Goal: Transaction & Acquisition: Purchase product/service

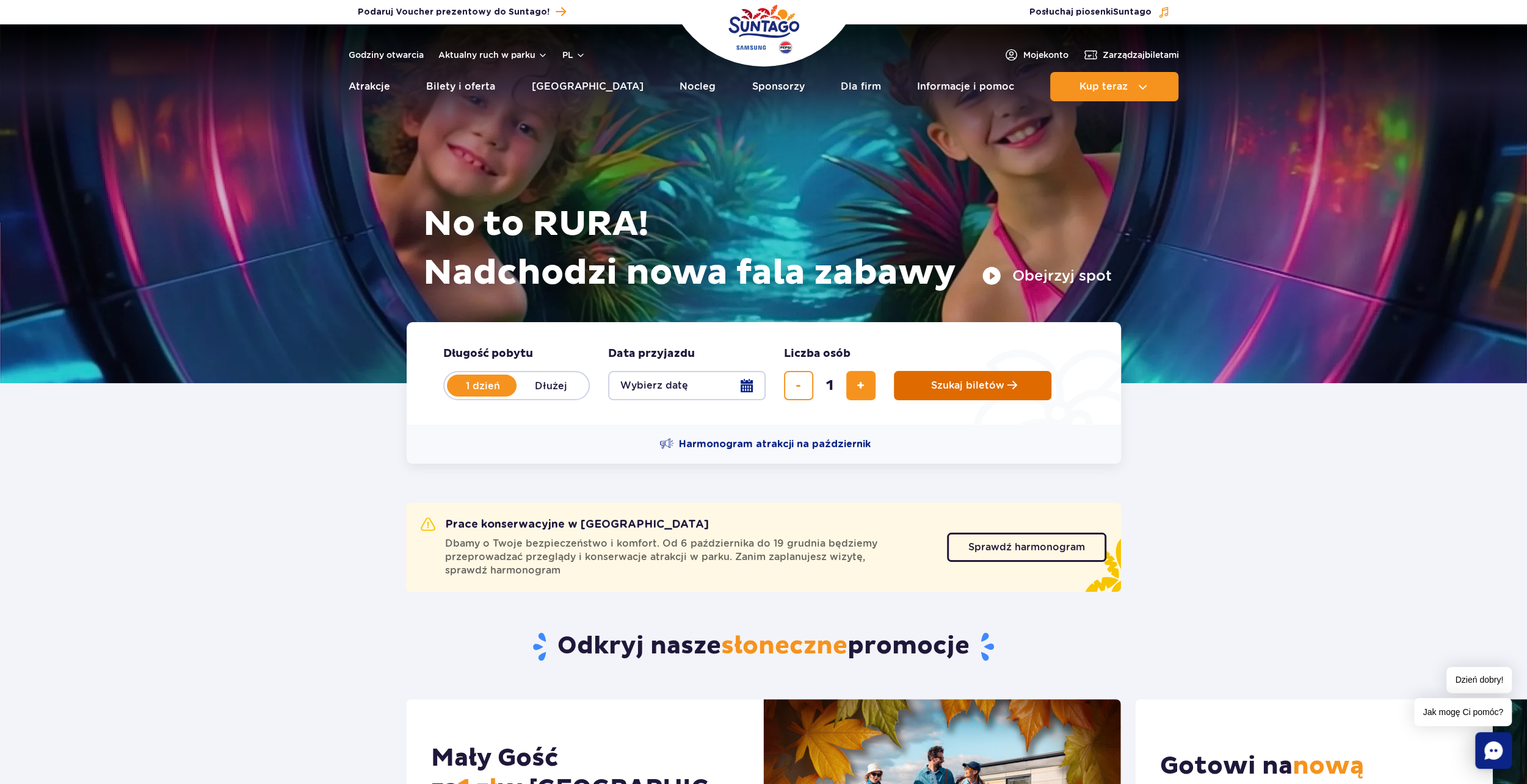
click at [948, 388] on span "Szukaj biletów" at bounding box center [968, 385] width 73 height 11
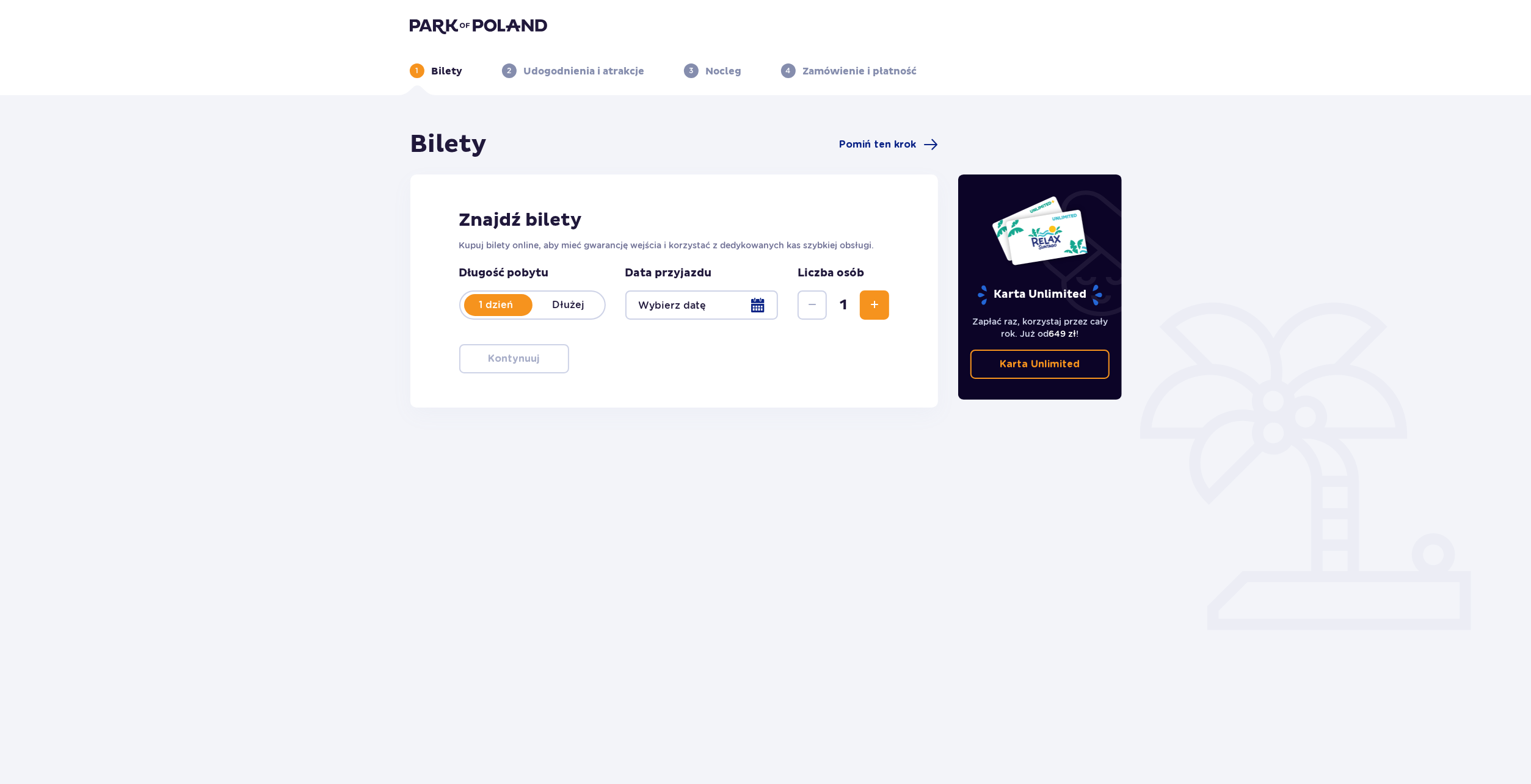
click at [727, 301] on div at bounding box center [702, 305] width 153 height 29
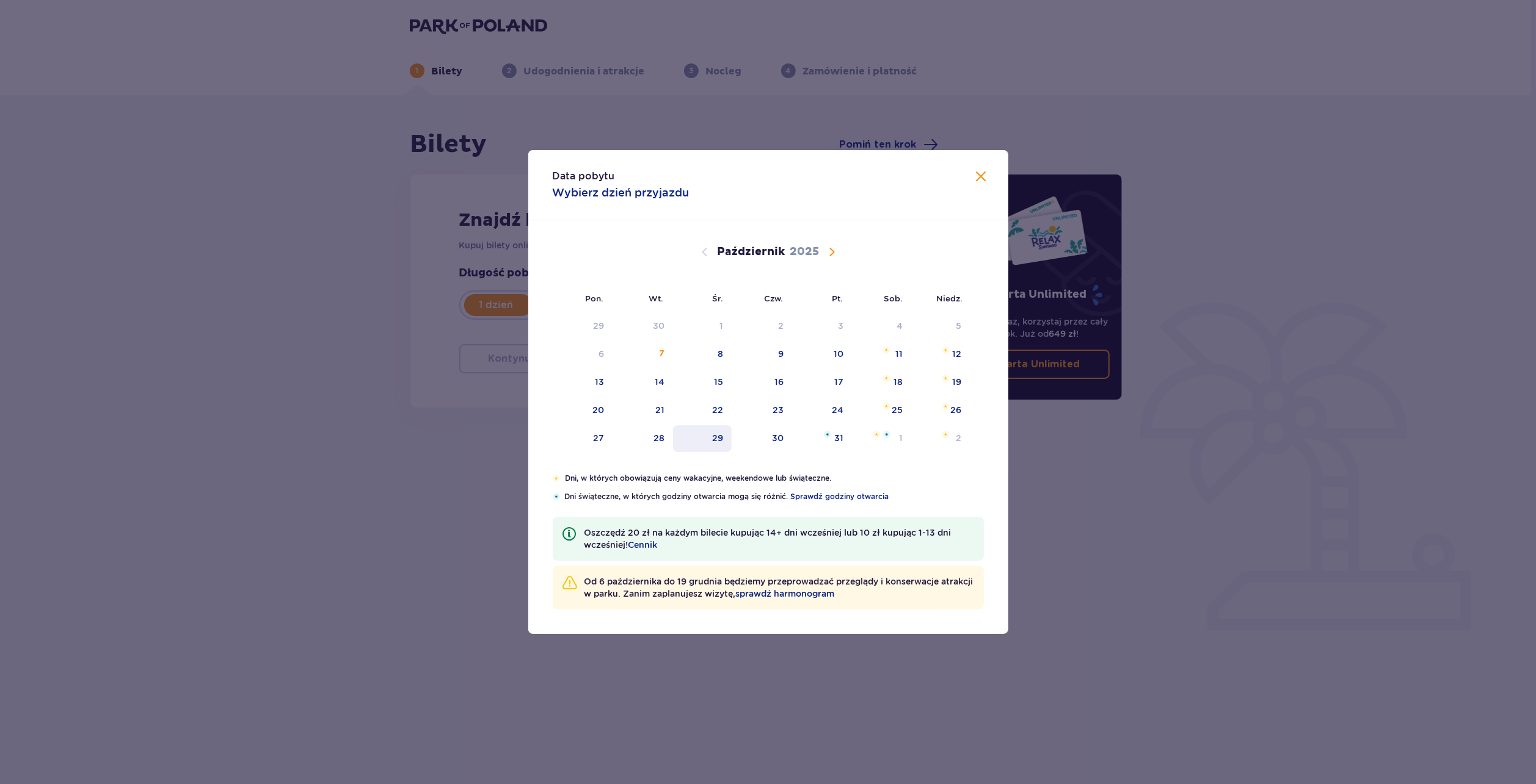
click at [717, 432] on div "29" at bounding box center [717, 438] width 11 height 12
type input "29.10.25"
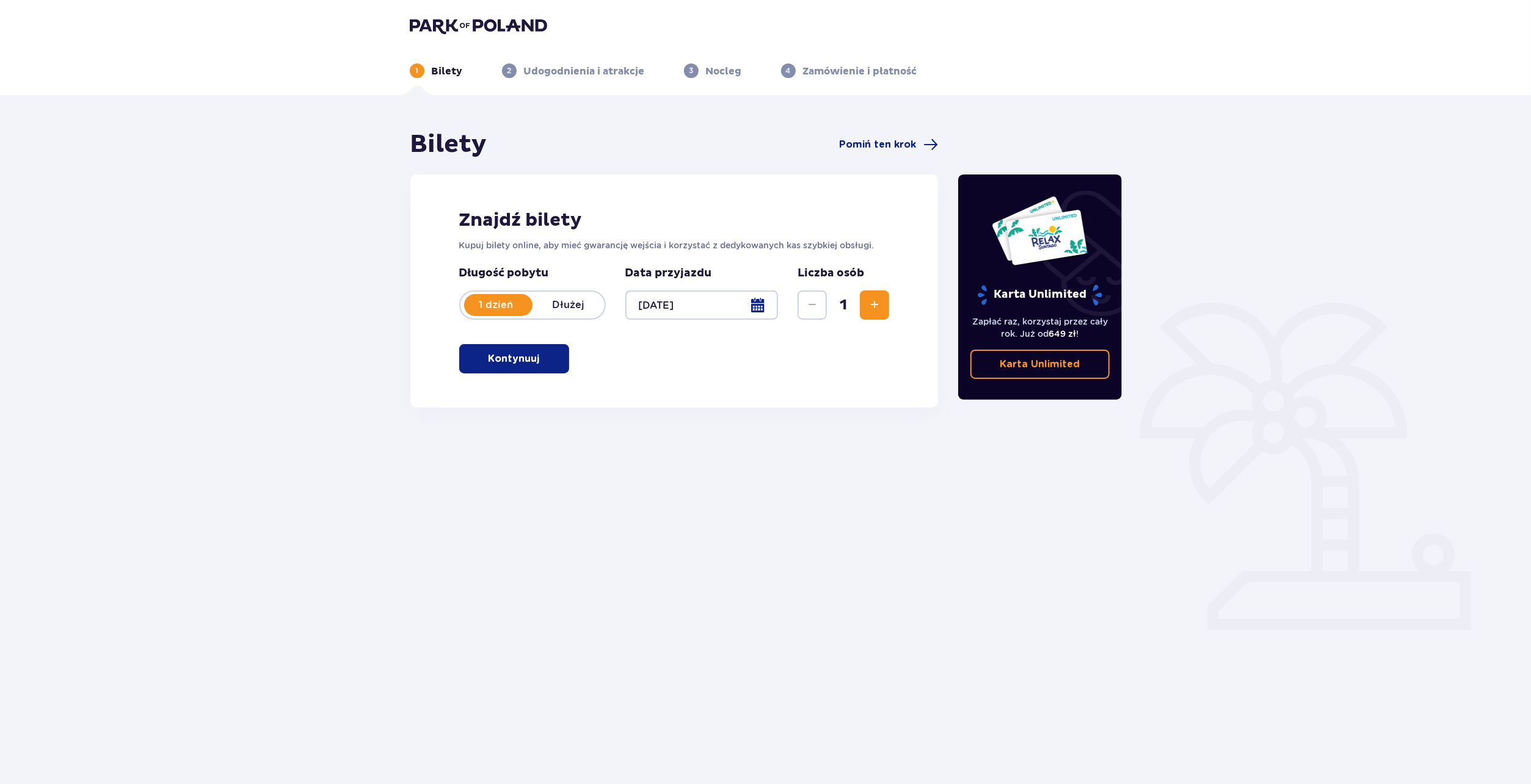
click at [536, 363] on span "button" at bounding box center [542, 359] width 15 height 15
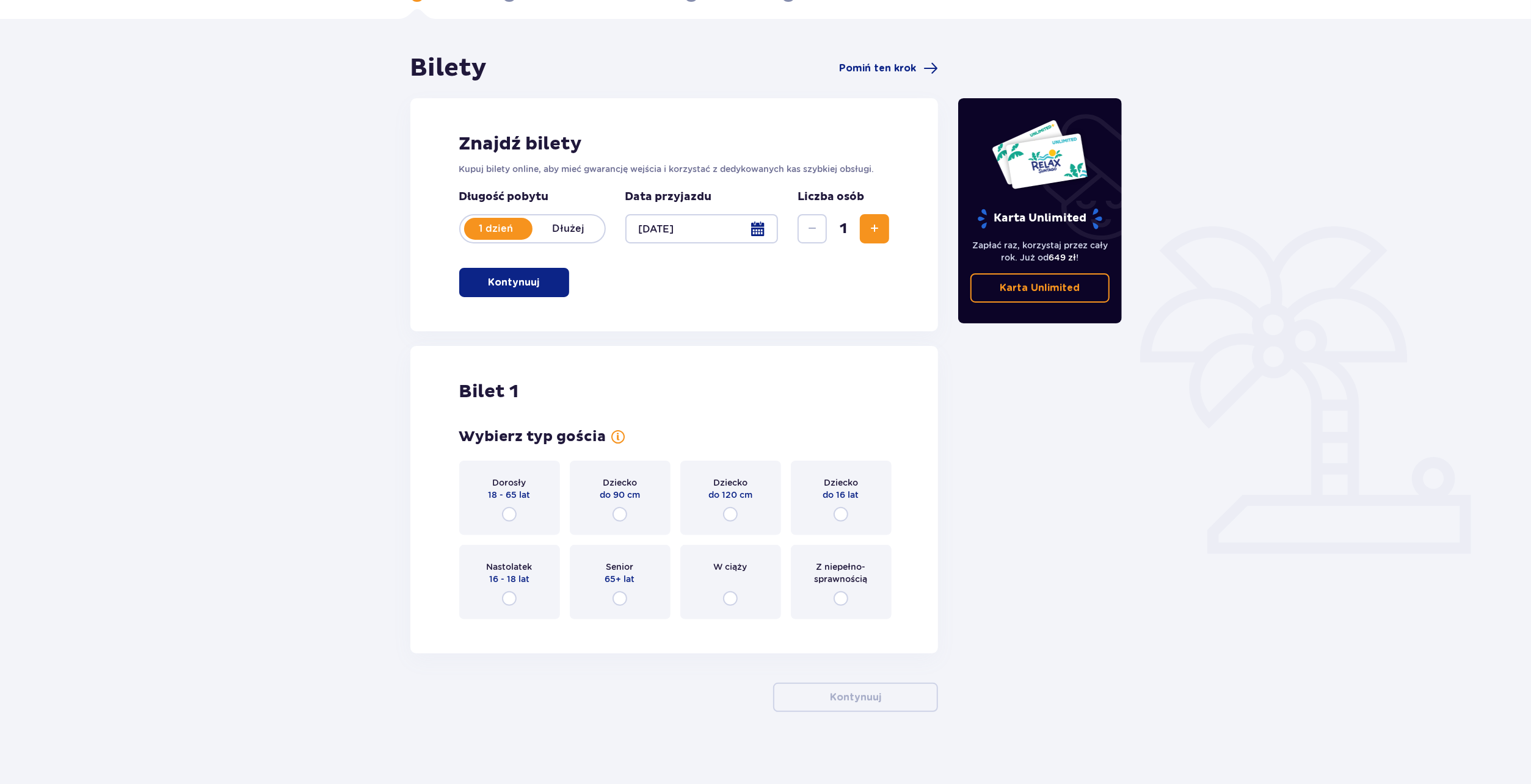
scroll to position [77, 0]
click at [496, 504] on div "Dorosły 18 - 65 lat" at bounding box center [509, 497] width 101 height 75
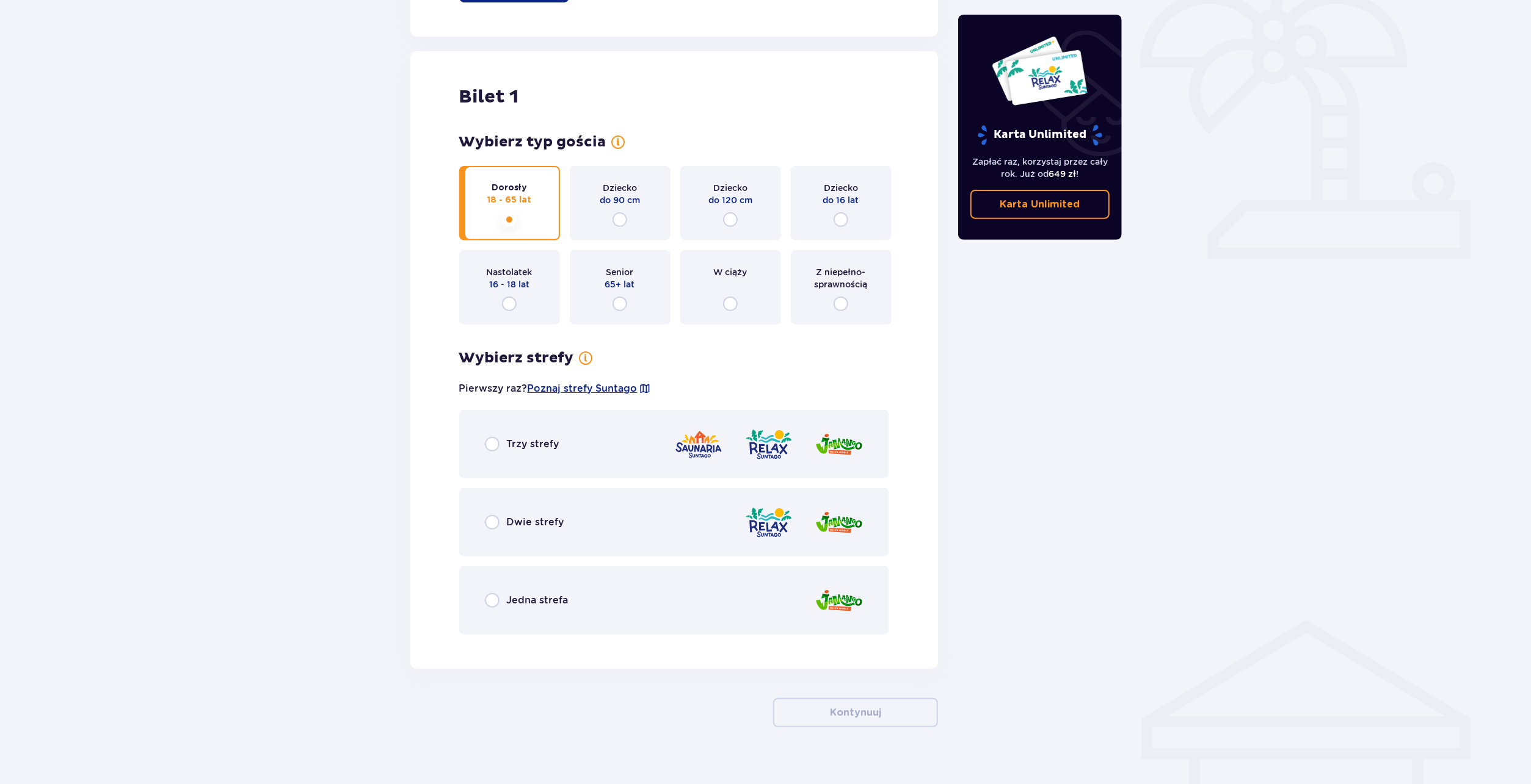
scroll to position [387, 0]
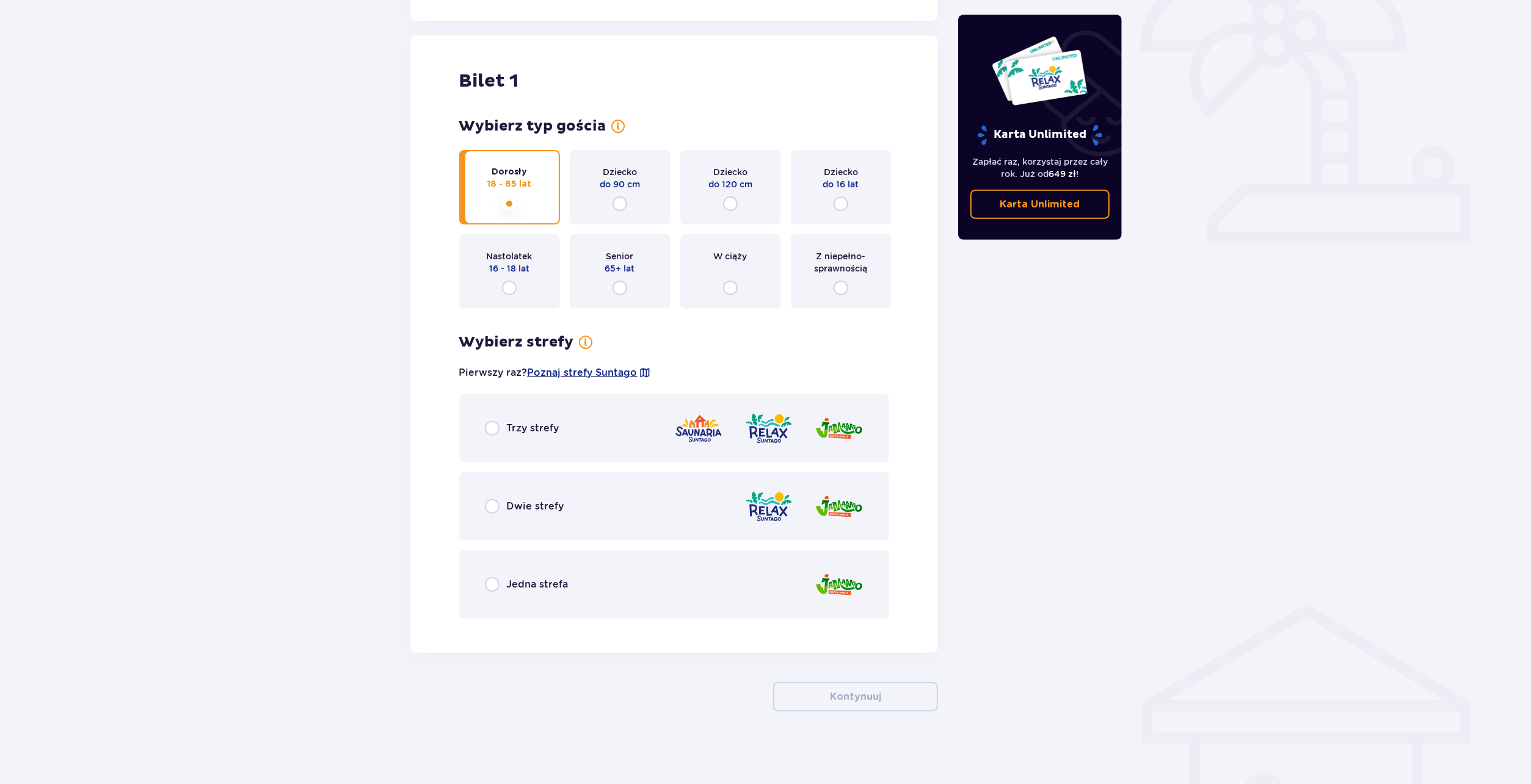
click at [497, 582] on input "radio" at bounding box center [492, 584] width 15 height 15
radio input "true"
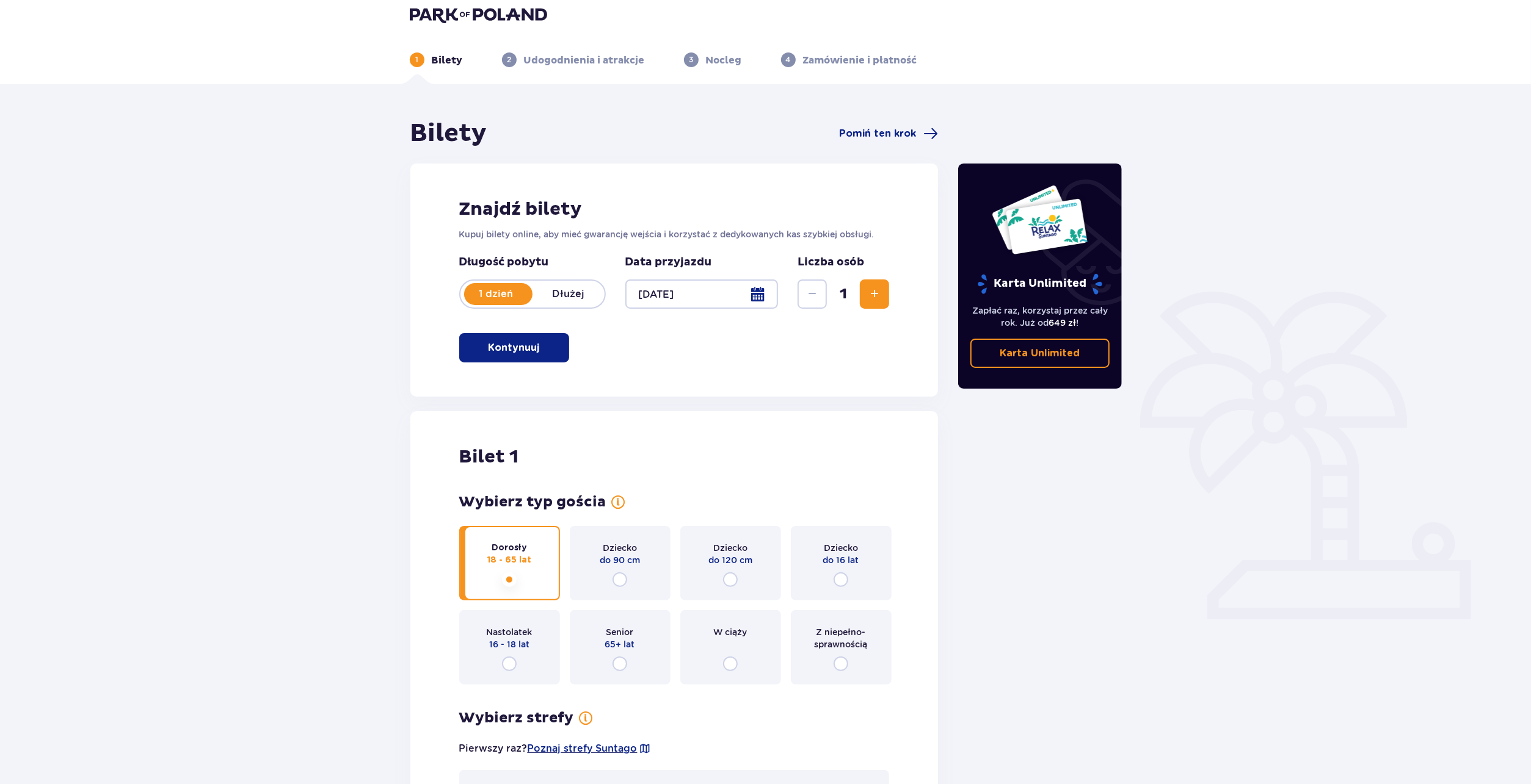
scroll to position [0, 0]
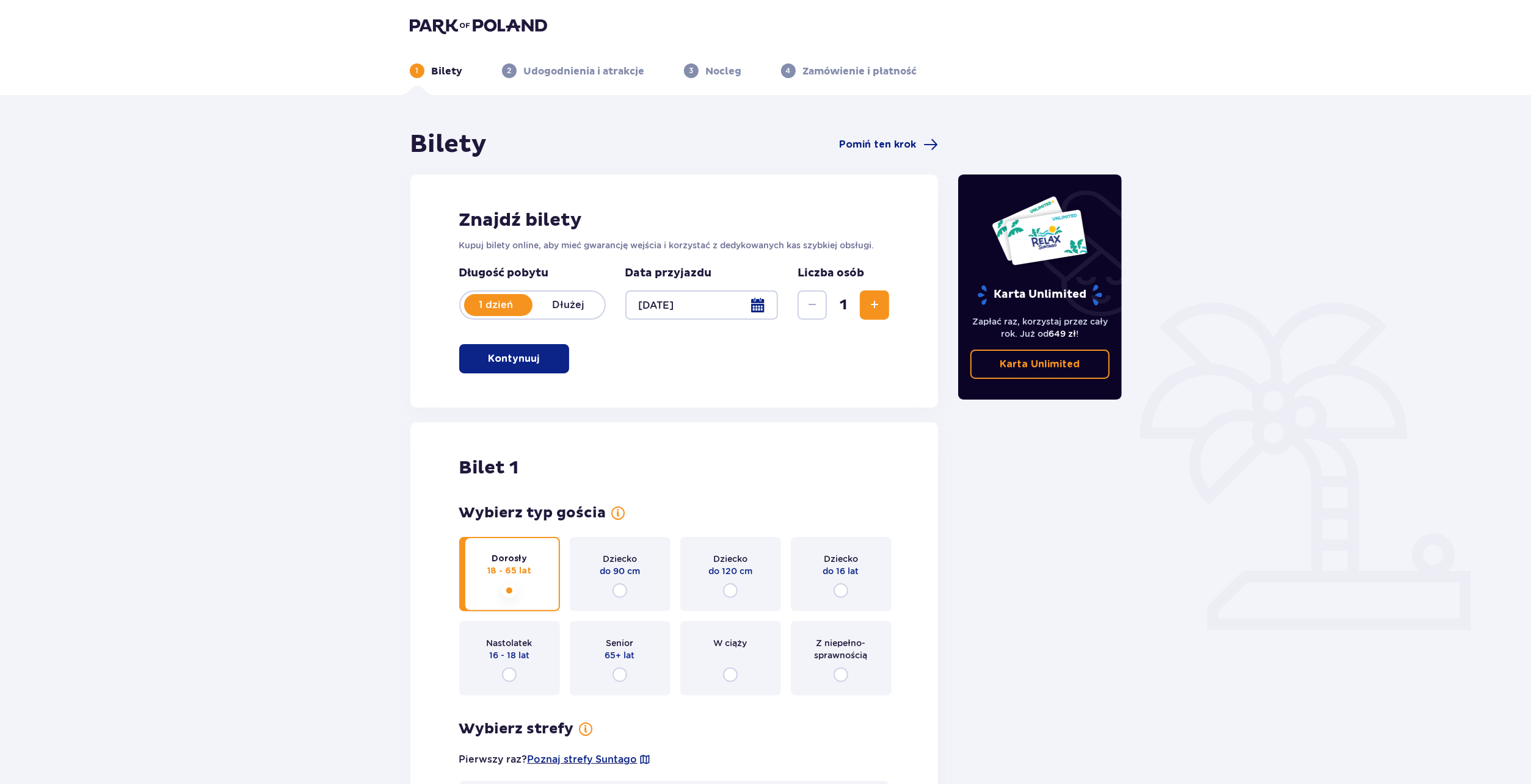
click at [696, 295] on div at bounding box center [702, 305] width 153 height 29
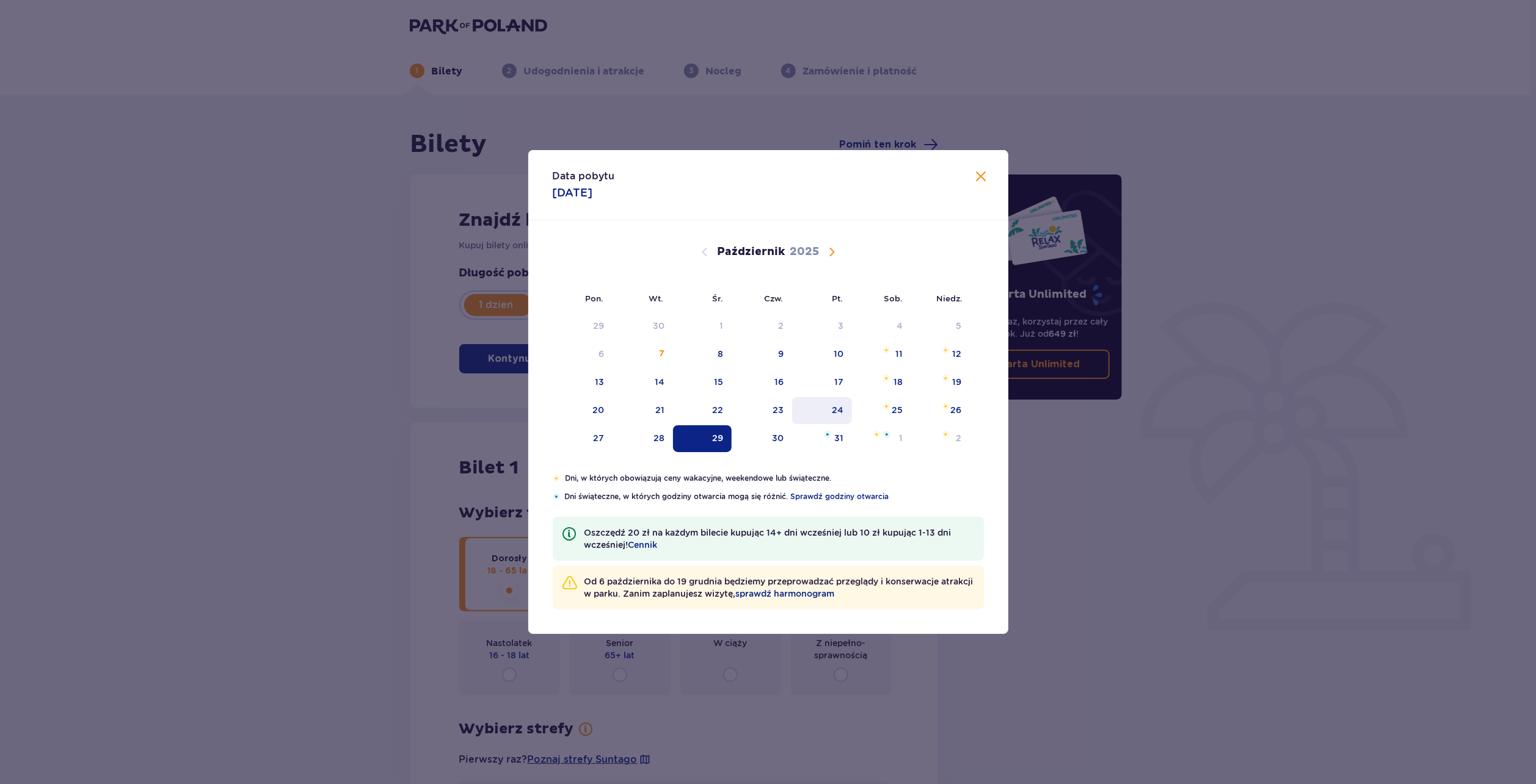
click at [831, 408] on div "24" at bounding box center [822, 411] width 60 height 27
type input "[DATE]"
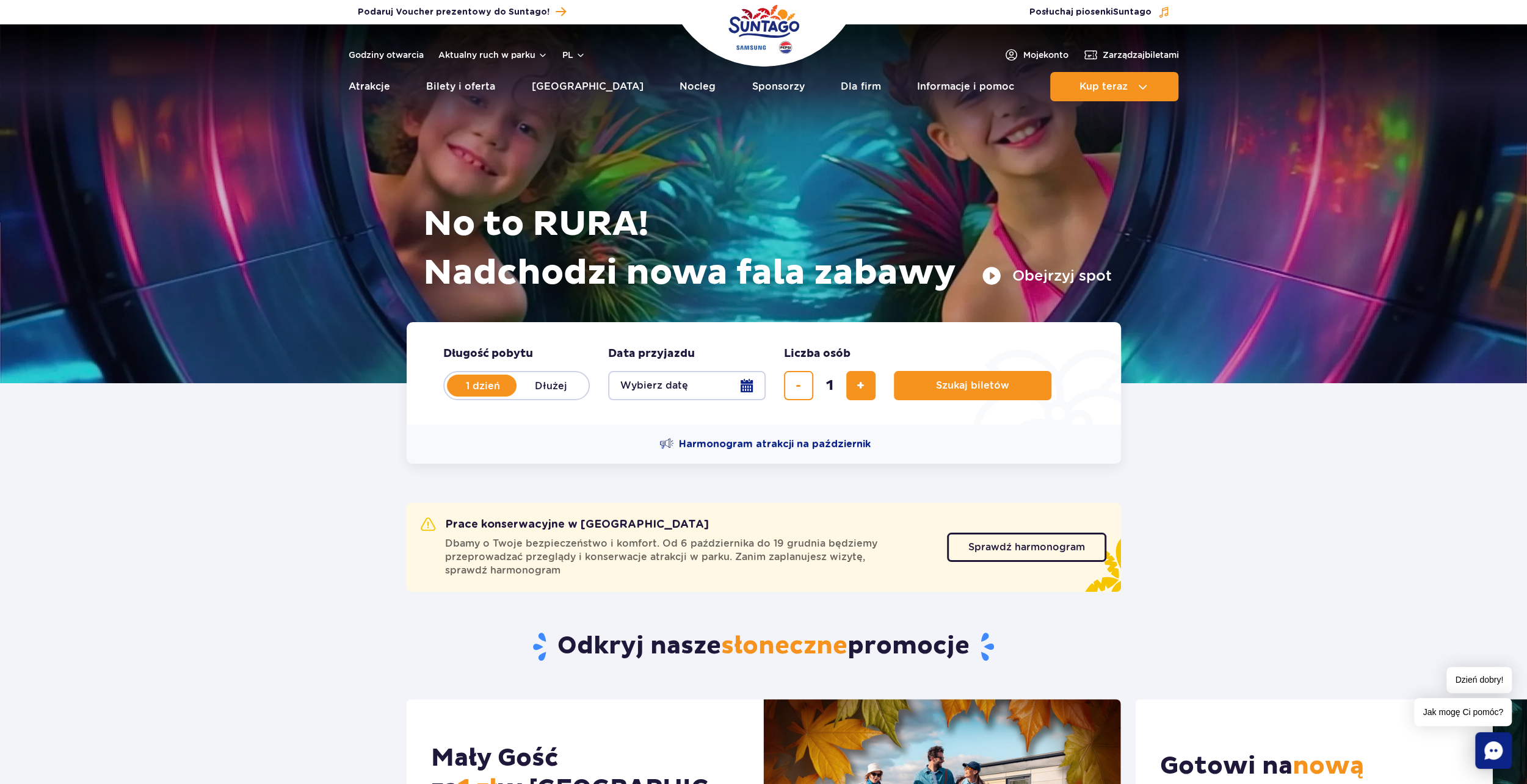
click at [679, 382] on button "Wybierz datę" at bounding box center [687, 385] width 158 height 29
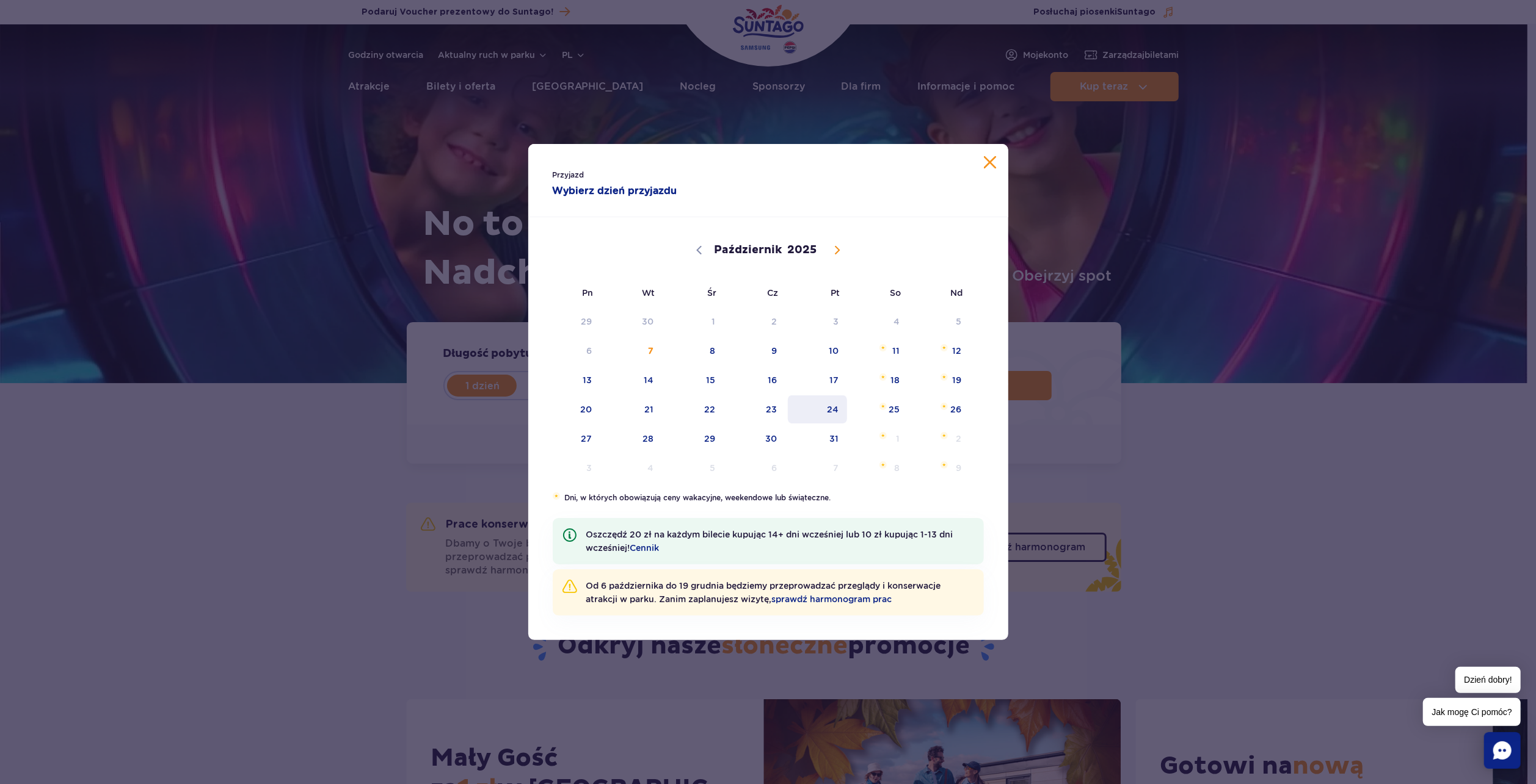
click at [826, 411] on span "24" at bounding box center [817, 409] width 61 height 28
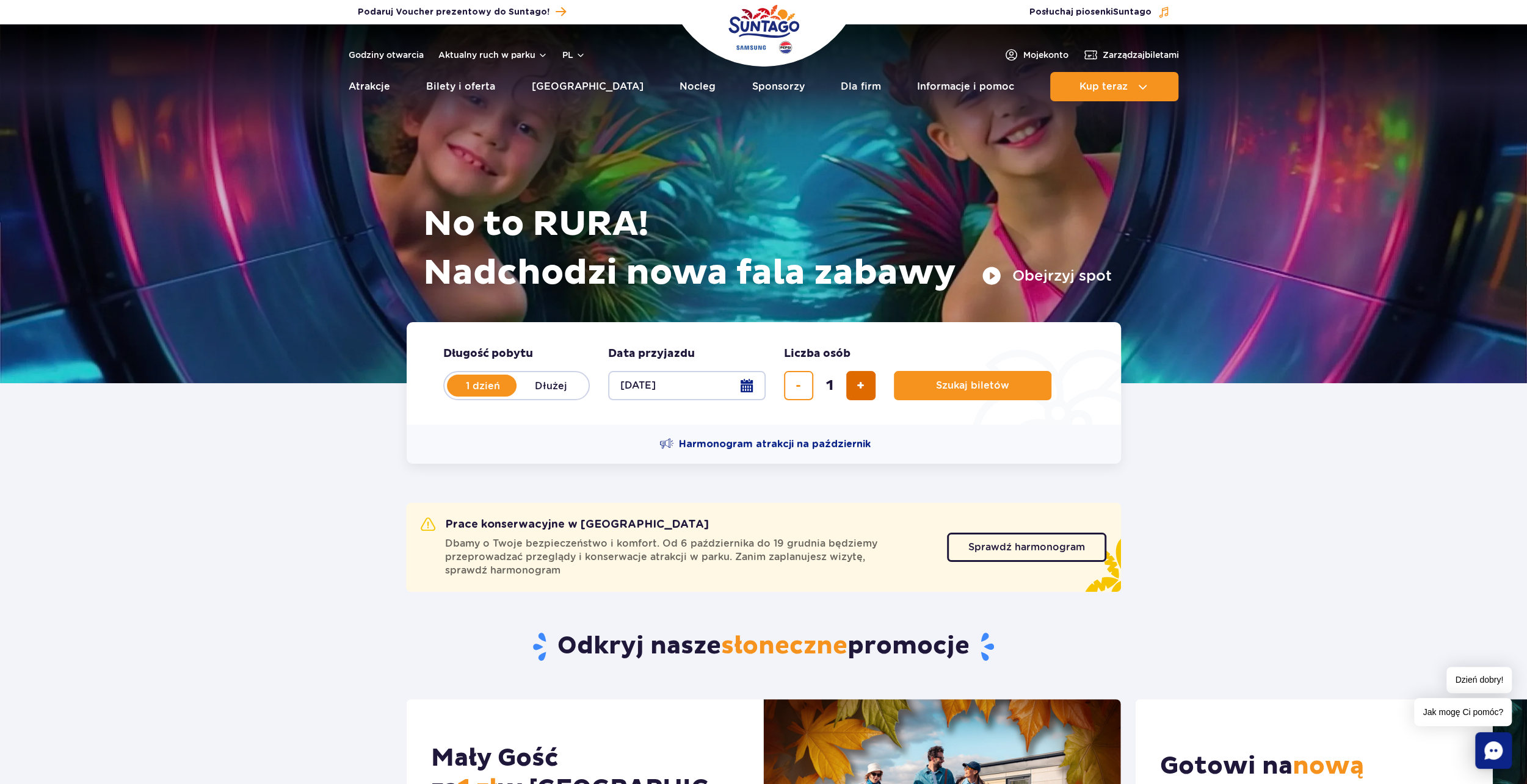
click at [859, 386] on span "dodaj bilet" at bounding box center [860, 386] width 8 height 0
click at [858, 386] on span "dodaj bilet" at bounding box center [860, 386] width 8 height 0
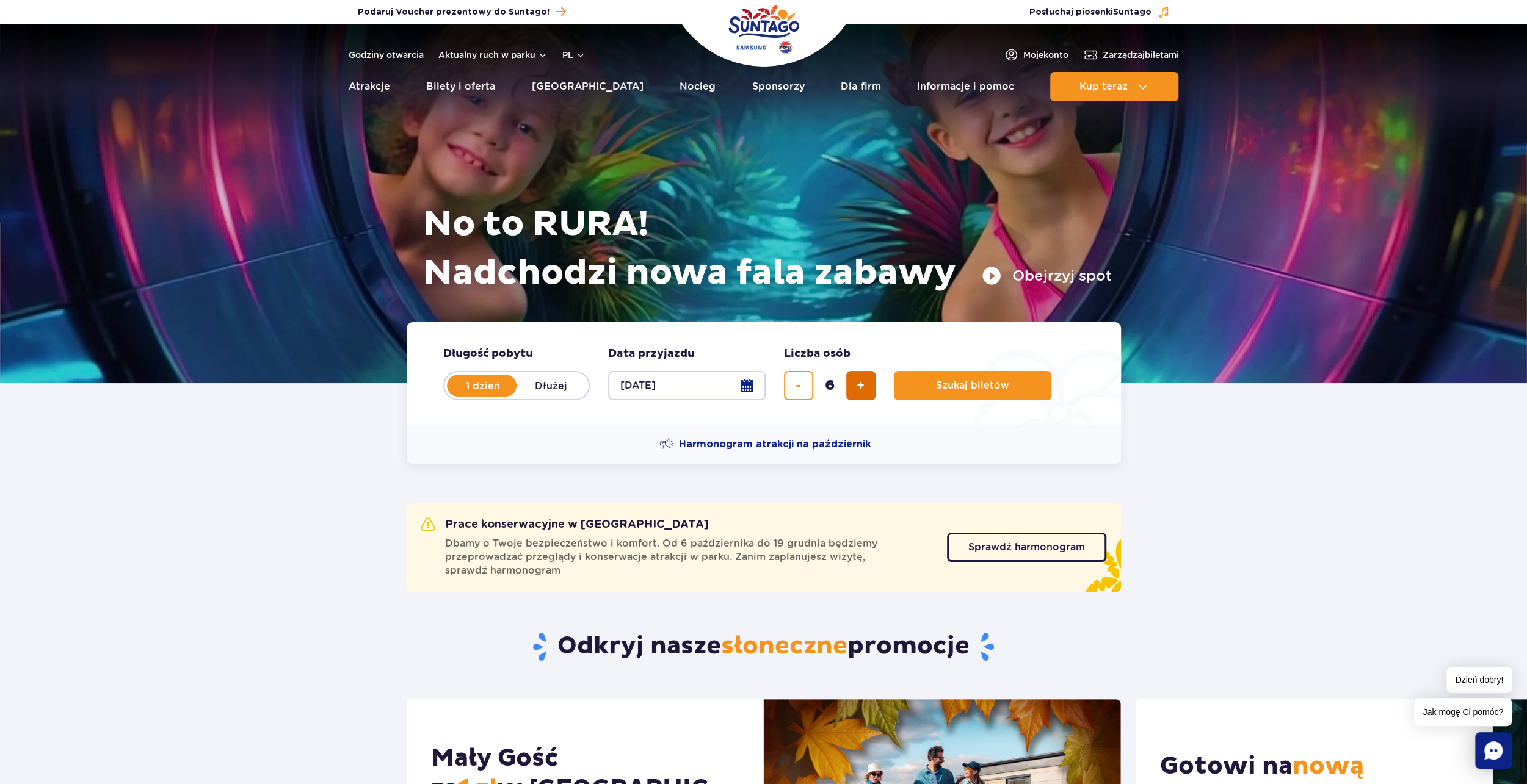
click at [858, 386] on span "dodaj bilet" at bounding box center [860, 386] width 8 height 0
click at [798, 386] on span "usuń bilet" at bounding box center [798, 386] width 6 height 0
type input "6"
click at [976, 383] on span "Szukaj biletów" at bounding box center [968, 385] width 73 height 11
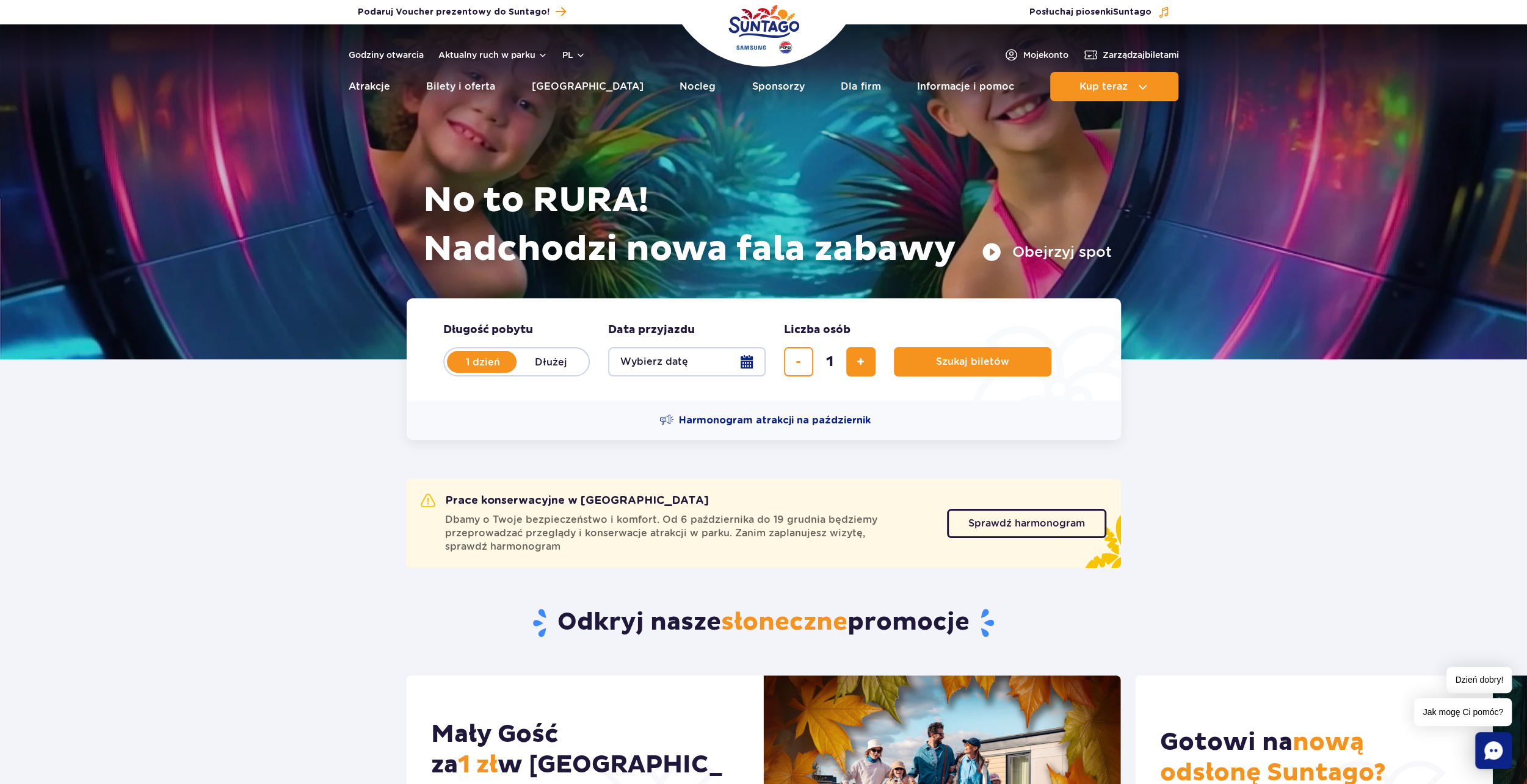
scroll to position [61, 0]
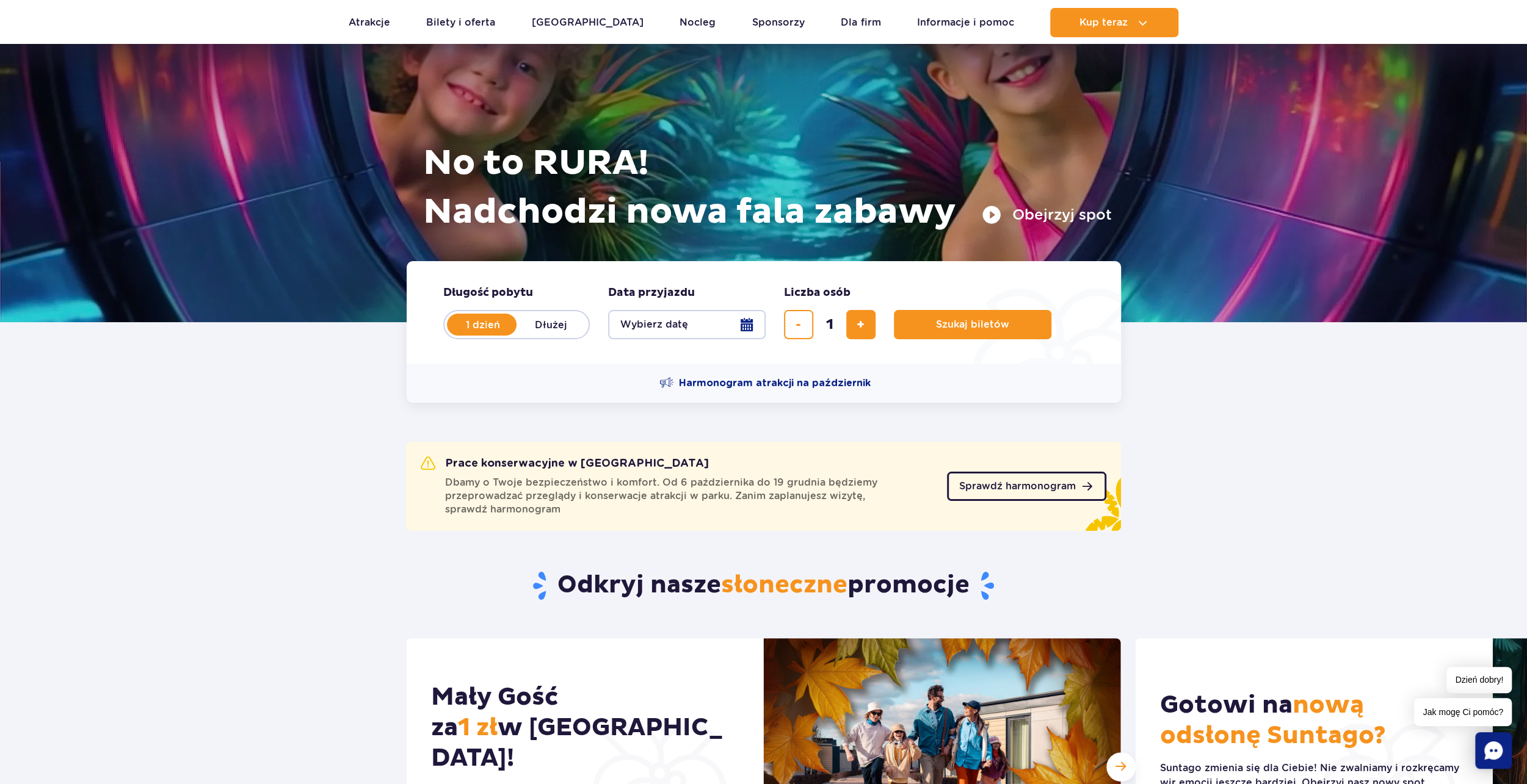
click at [996, 497] on link "Sprawdź harmonogram" at bounding box center [1027, 486] width 160 height 29
click at [860, 325] on span "dodaj bilet" at bounding box center [860, 325] width 8 height 0
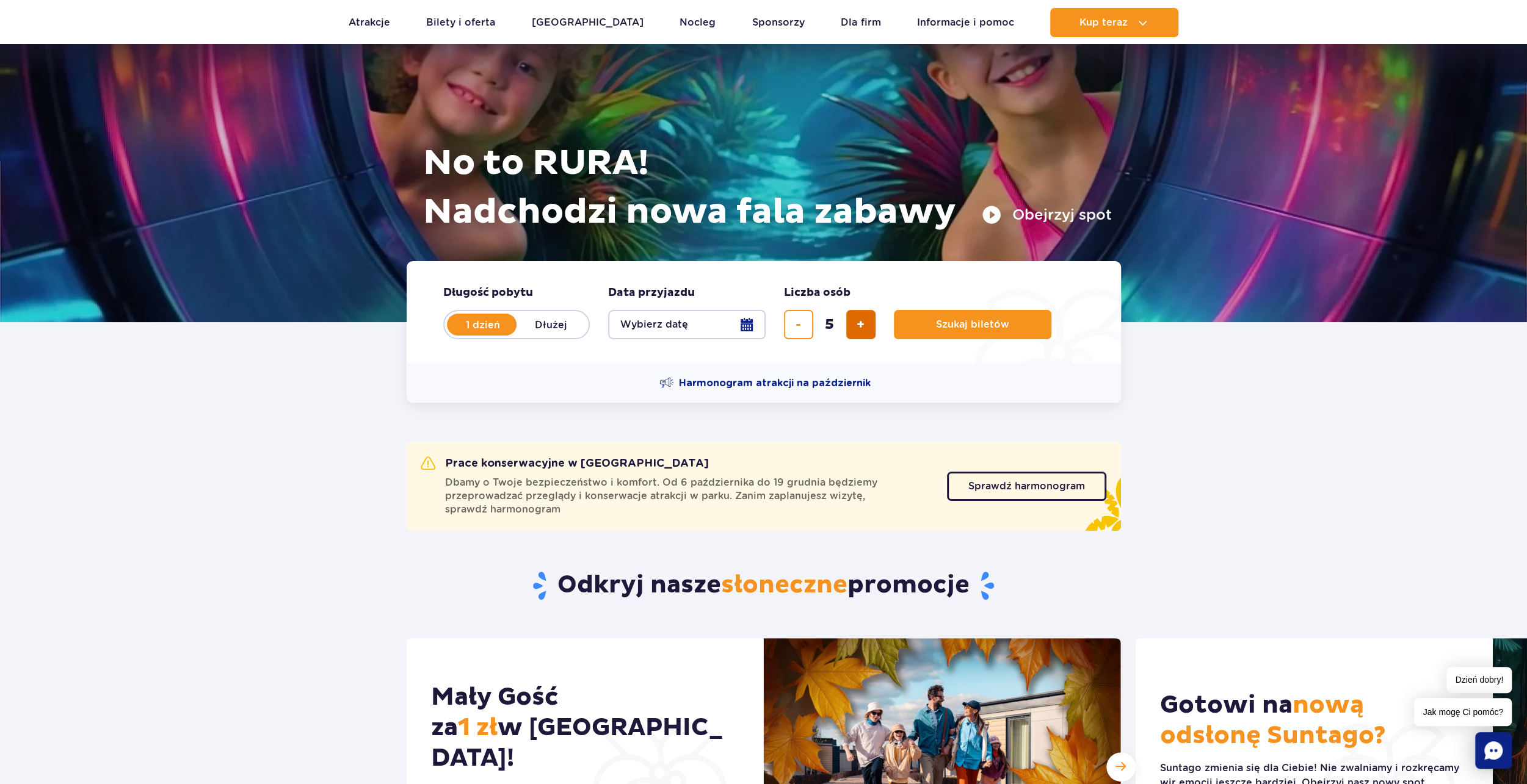
click at [860, 325] on span "dodaj bilet" at bounding box center [860, 325] width 8 height 0
type input "6"
click at [645, 317] on button "Wybierz datę" at bounding box center [687, 325] width 158 height 29
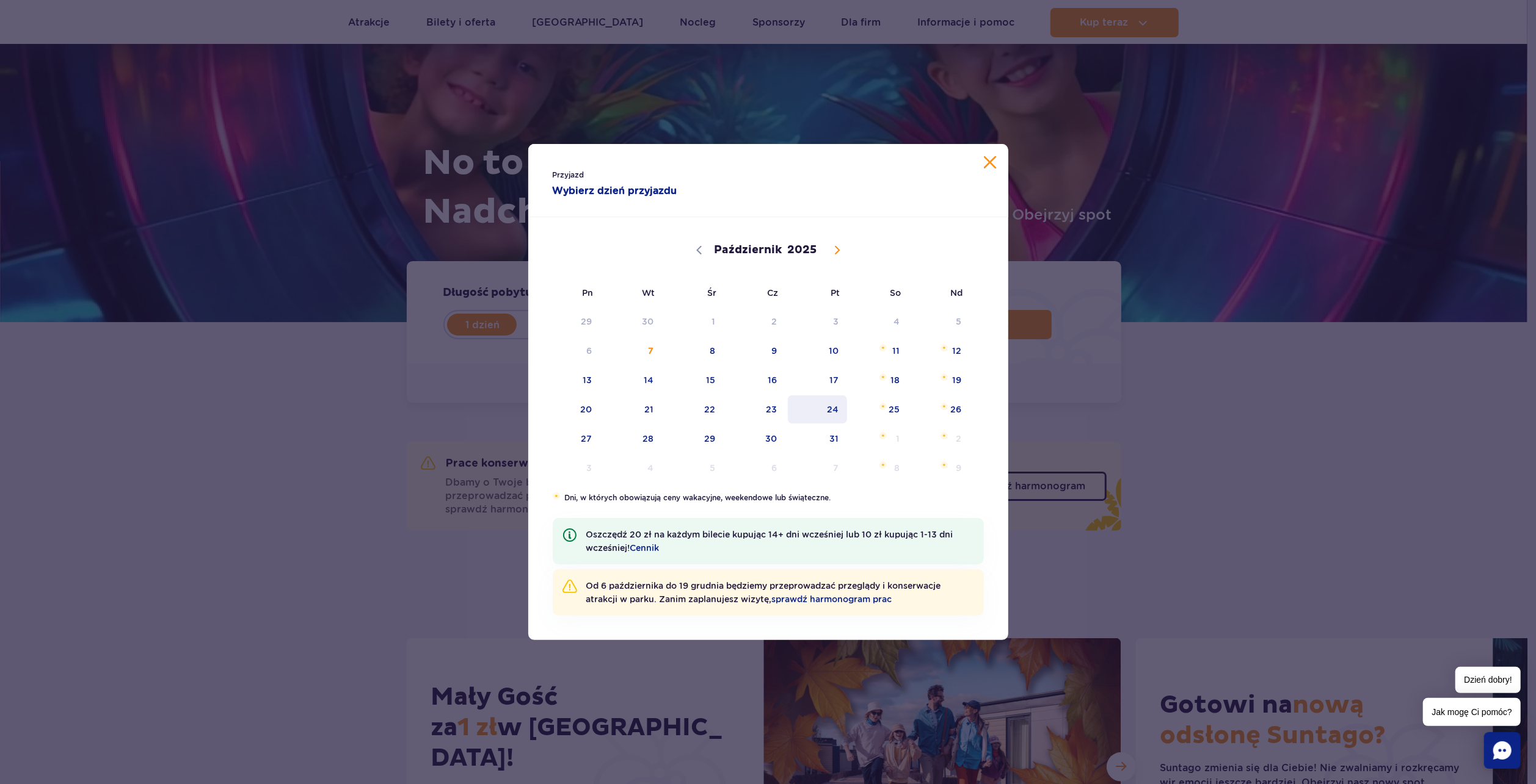
click at [818, 415] on span "24" at bounding box center [817, 409] width 61 height 28
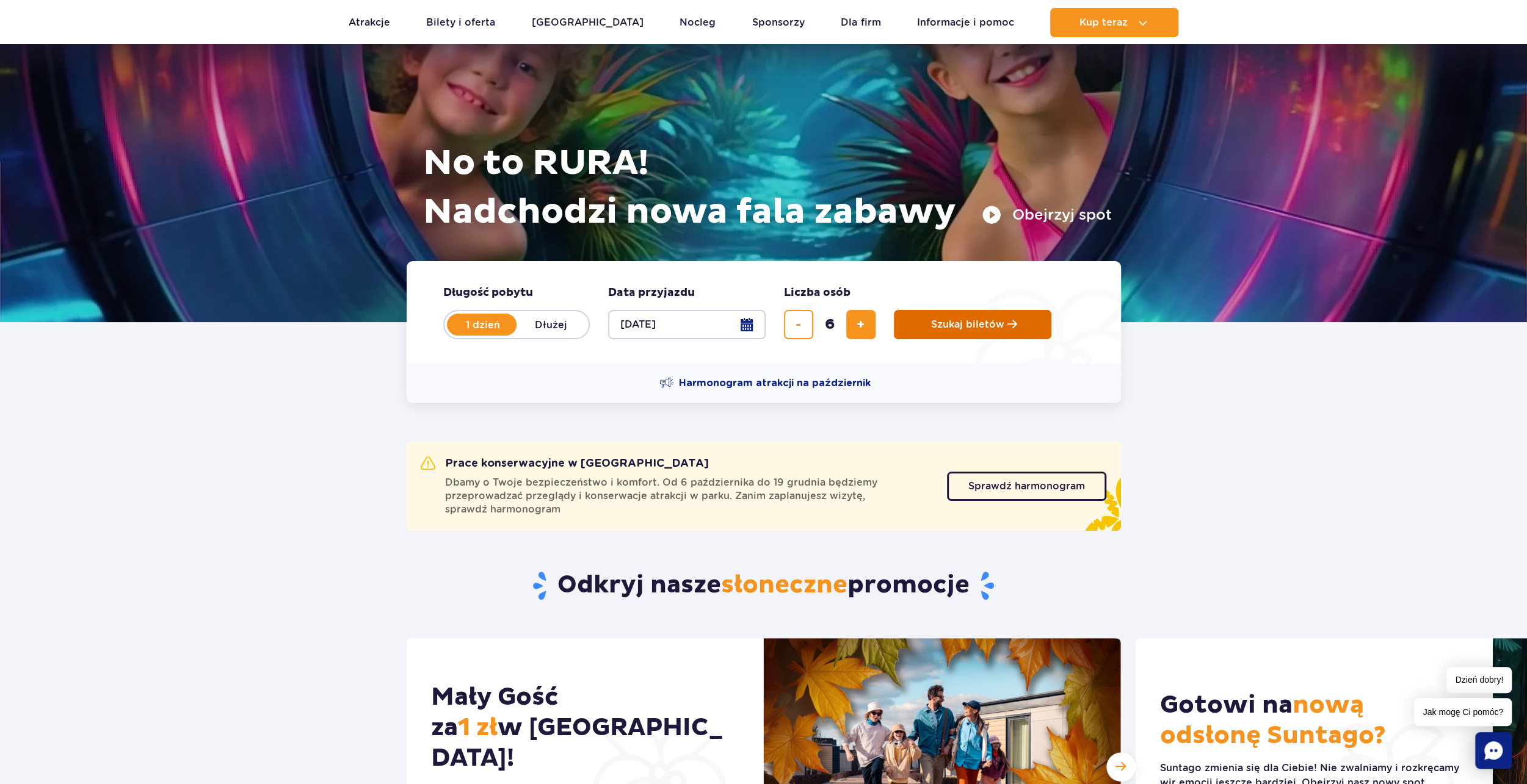
click at [973, 326] on span "Szukaj biletów" at bounding box center [968, 324] width 73 height 11
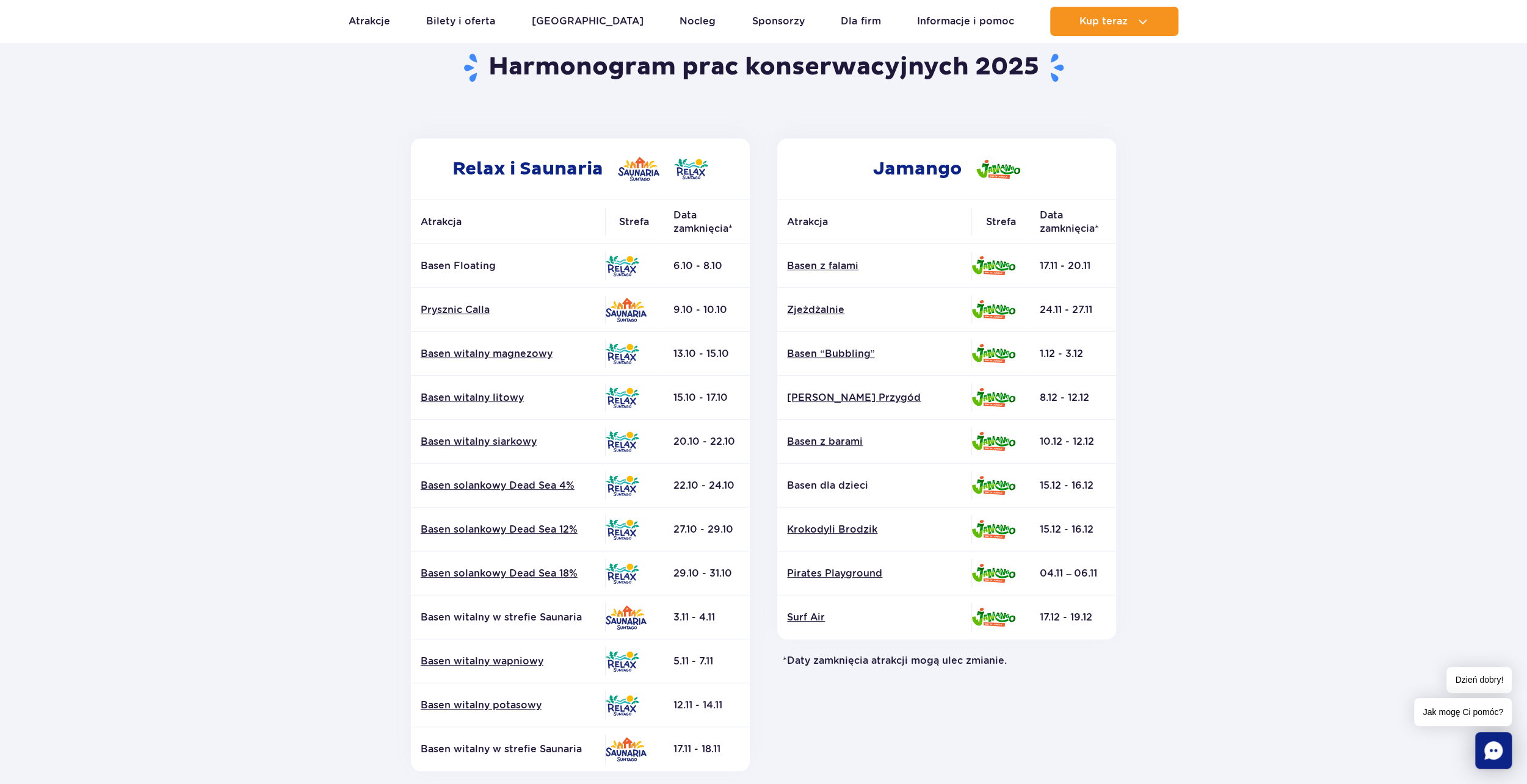
scroll to position [122, 0]
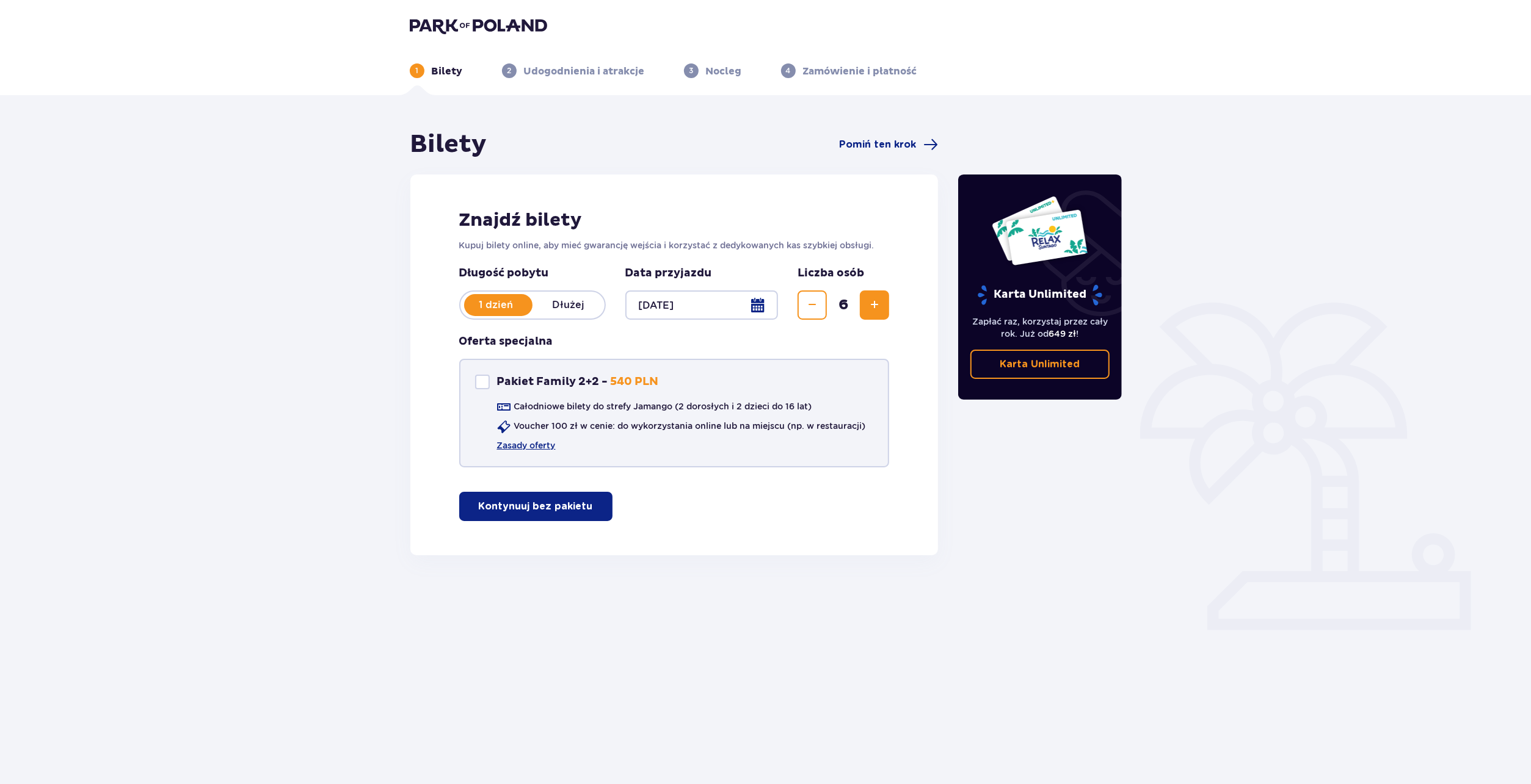
click at [489, 386] on div "Pakiet Family 2+2 Pakiet Family 2+2 - 540 PLN" at bounding box center [567, 382] width 184 height 15
click at [475, 386] on div "Pakiet Family 2+2" at bounding box center [482, 382] width 15 height 15
click at [483, 389] on div "Pakiet Family 2+2" at bounding box center [482, 382] width 15 height 15
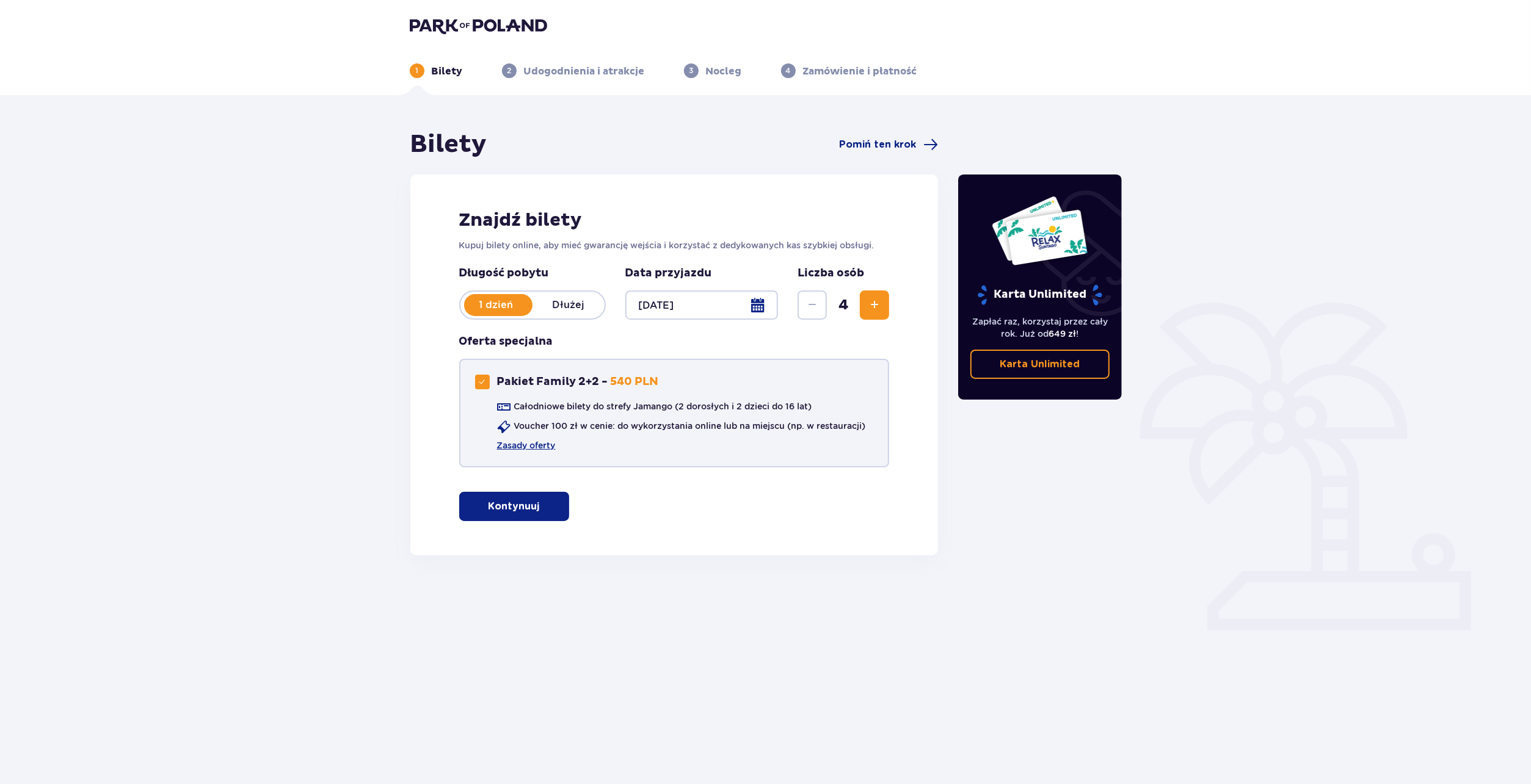
click at [483, 389] on div "Pakiet Family 2+2" at bounding box center [482, 382] width 15 height 15
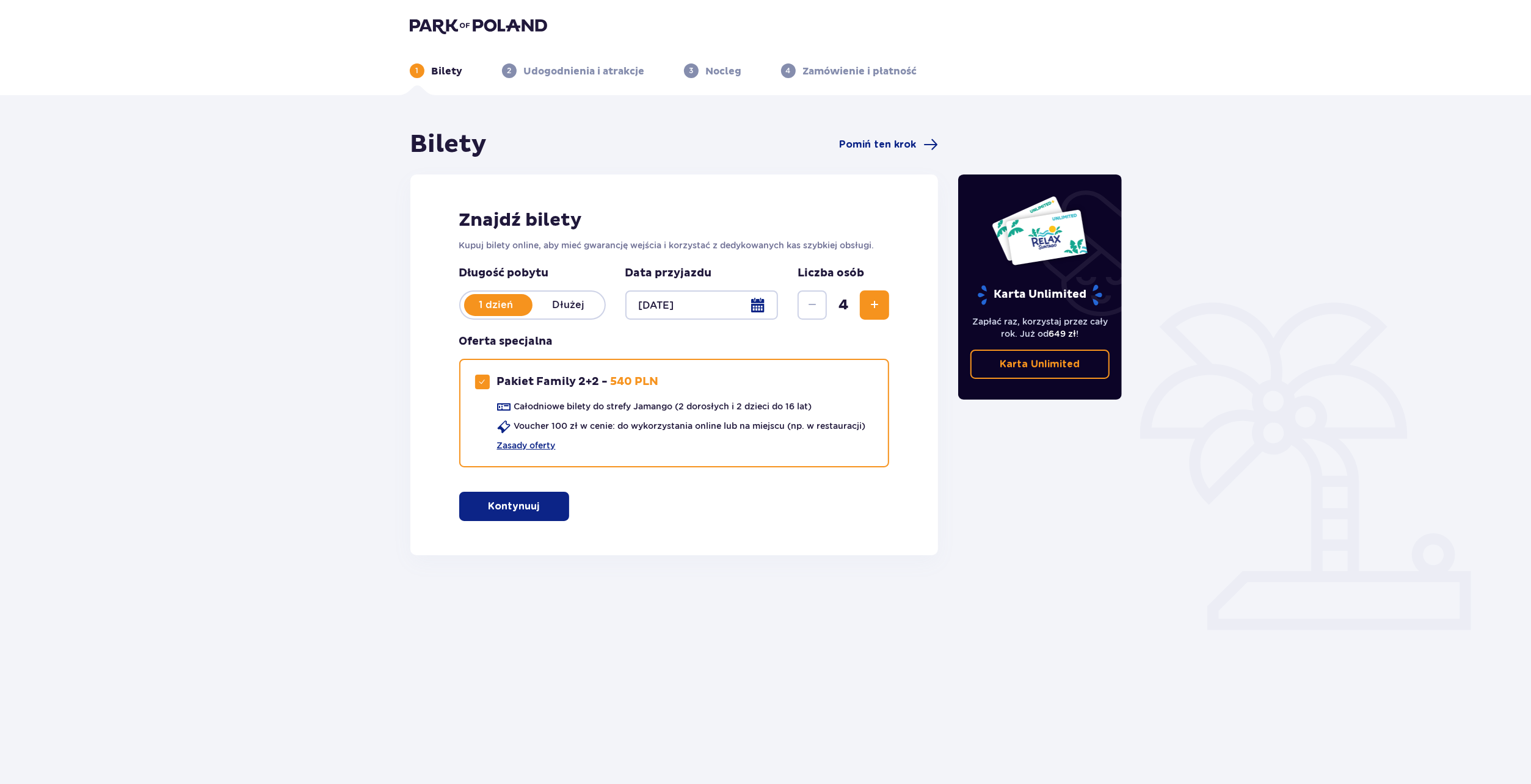
click at [477, 508] on button "Kontynuuj" at bounding box center [514, 506] width 110 height 29
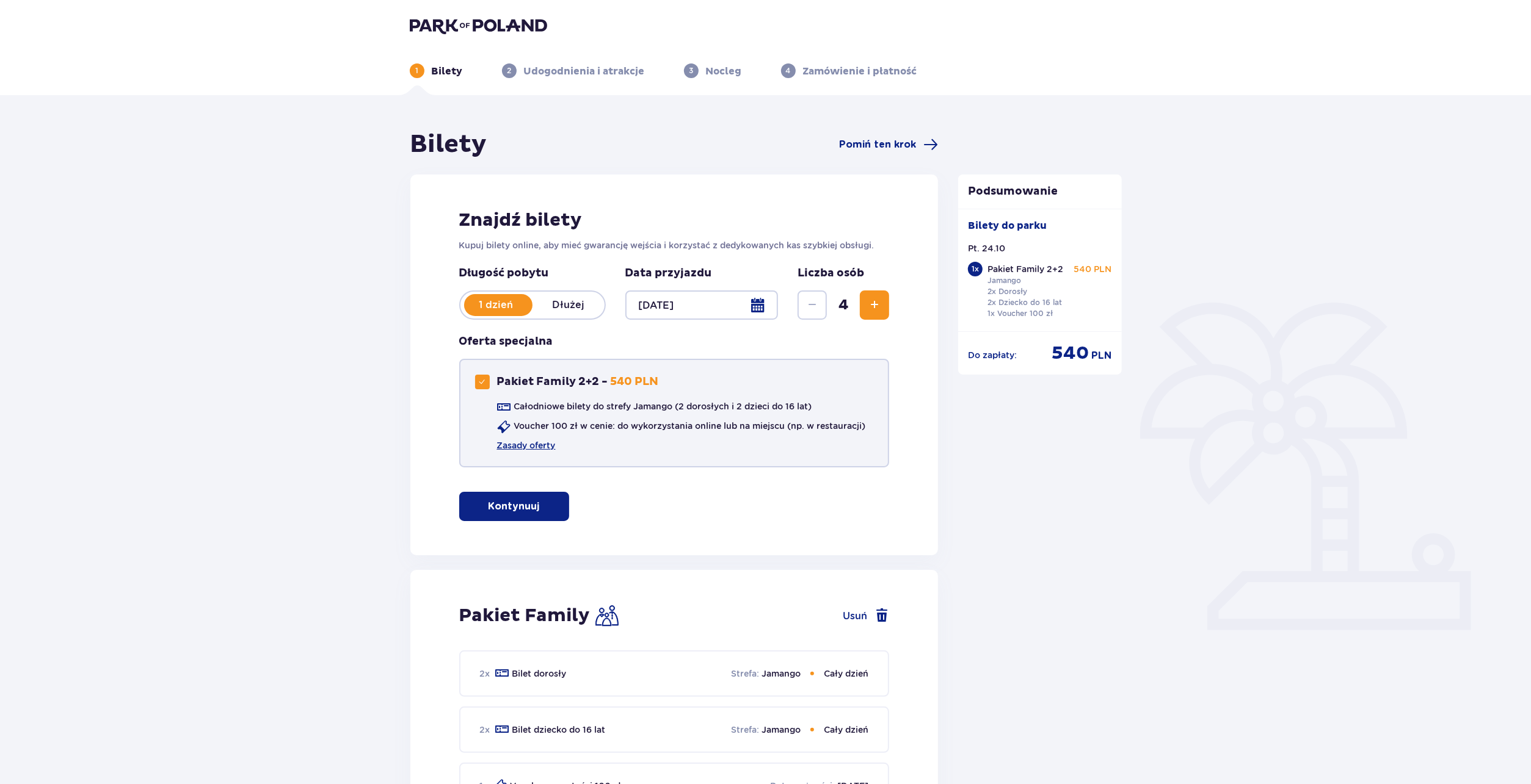
click at [491, 380] on div "Pakiet Family 2+2 Pakiet Family 2+2 - 540 PLN" at bounding box center [567, 382] width 184 height 15
checkbox input "false"
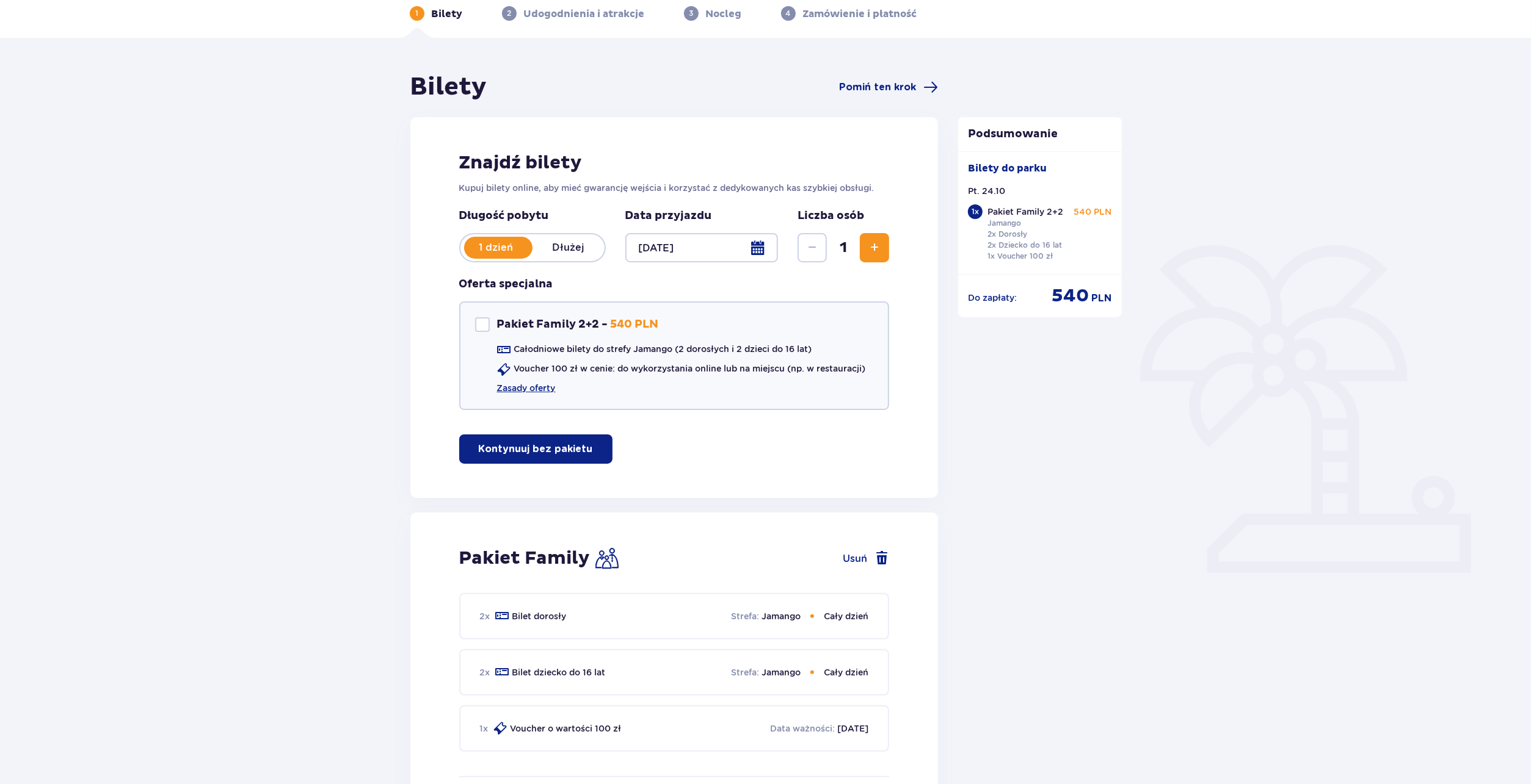
scroll to position [61, 0]
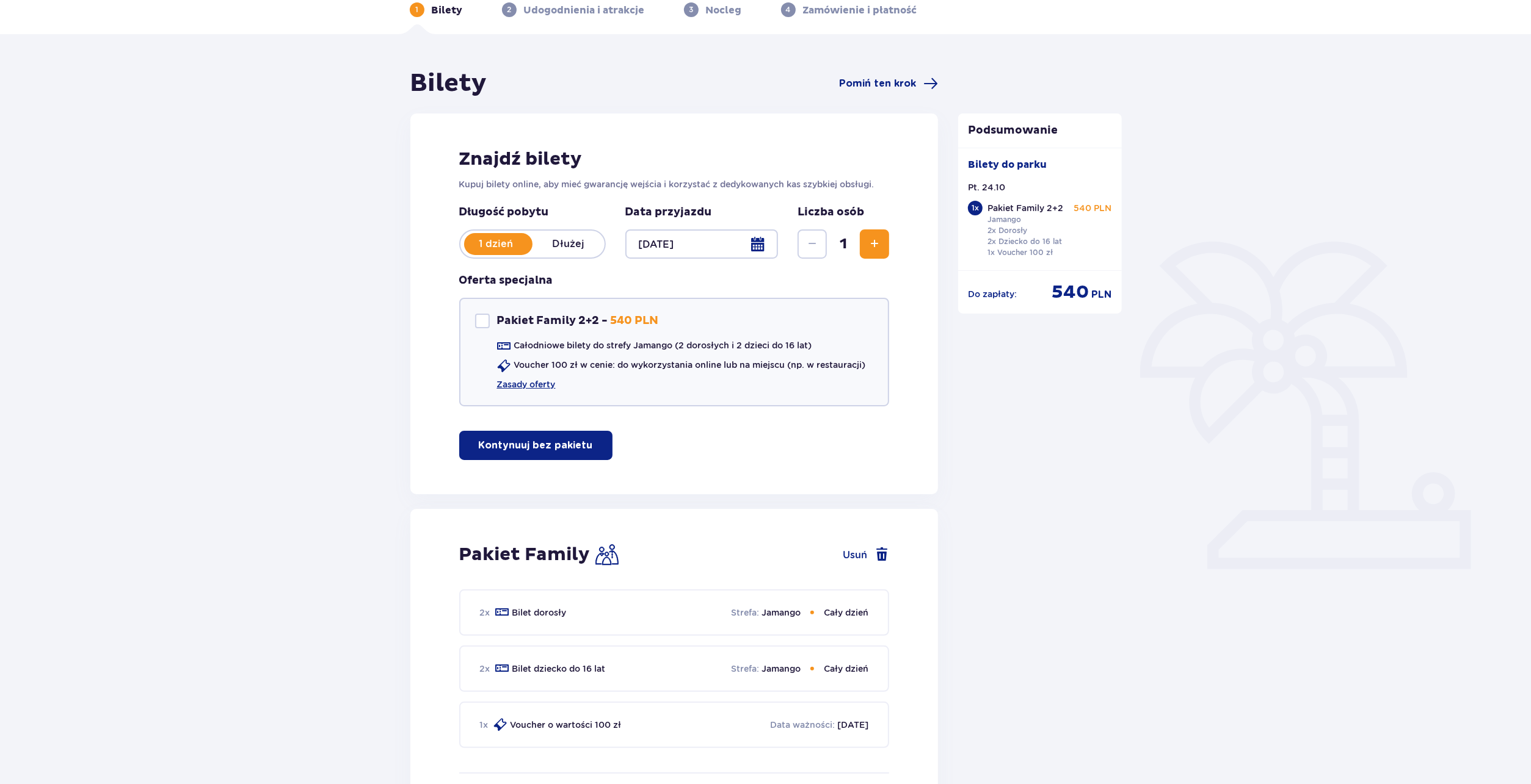
click at [534, 435] on button "Kontynuuj bez pakietu" at bounding box center [536, 445] width 153 height 29
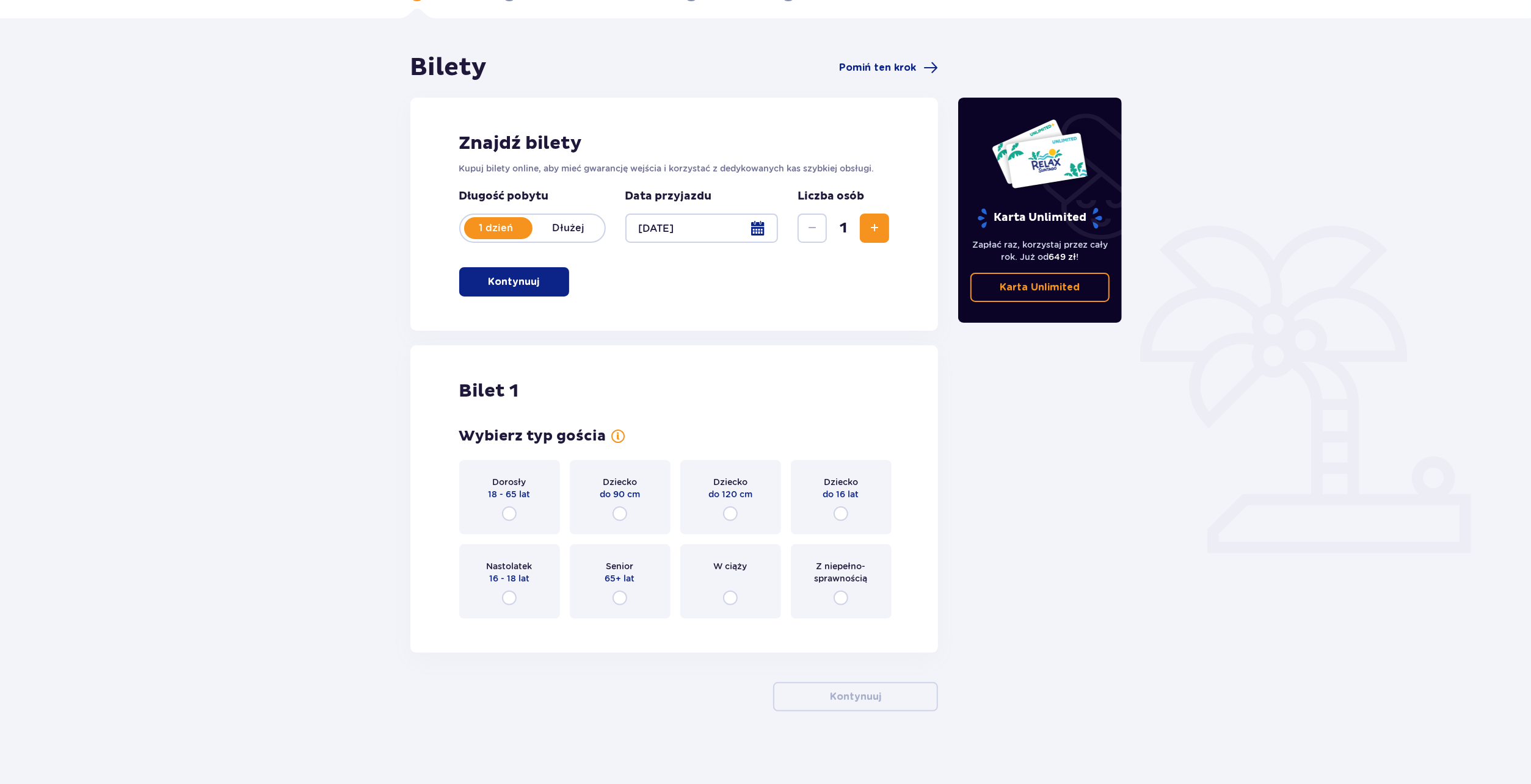
click at [509, 517] on input "radio" at bounding box center [509, 513] width 15 height 15
radio input "true"
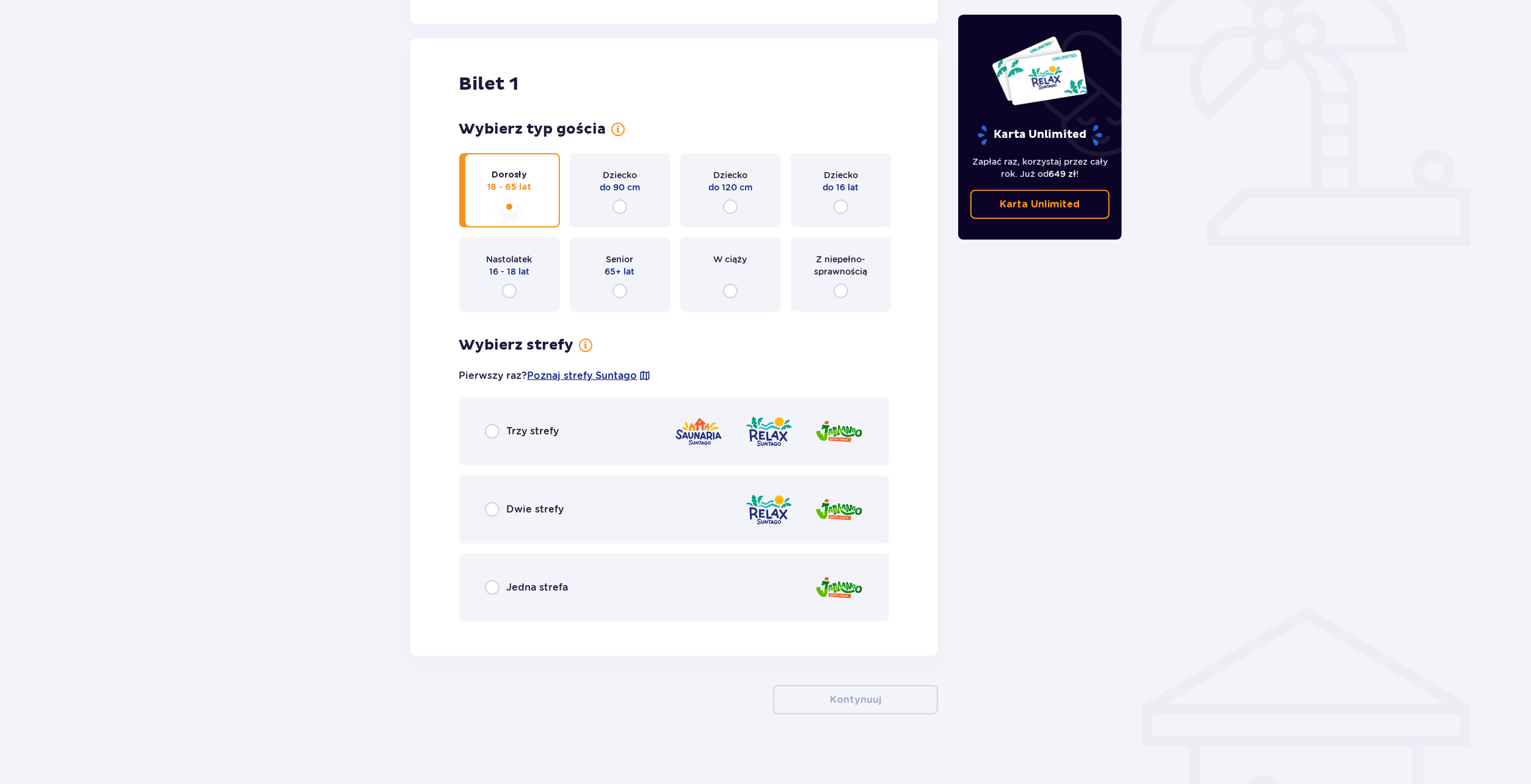
scroll to position [387, 0]
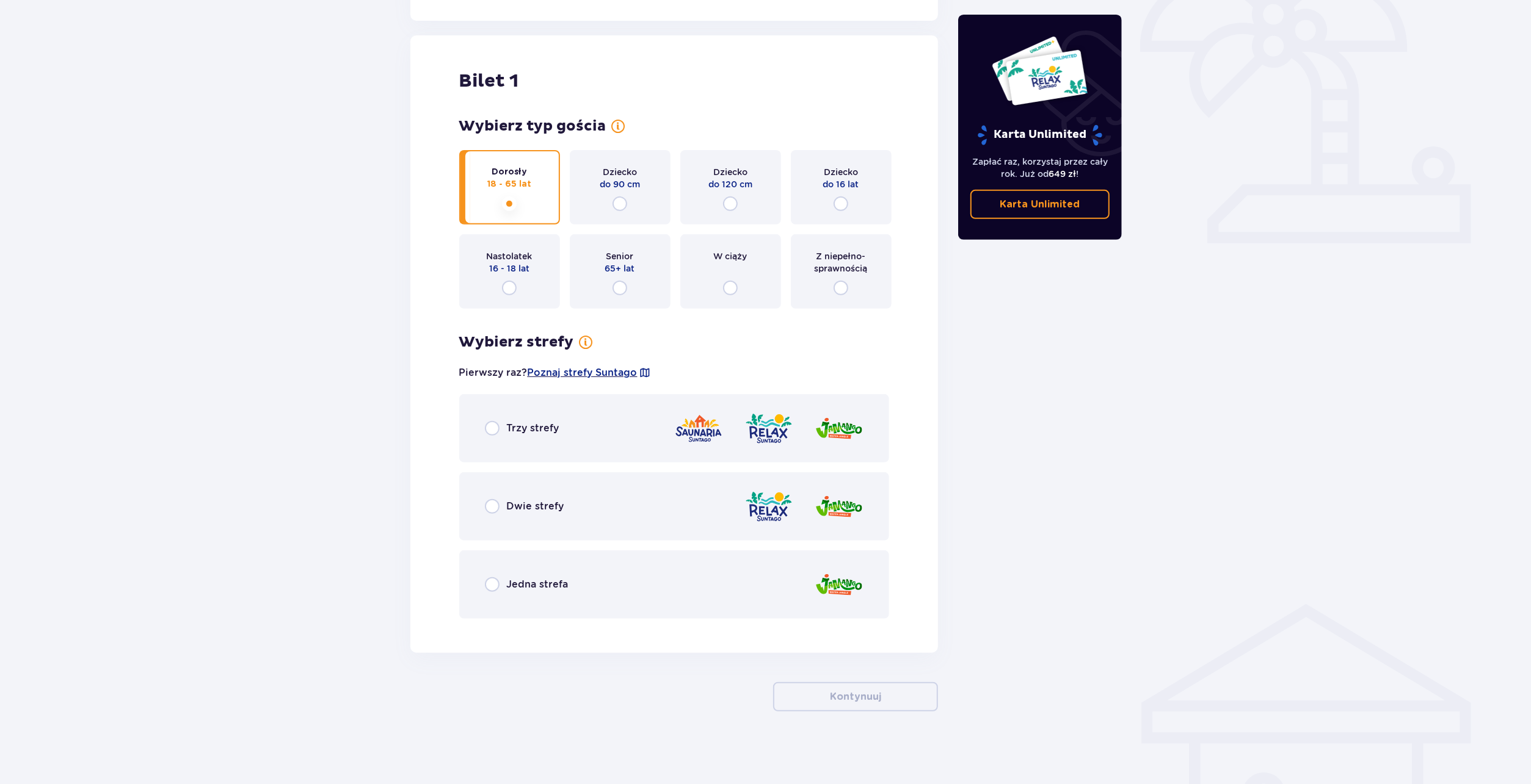
click at [502, 589] on div "Jedna strefa" at bounding box center [527, 584] width 84 height 15
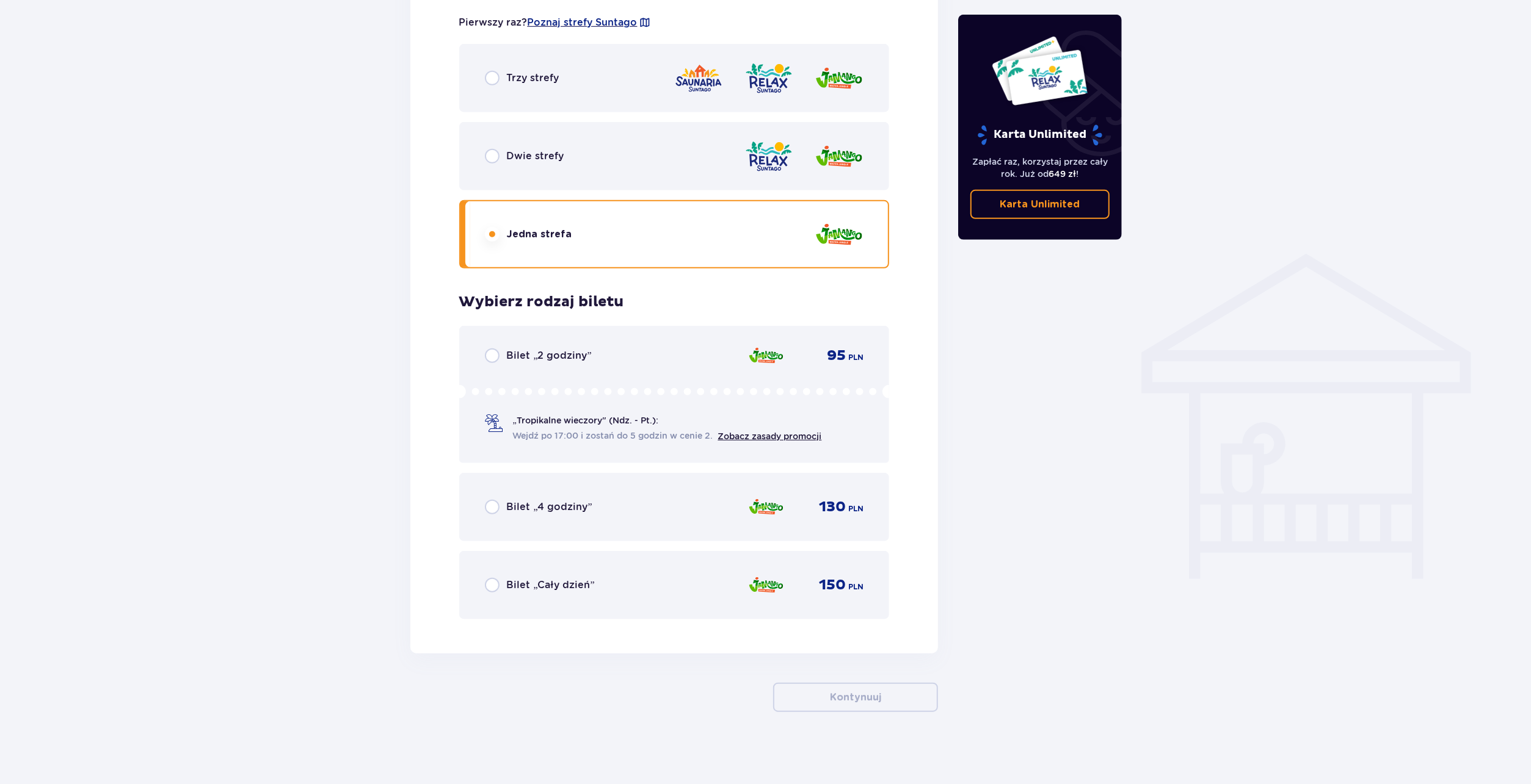
scroll to position [738, 0]
click at [593, 506] on div "Bilet „4 godziny” 130 PLN" at bounding box center [674, 506] width 379 height 26
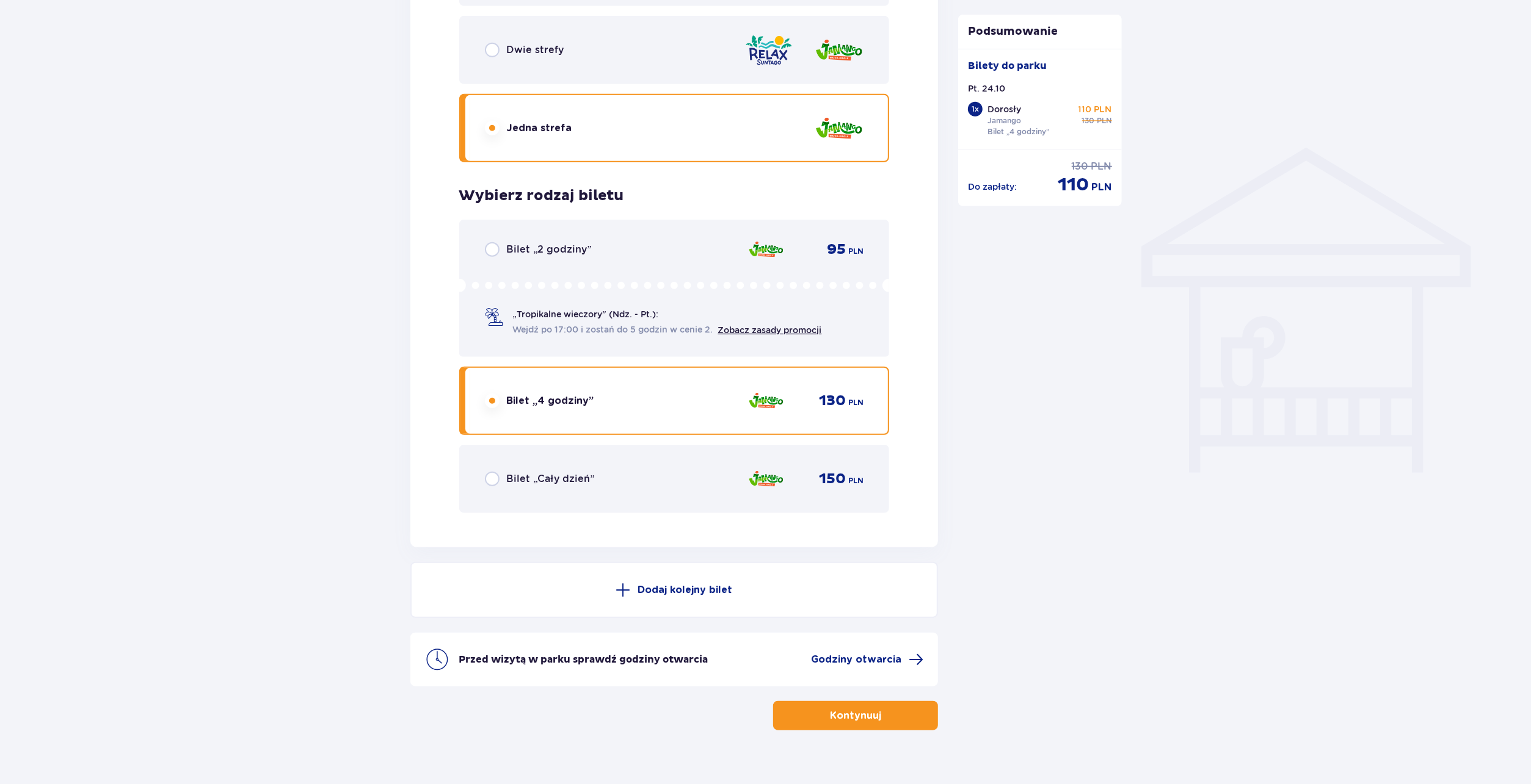
scroll to position [863, 0]
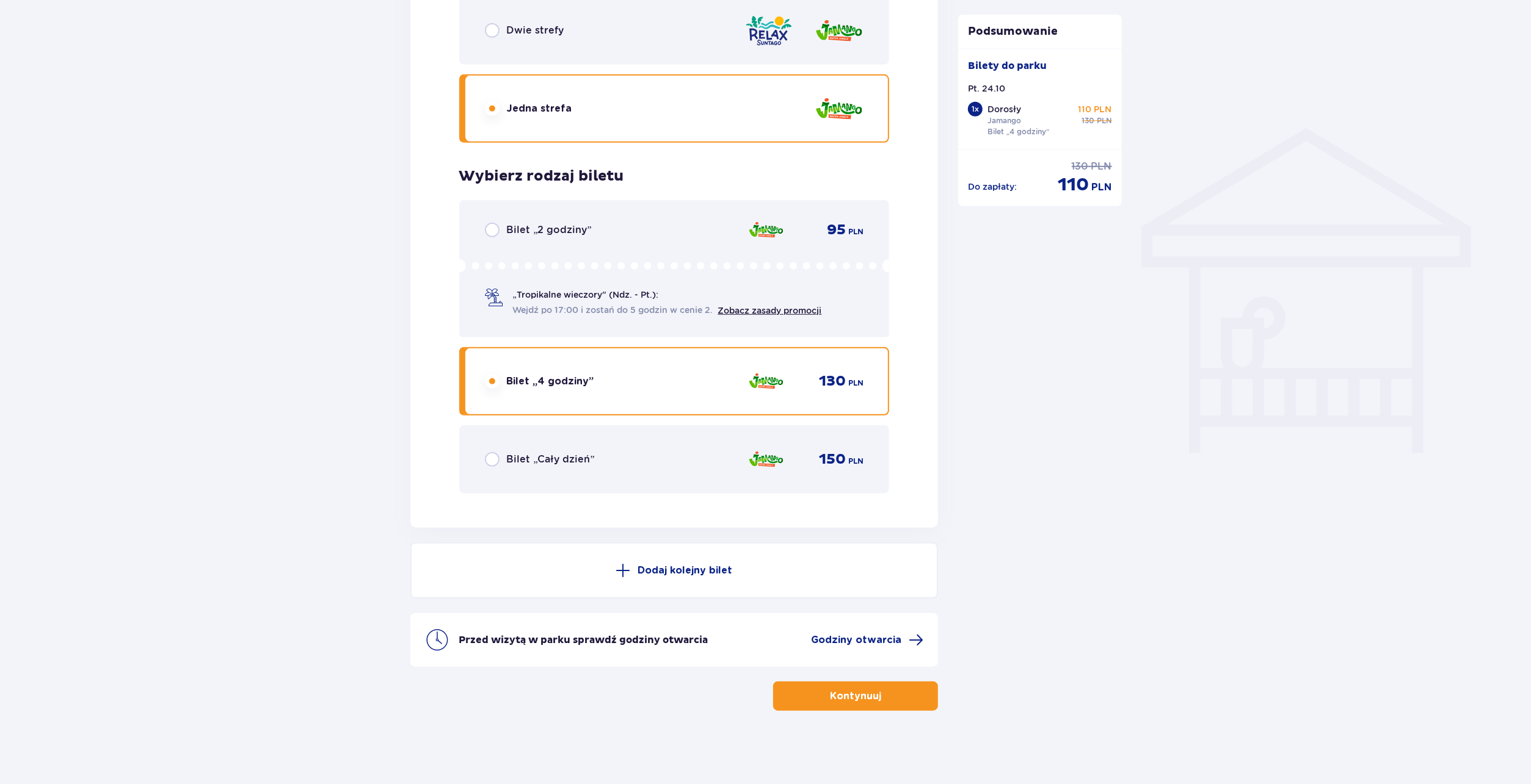
click at [691, 564] on p "Dodaj kolejny bilet" at bounding box center [684, 570] width 94 height 13
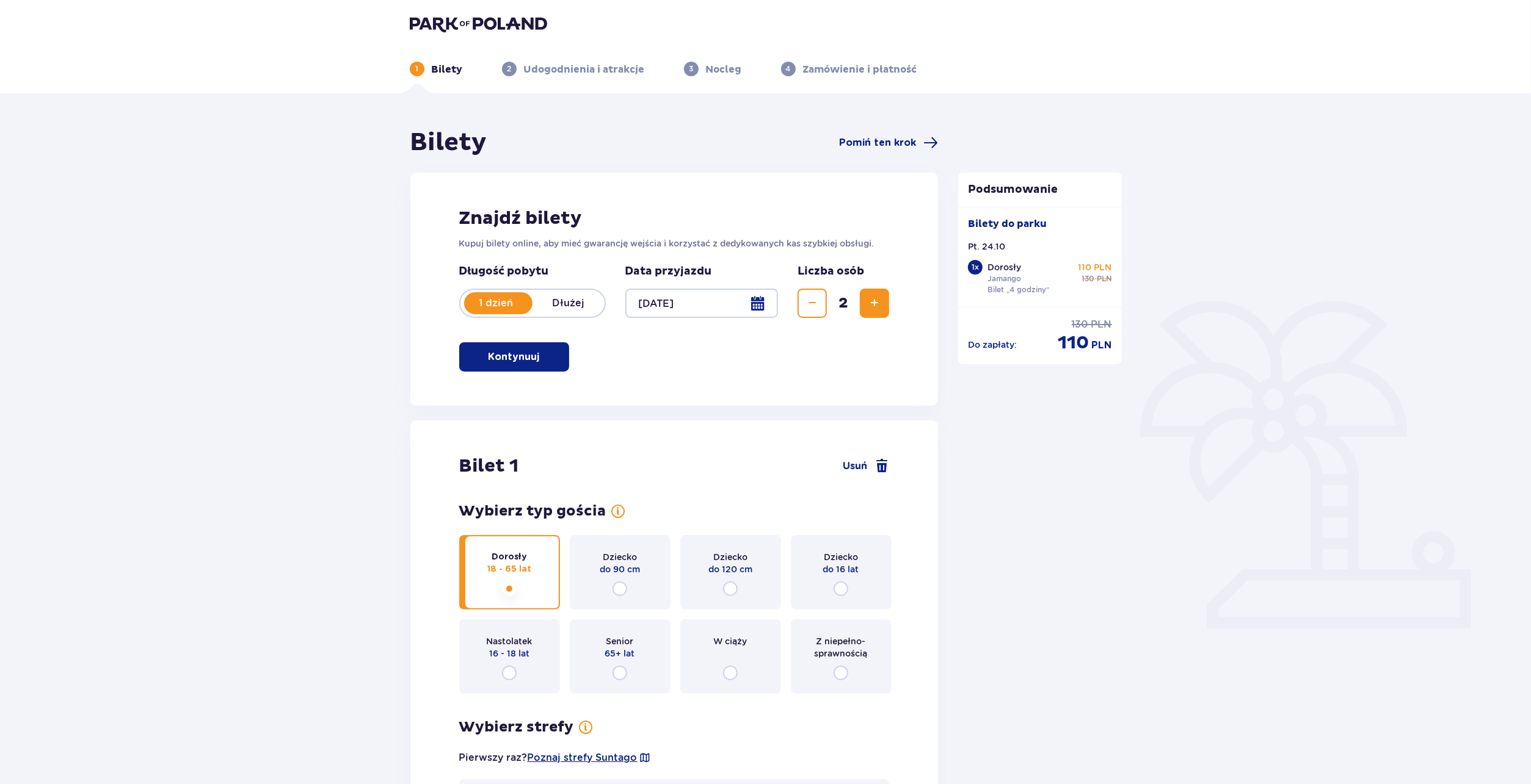
scroll to position [0, 0]
click at [866, 301] on button "Zwiększ" at bounding box center [874, 305] width 29 height 29
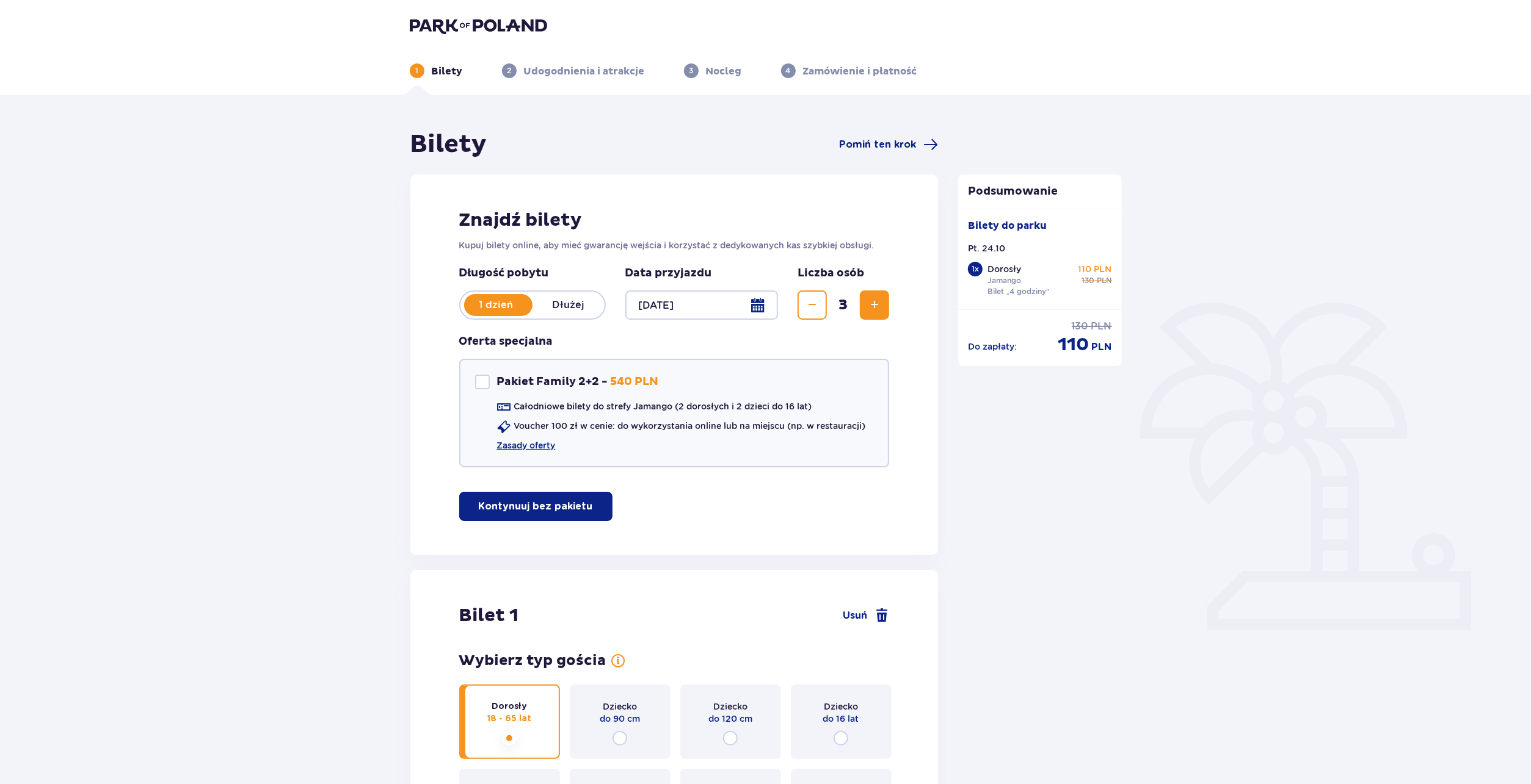
click at [869, 299] on span "Zwiększ" at bounding box center [874, 305] width 15 height 15
click at [870, 303] on span "Zwiększ" at bounding box center [874, 305] width 15 height 15
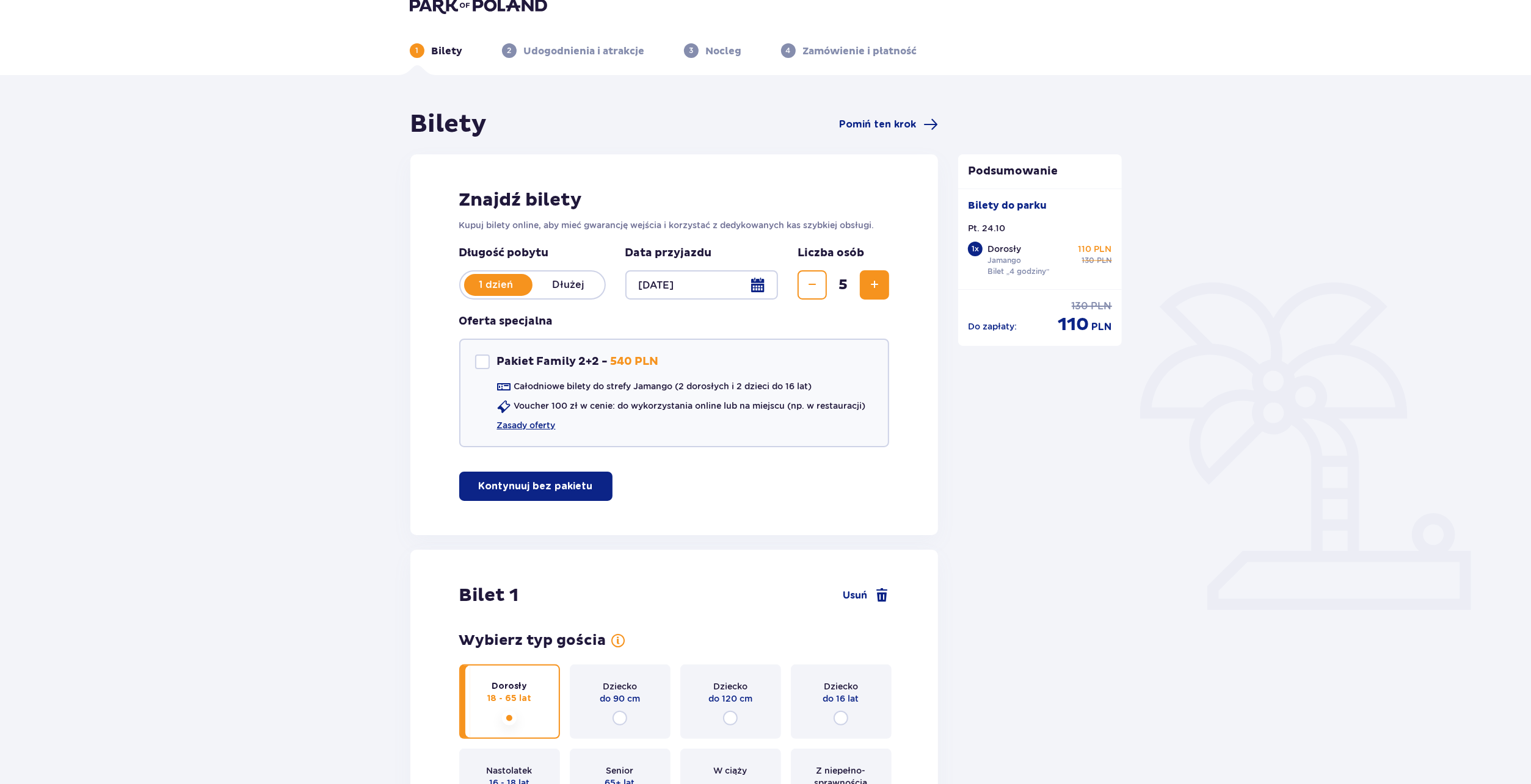
scroll to position [20, 0]
click at [883, 283] on button "Zwiększ" at bounding box center [874, 285] width 29 height 29
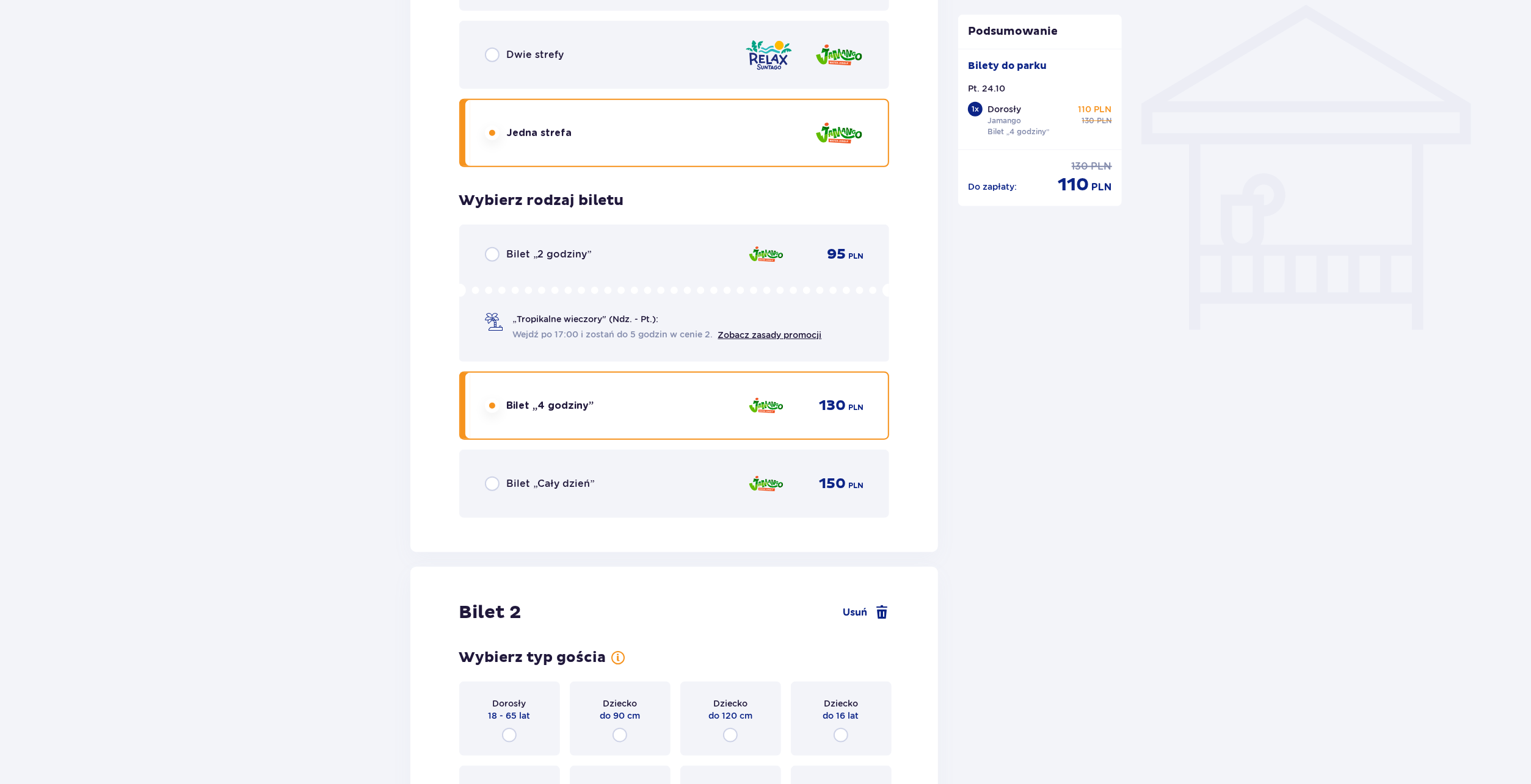
scroll to position [989, 0]
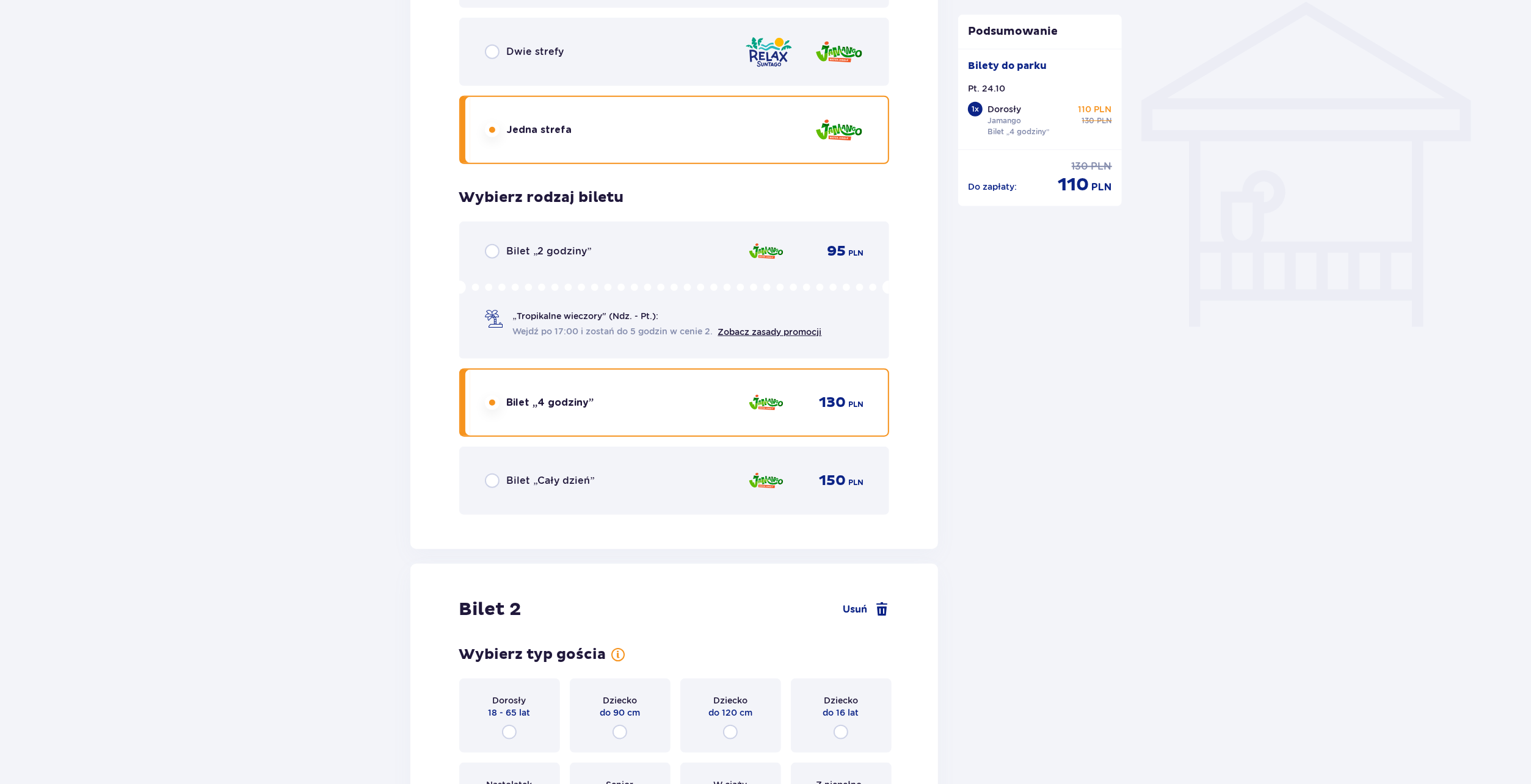
click at [591, 473] on div "Bilet „Cały dzień” 150 PLN" at bounding box center [674, 481] width 379 height 26
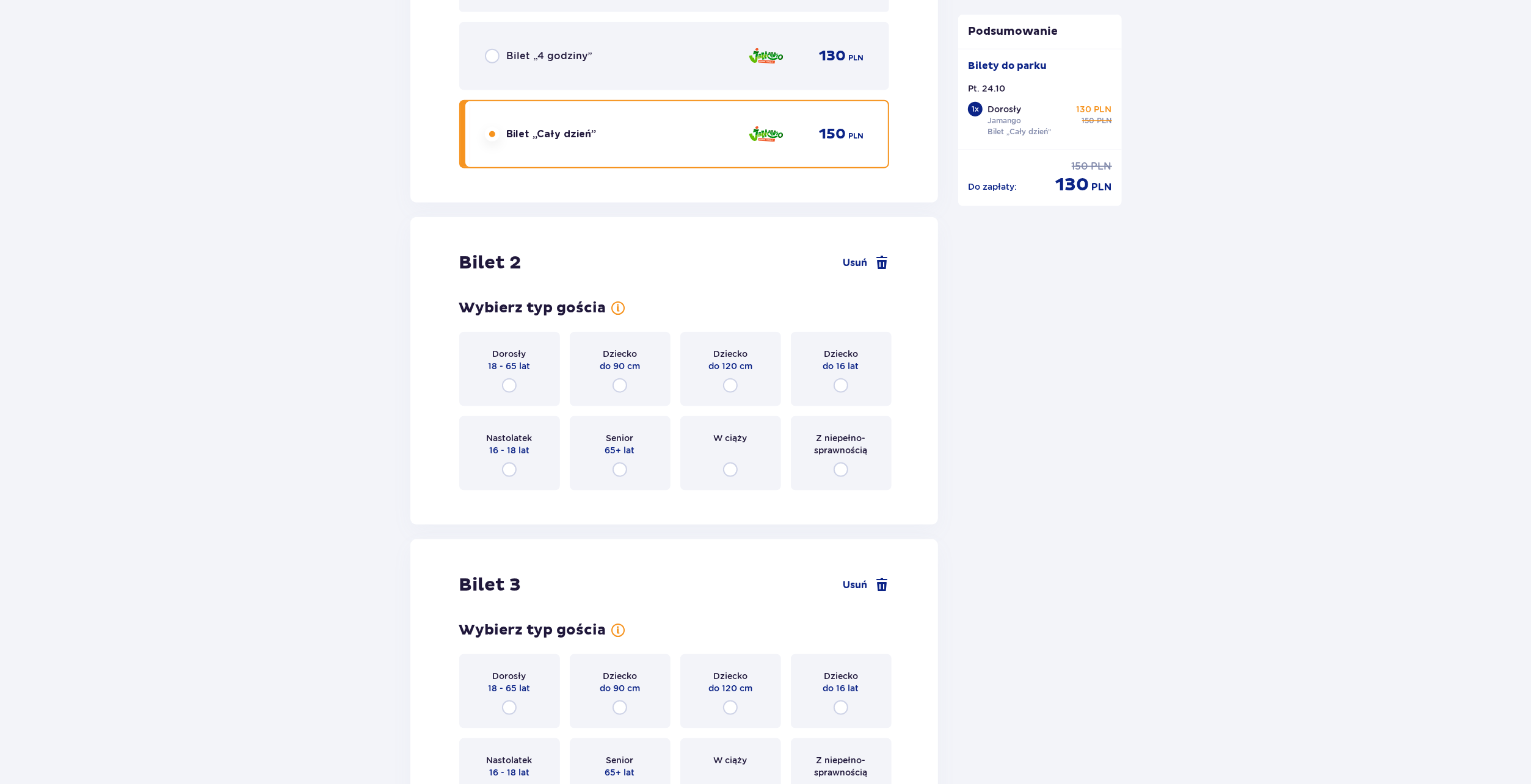
scroll to position [1343, 0]
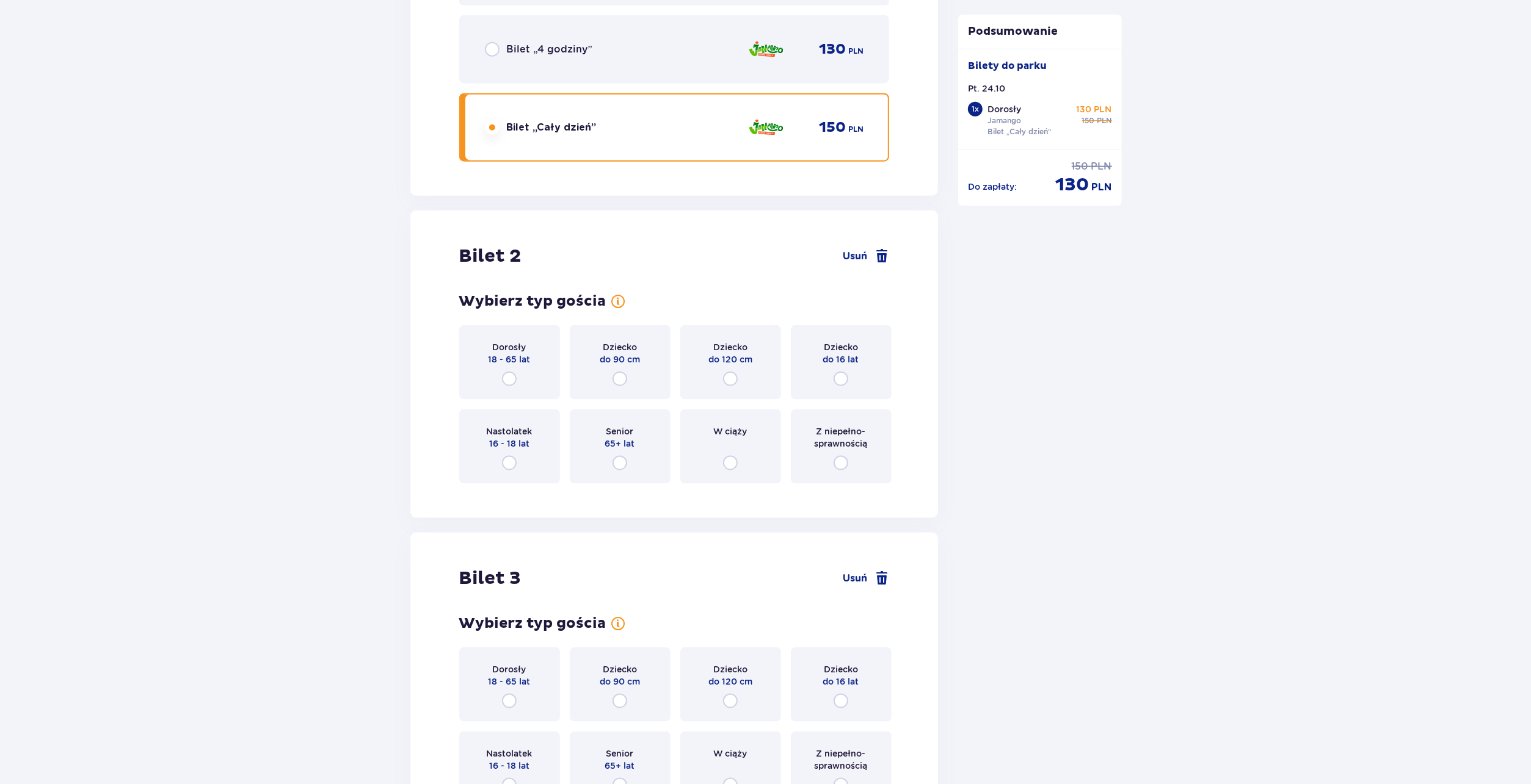
click at [514, 373] on input "radio" at bounding box center [509, 378] width 15 height 15
radio input "true"
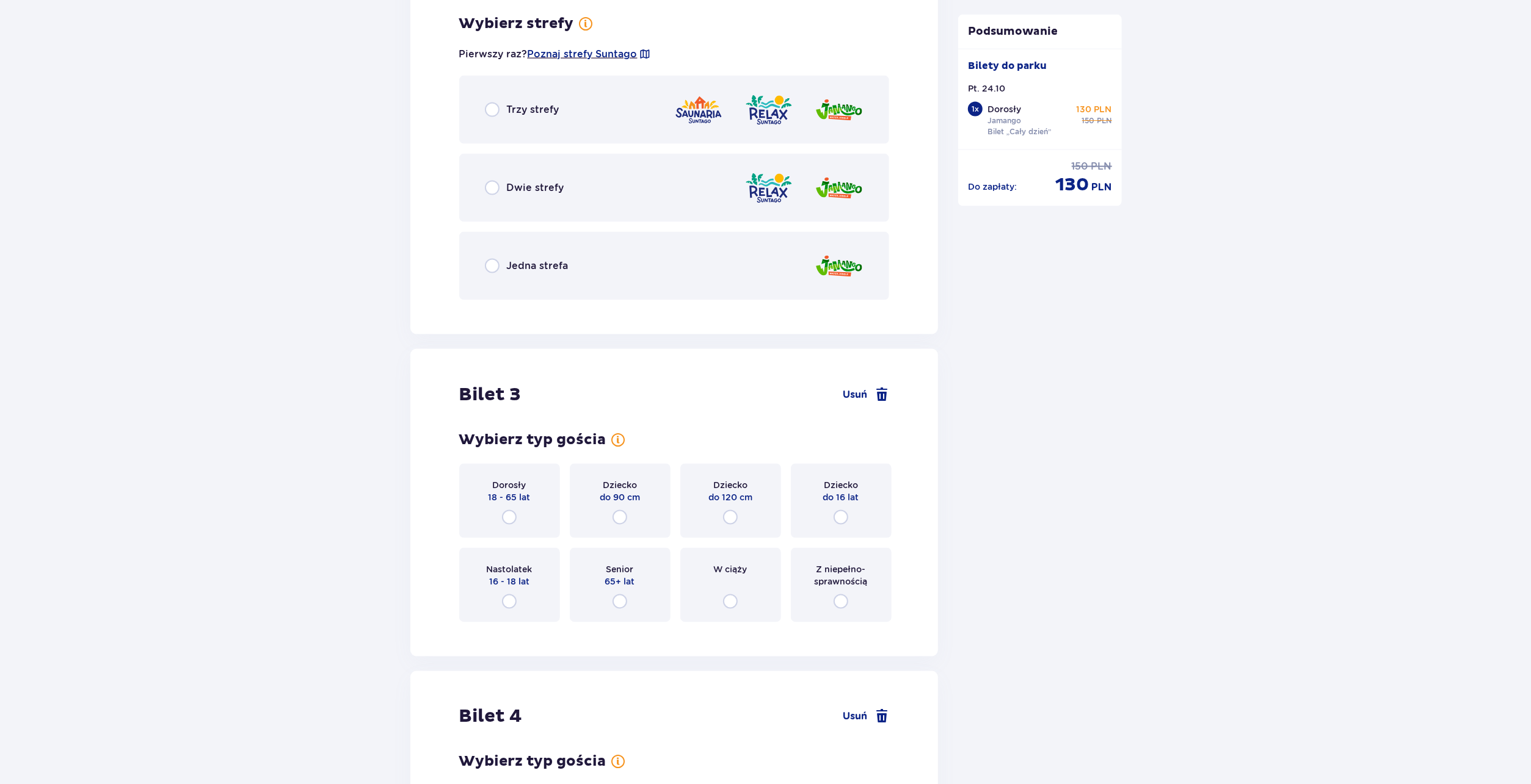
click at [493, 257] on div "Jedna strefa" at bounding box center [674, 266] width 431 height 68
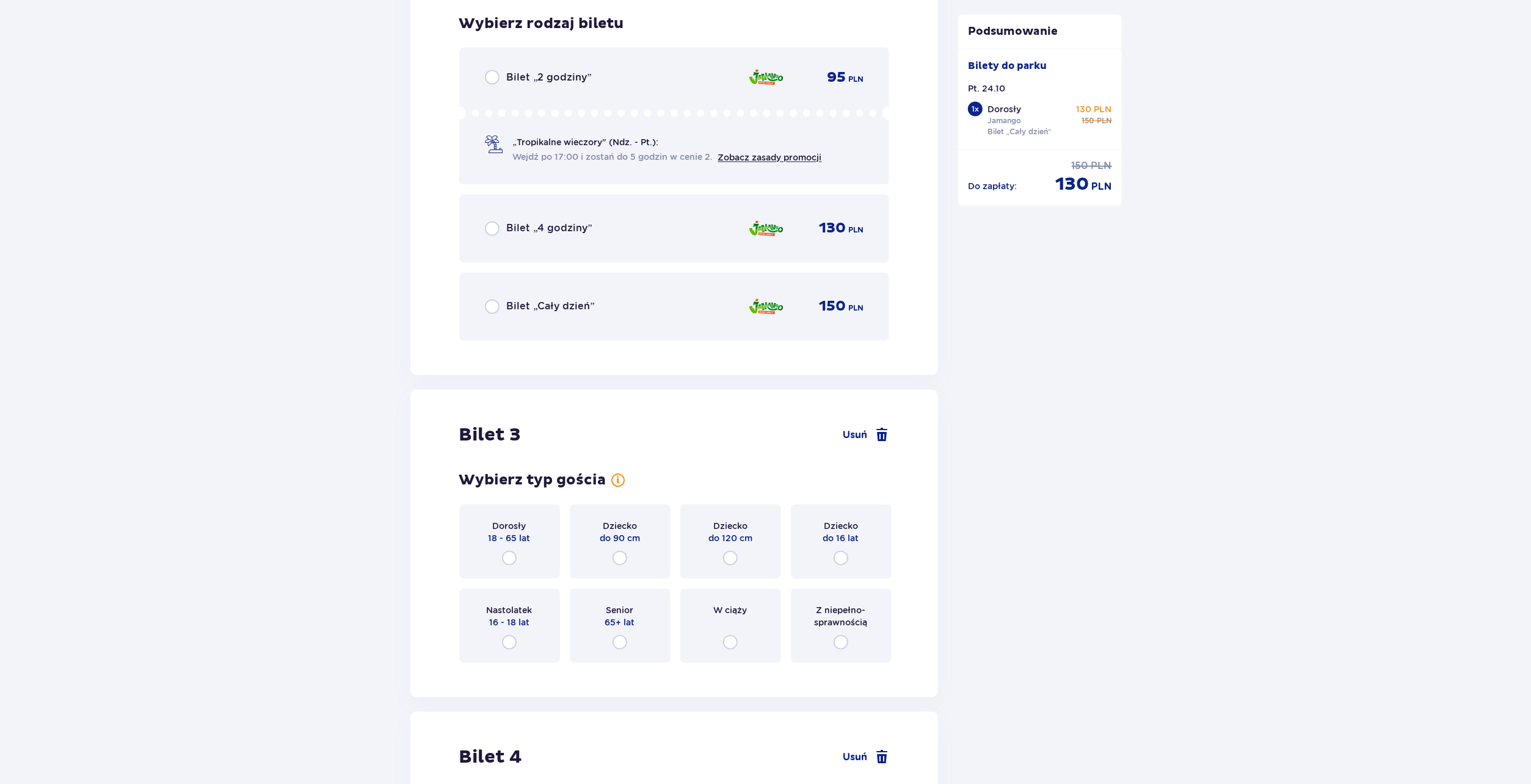
click at [494, 309] on input "radio" at bounding box center [492, 307] width 15 height 15
radio input "true"
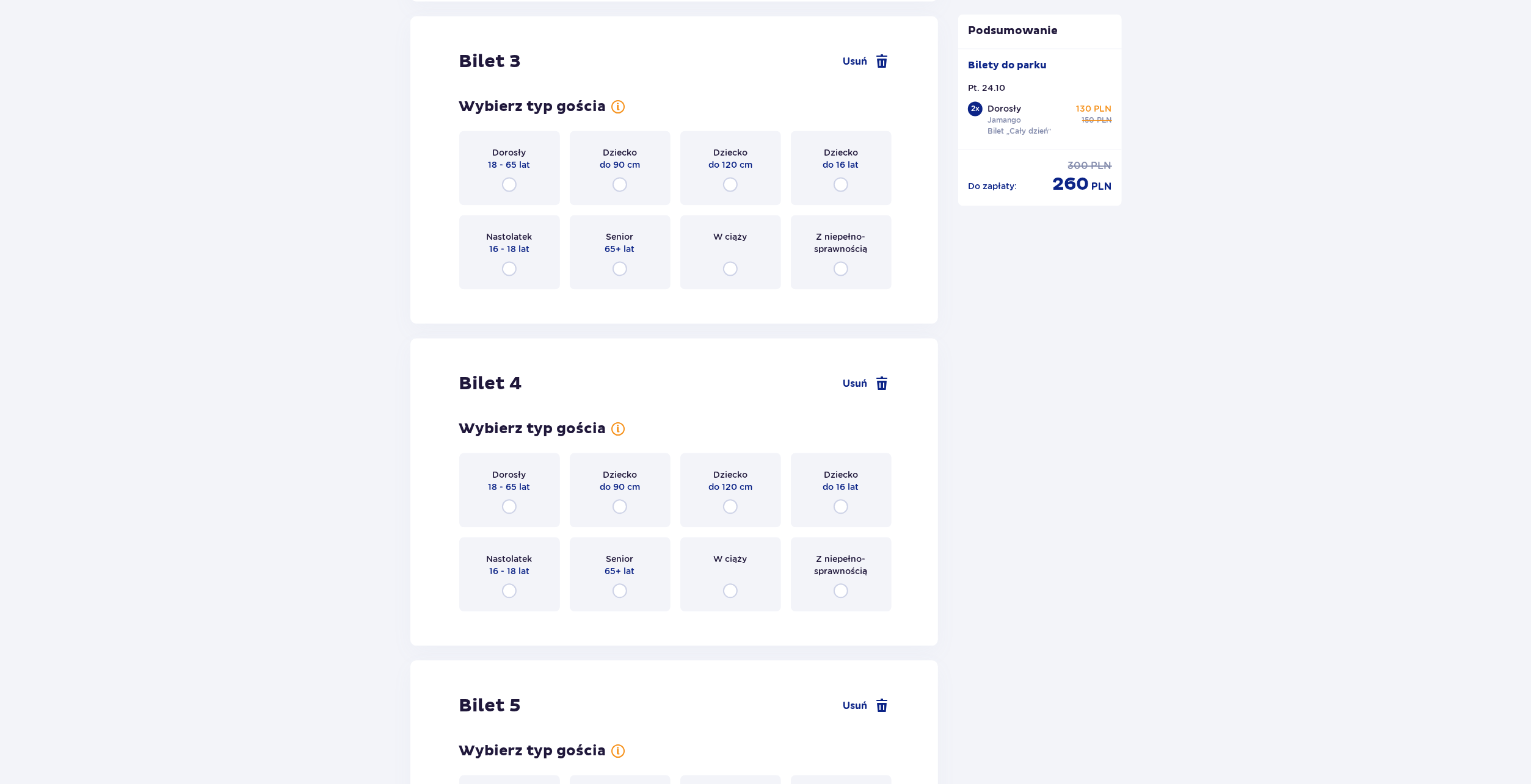
scroll to position [2522, 0]
click at [510, 171] on div "Dorosły 18 - 65 lat" at bounding box center [509, 166] width 101 height 75
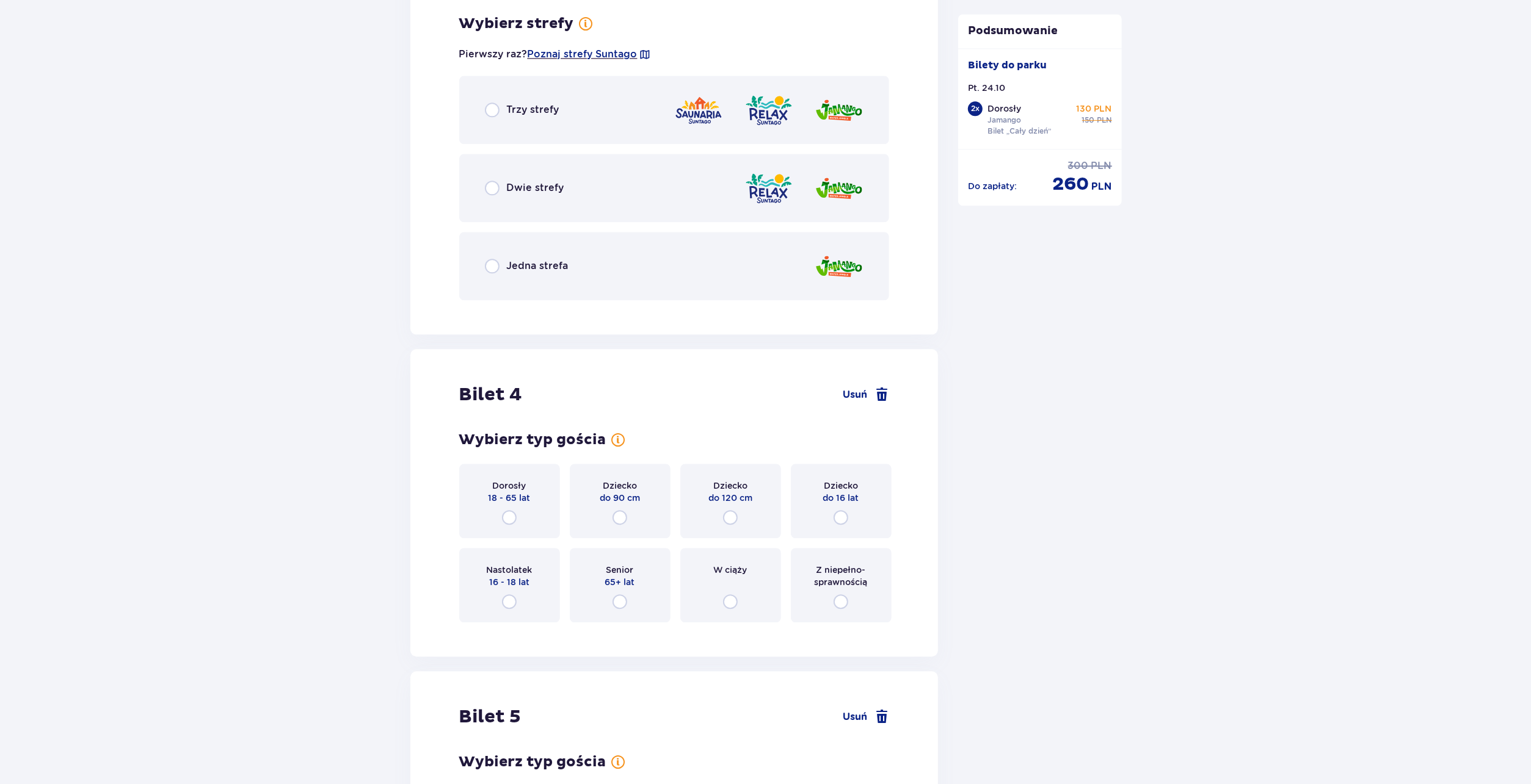
click at [530, 266] on span "Jedna strefa" at bounding box center [537, 266] width 61 height 13
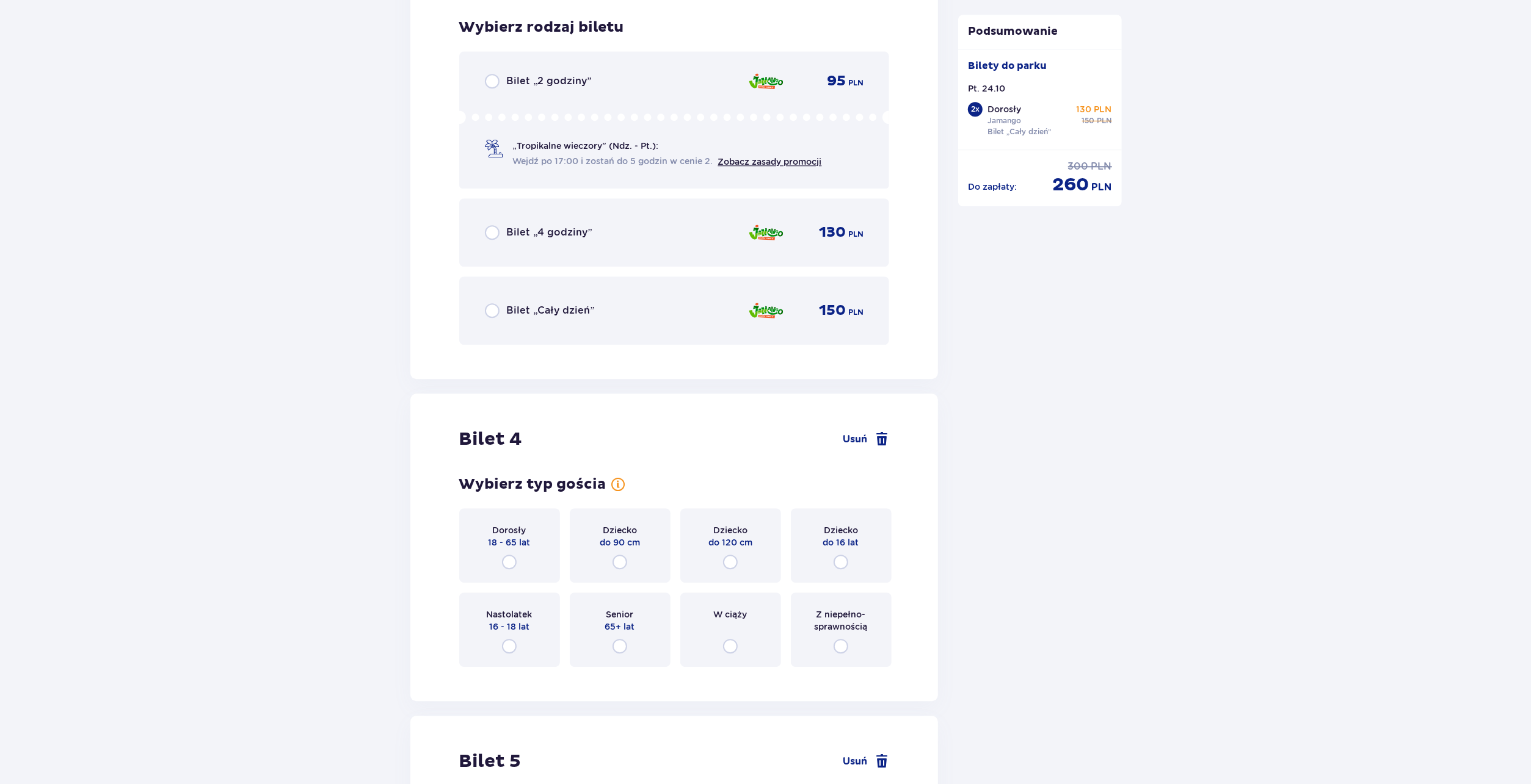
scroll to position [3130, 0]
click at [522, 299] on div "Bilet „Cały dzień” 150 PLN" at bounding box center [674, 307] width 379 height 26
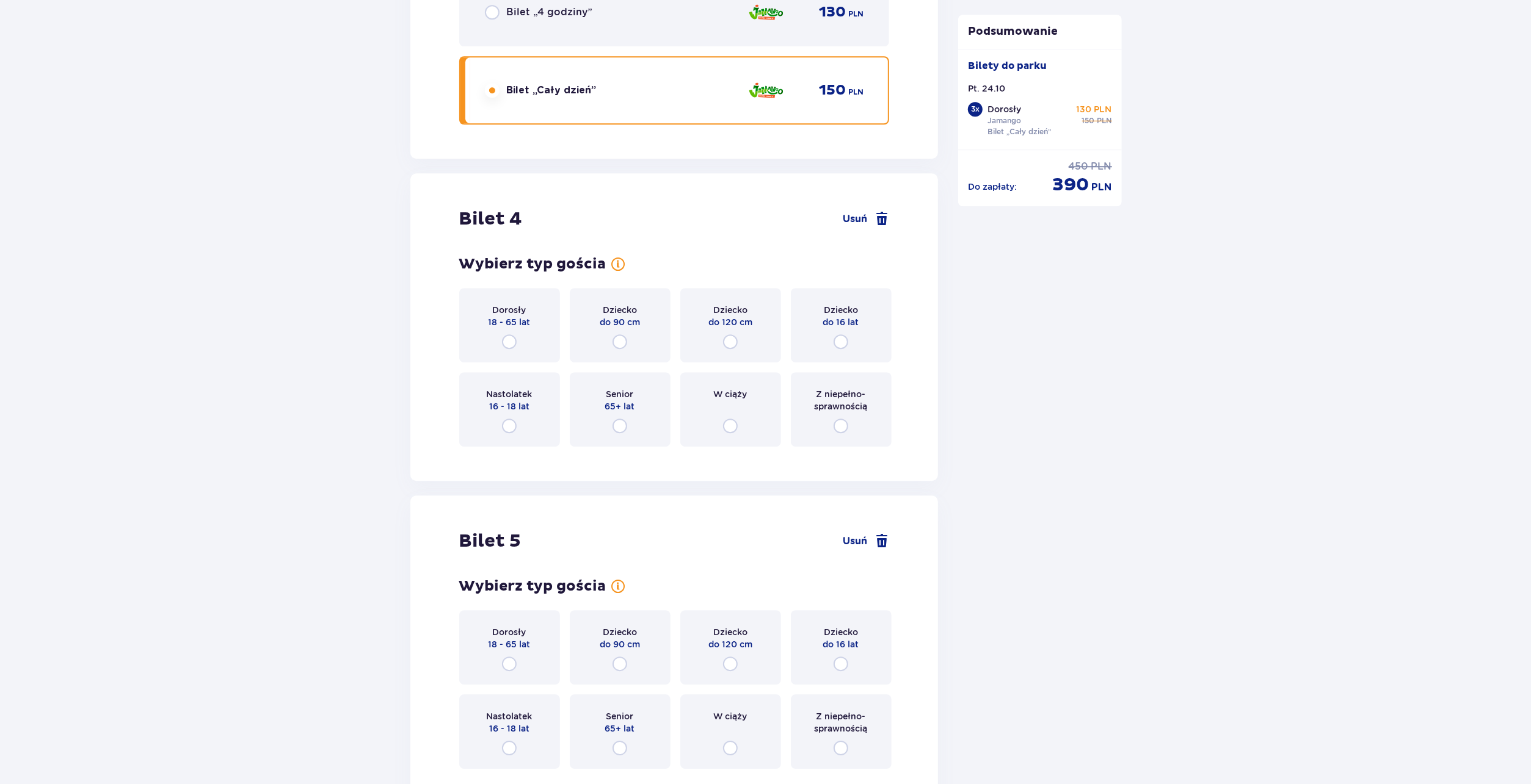
scroll to position [3505, 0]
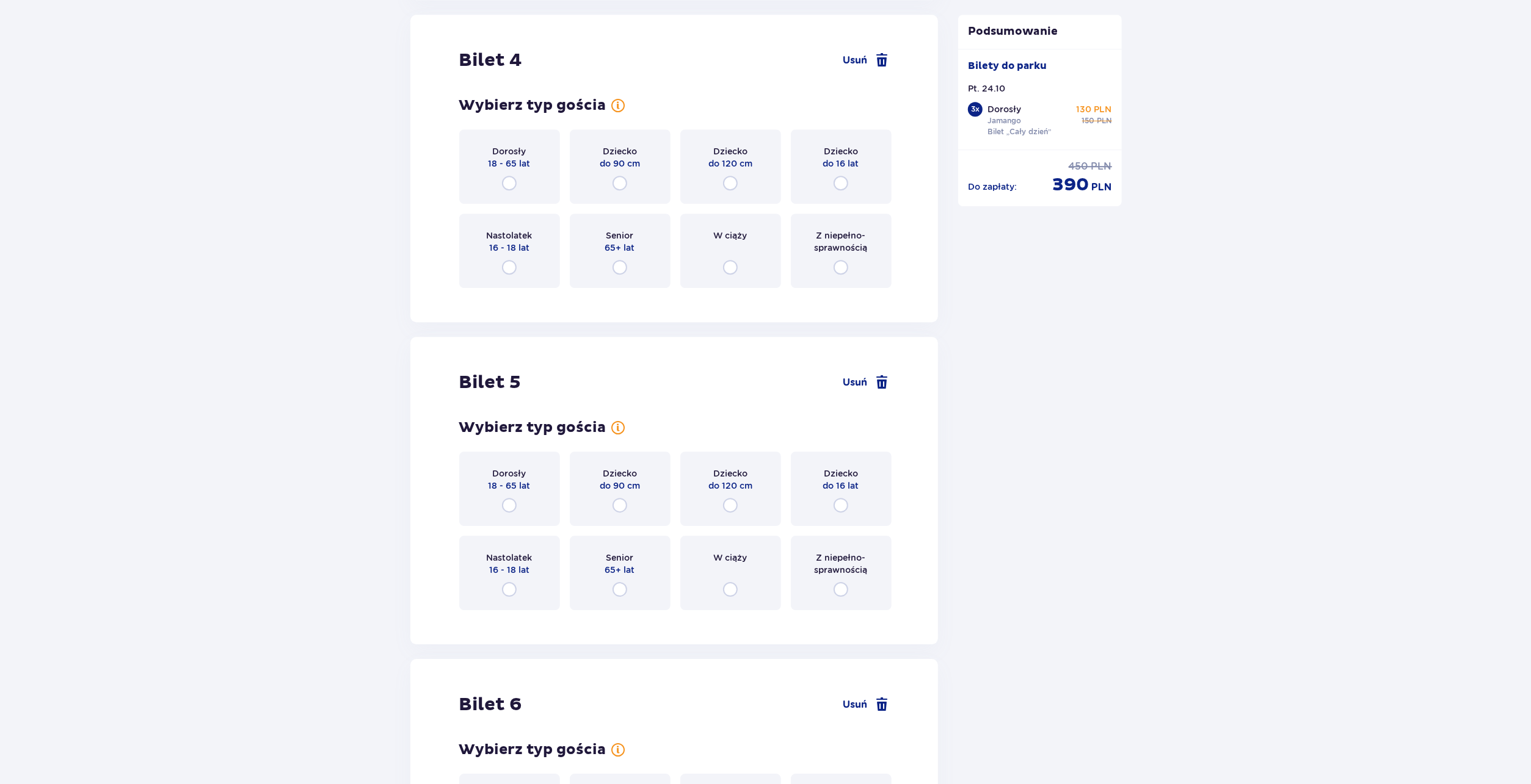
click at [503, 174] on div "Dorosły 18 - 65 lat" at bounding box center [509, 166] width 101 height 75
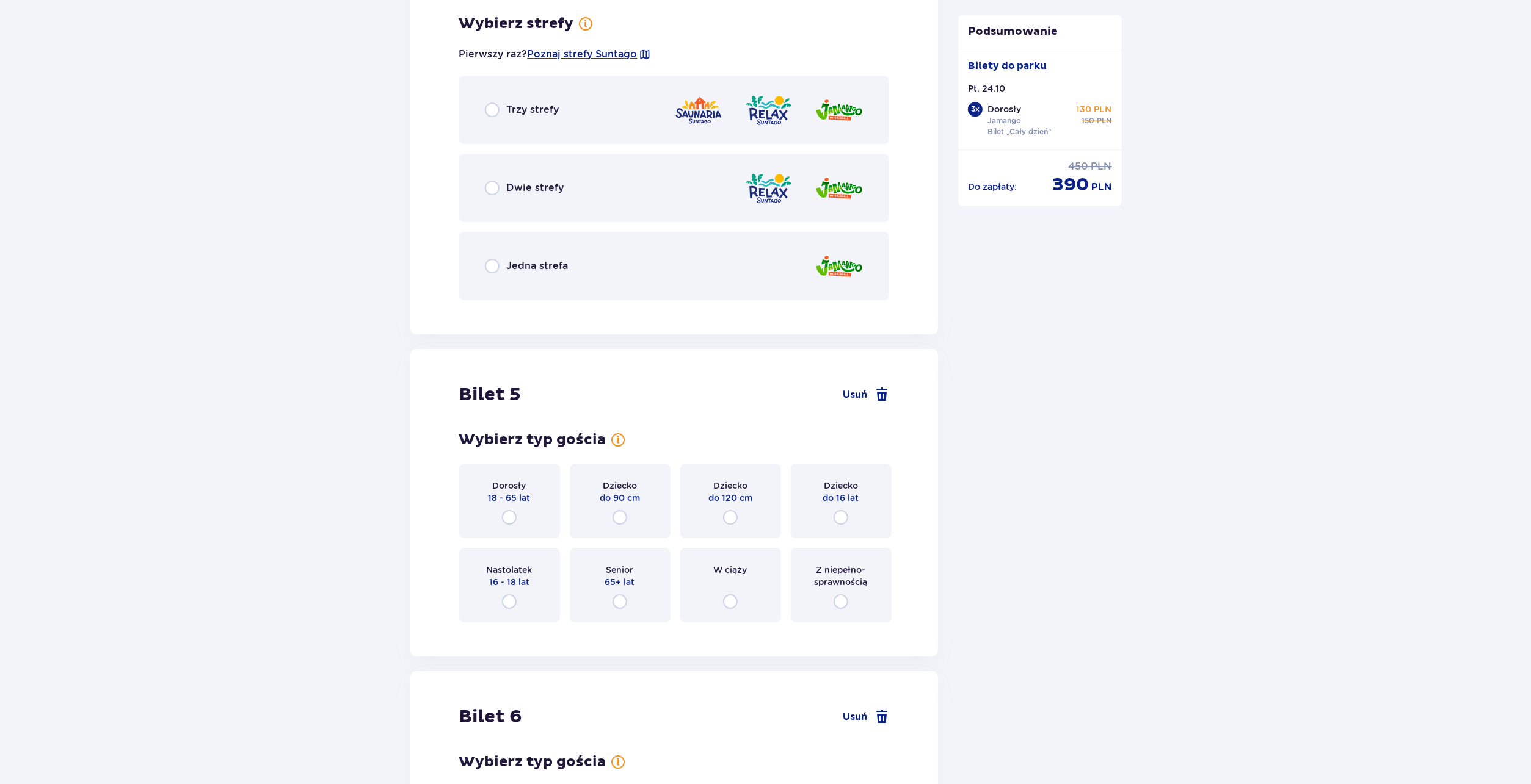
click at [524, 266] on span "Jedna strefa" at bounding box center [537, 266] width 61 height 13
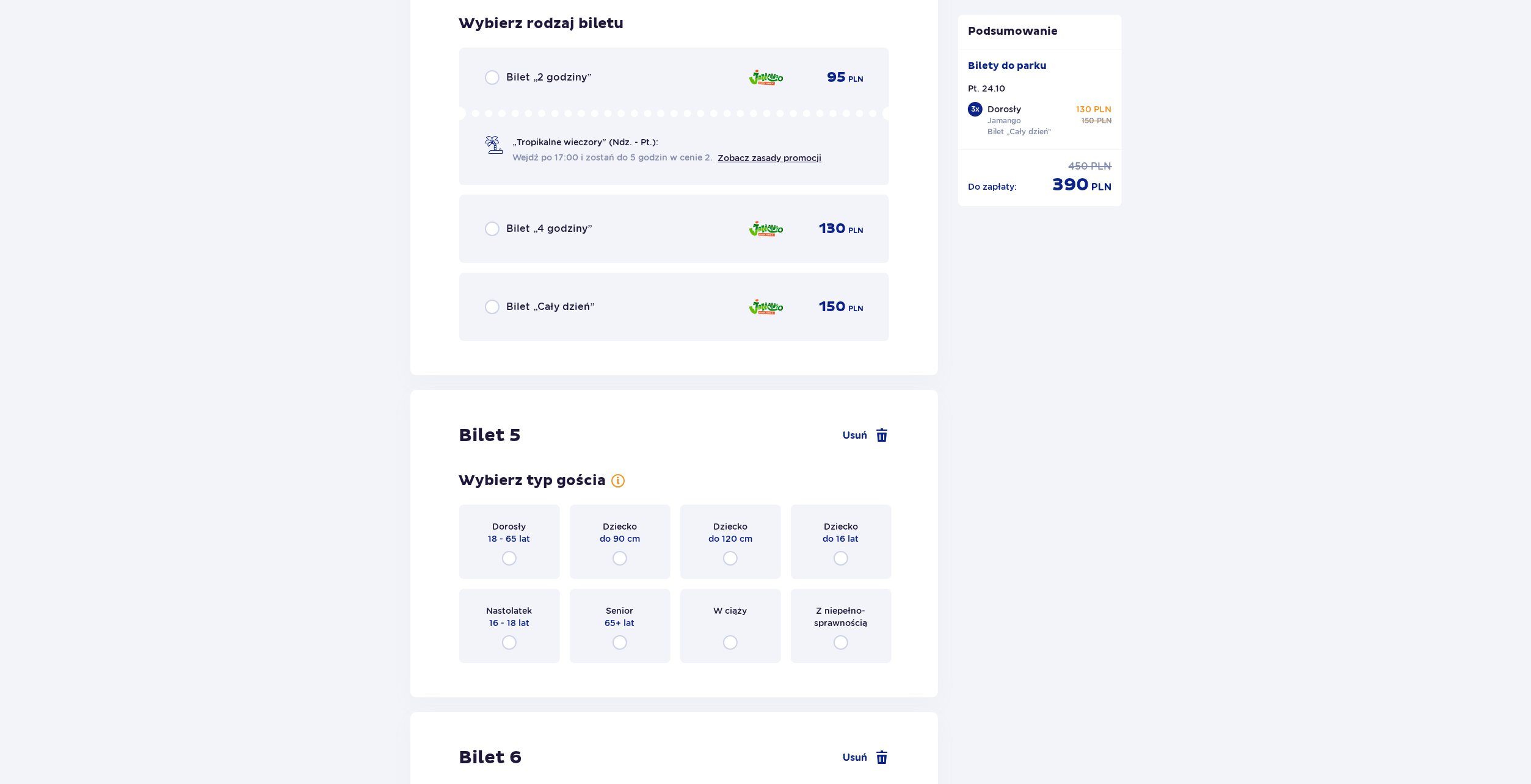
click at [524, 287] on div "Bilet „Cały dzień” 150 PLN" at bounding box center [674, 307] width 431 height 68
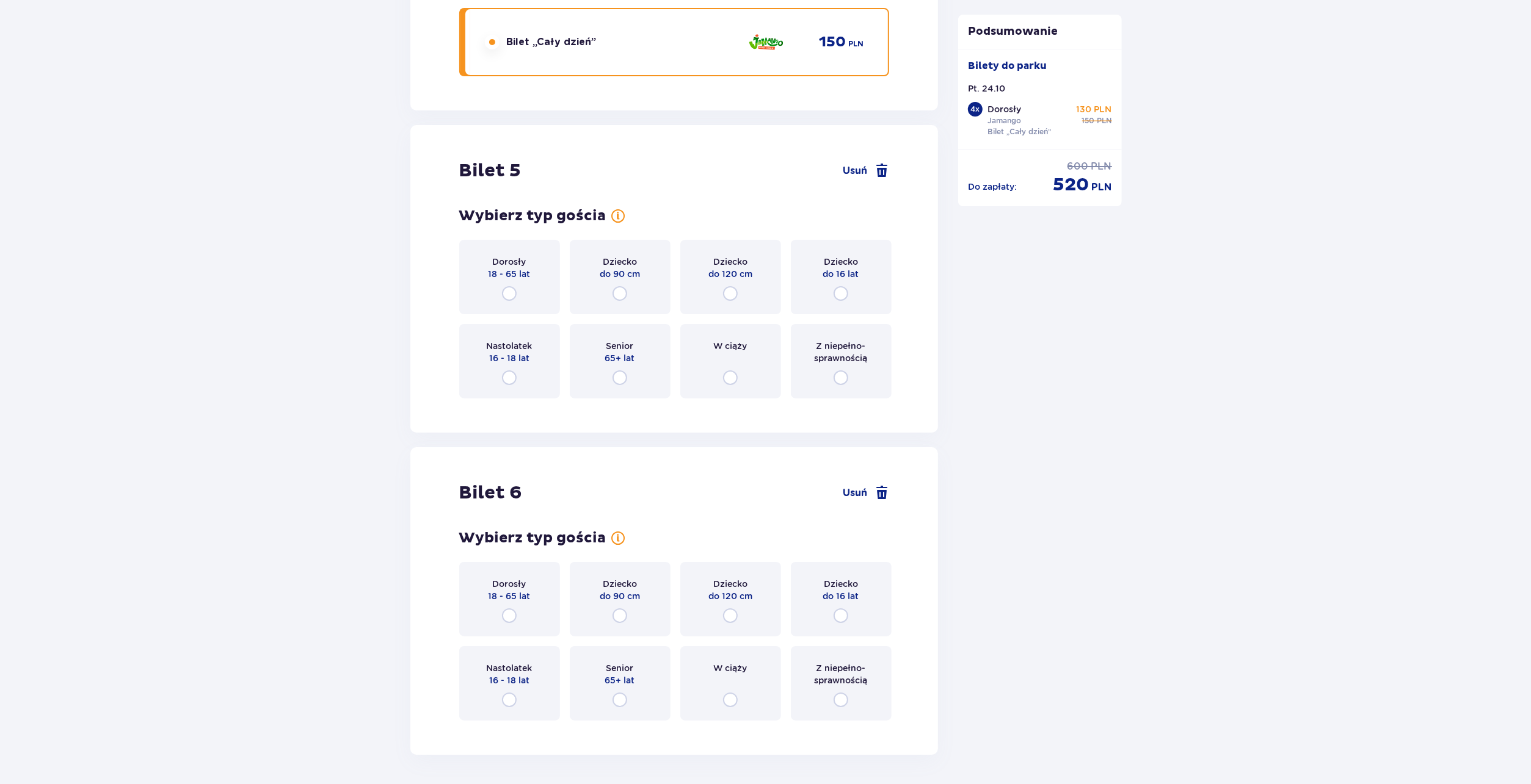
scroll to position [4479, 0]
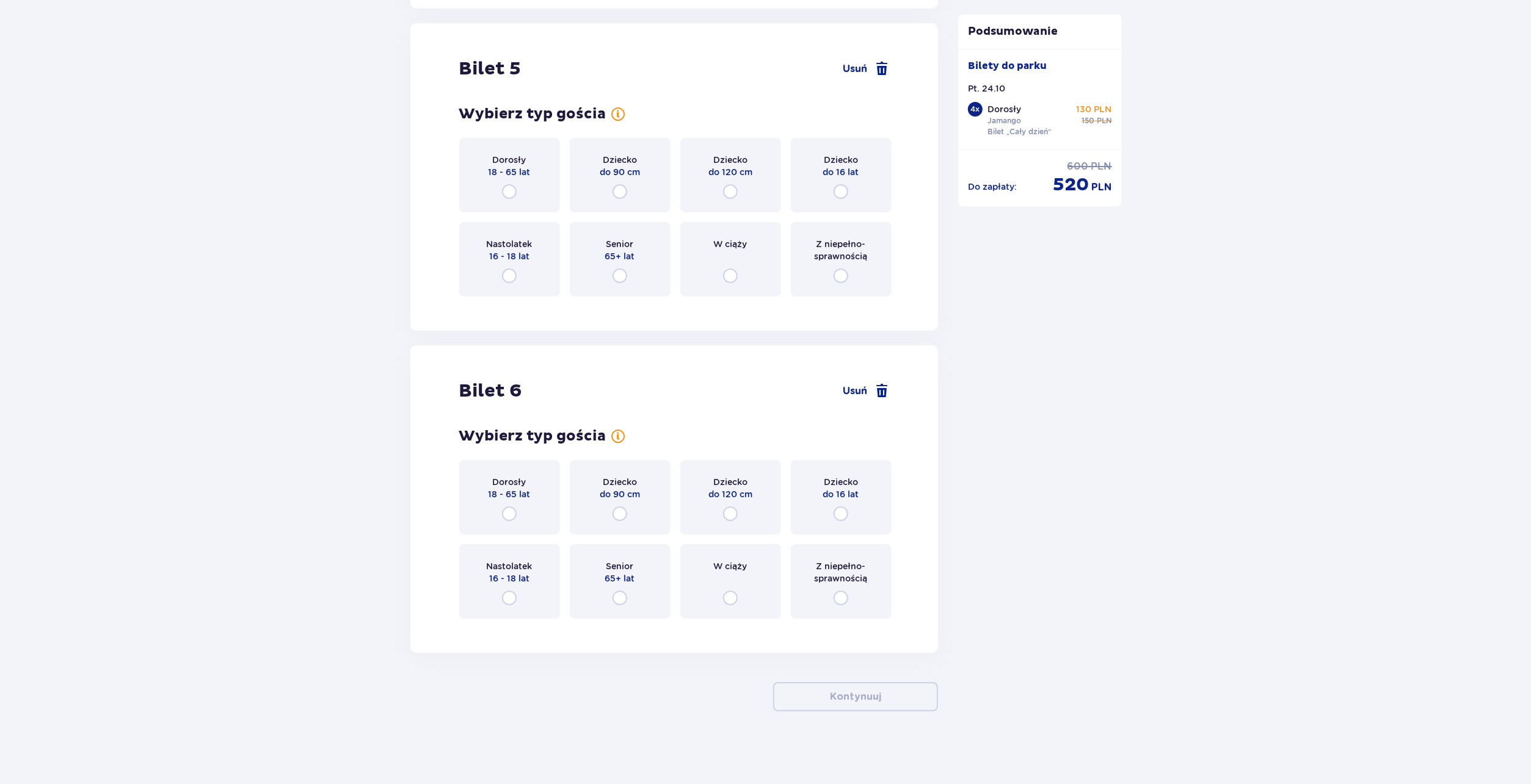
click at [520, 186] on div "Dorosły 18 - 65 lat" at bounding box center [509, 175] width 101 height 75
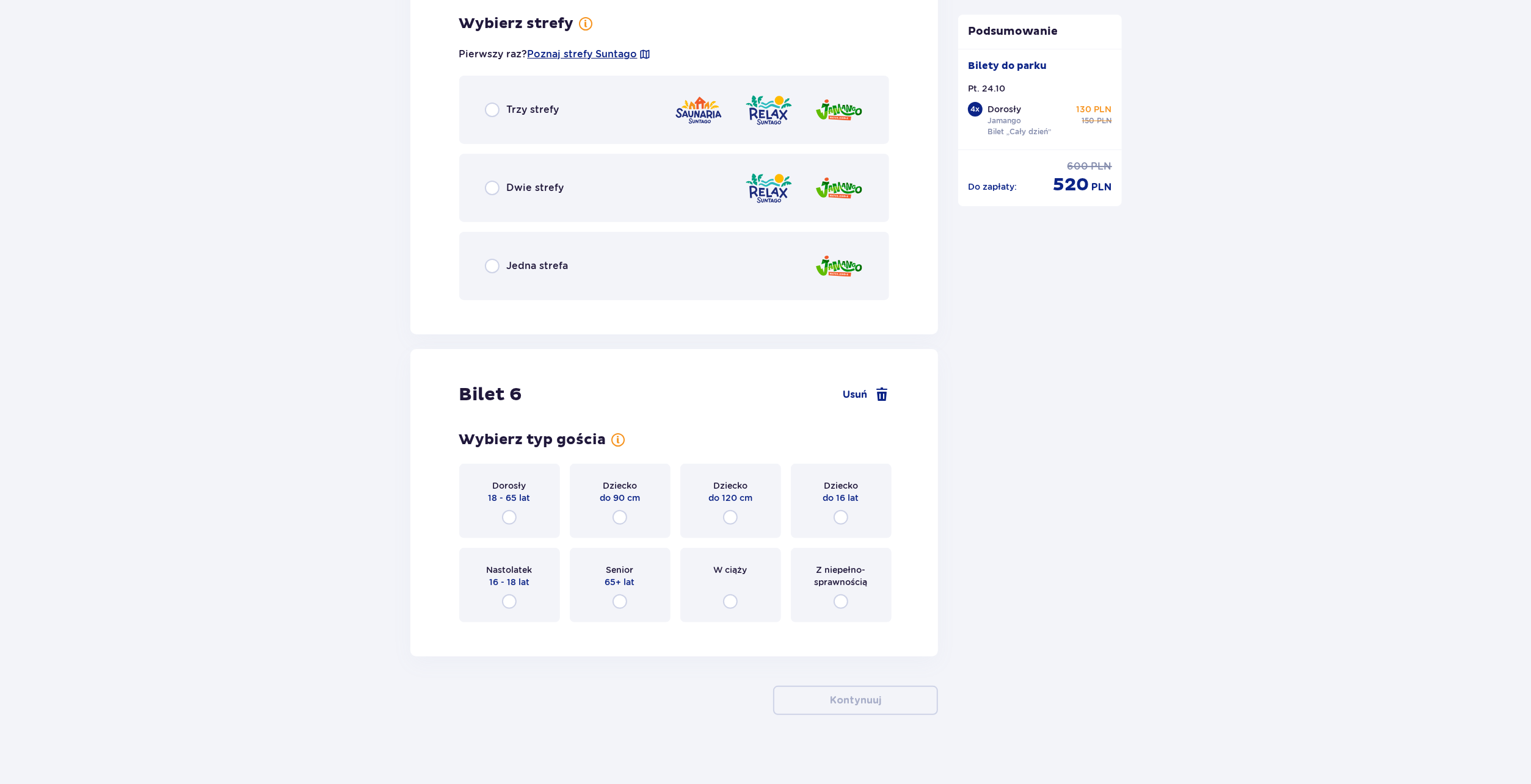
click at [518, 268] on span "Jedna strefa" at bounding box center [537, 266] width 61 height 13
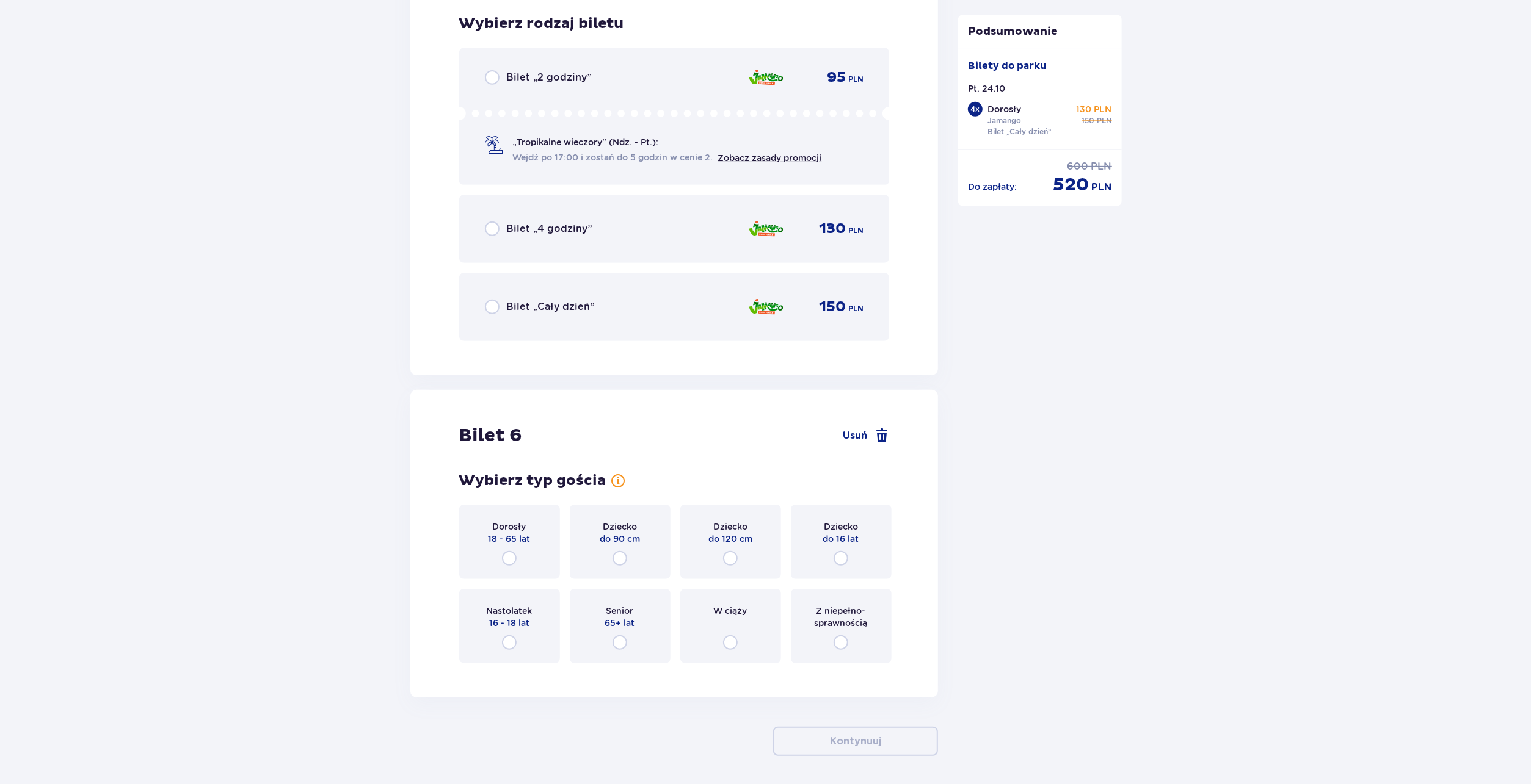
click at [514, 301] on span "Bilet „Cały dzień”" at bounding box center [550, 306] width 88 height 13
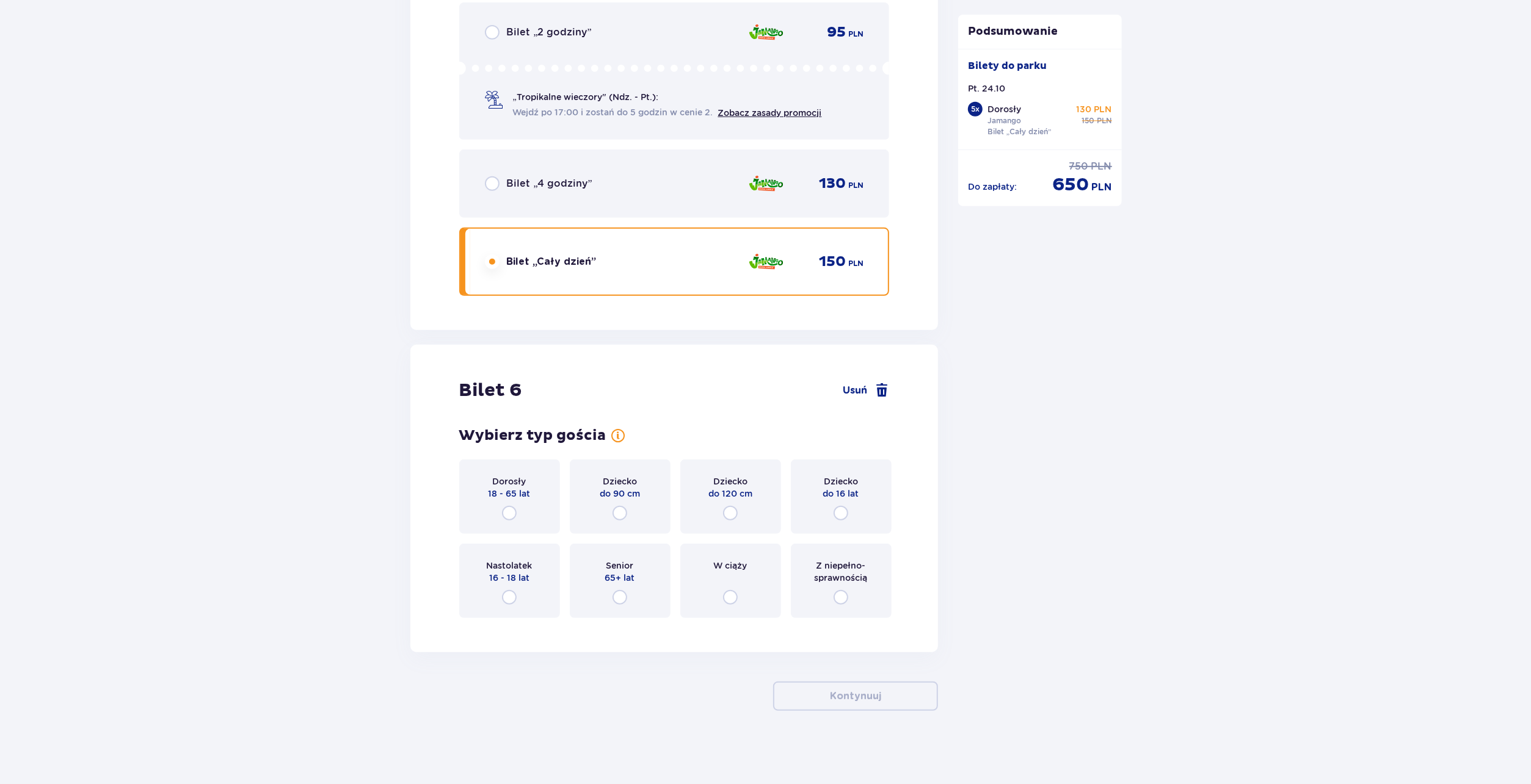
click at [492, 491] on span "18 - 65 lat" at bounding box center [510, 494] width 42 height 12
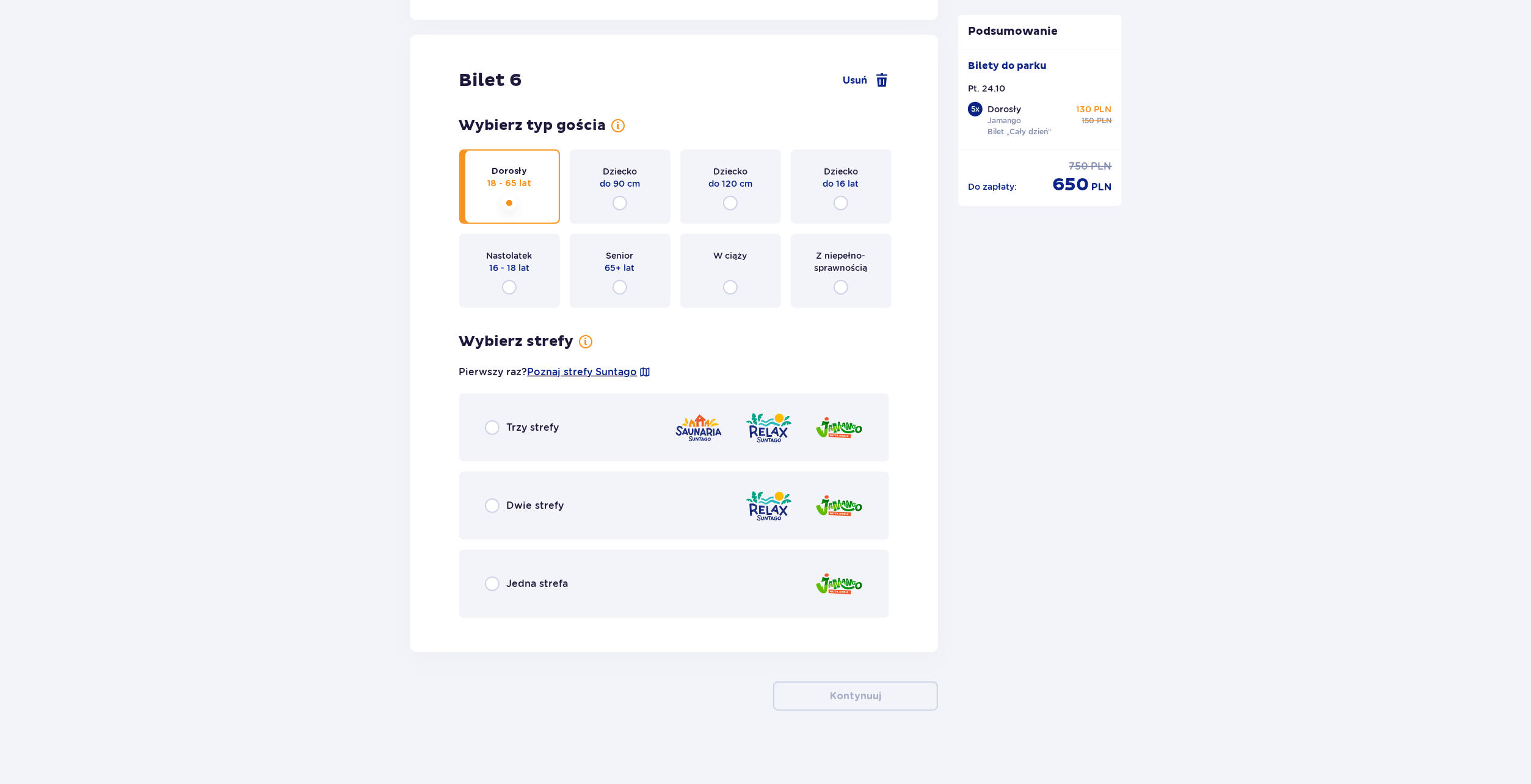
click at [541, 578] on span "Jedna strefa" at bounding box center [537, 583] width 61 height 13
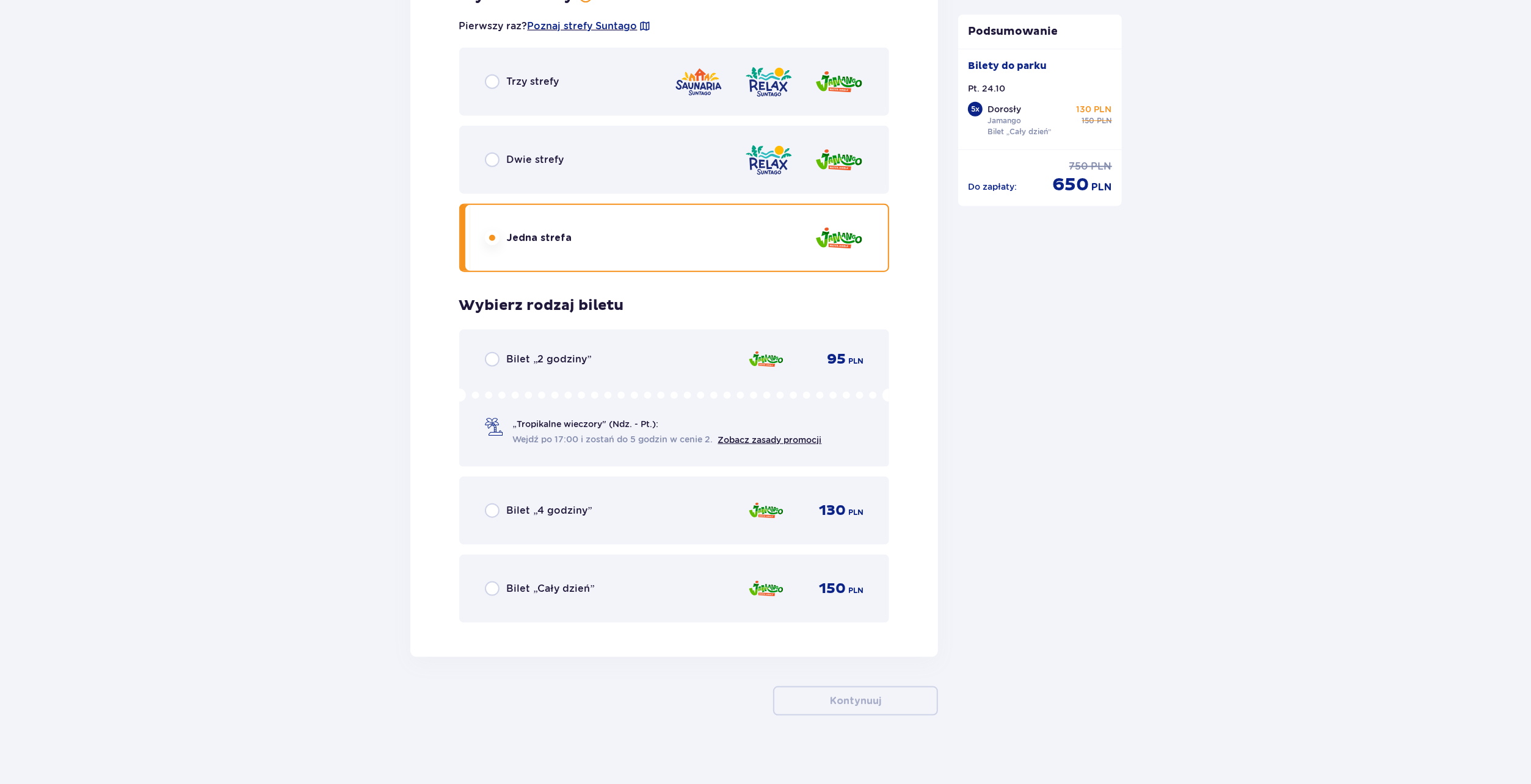
scroll to position [5801, 0]
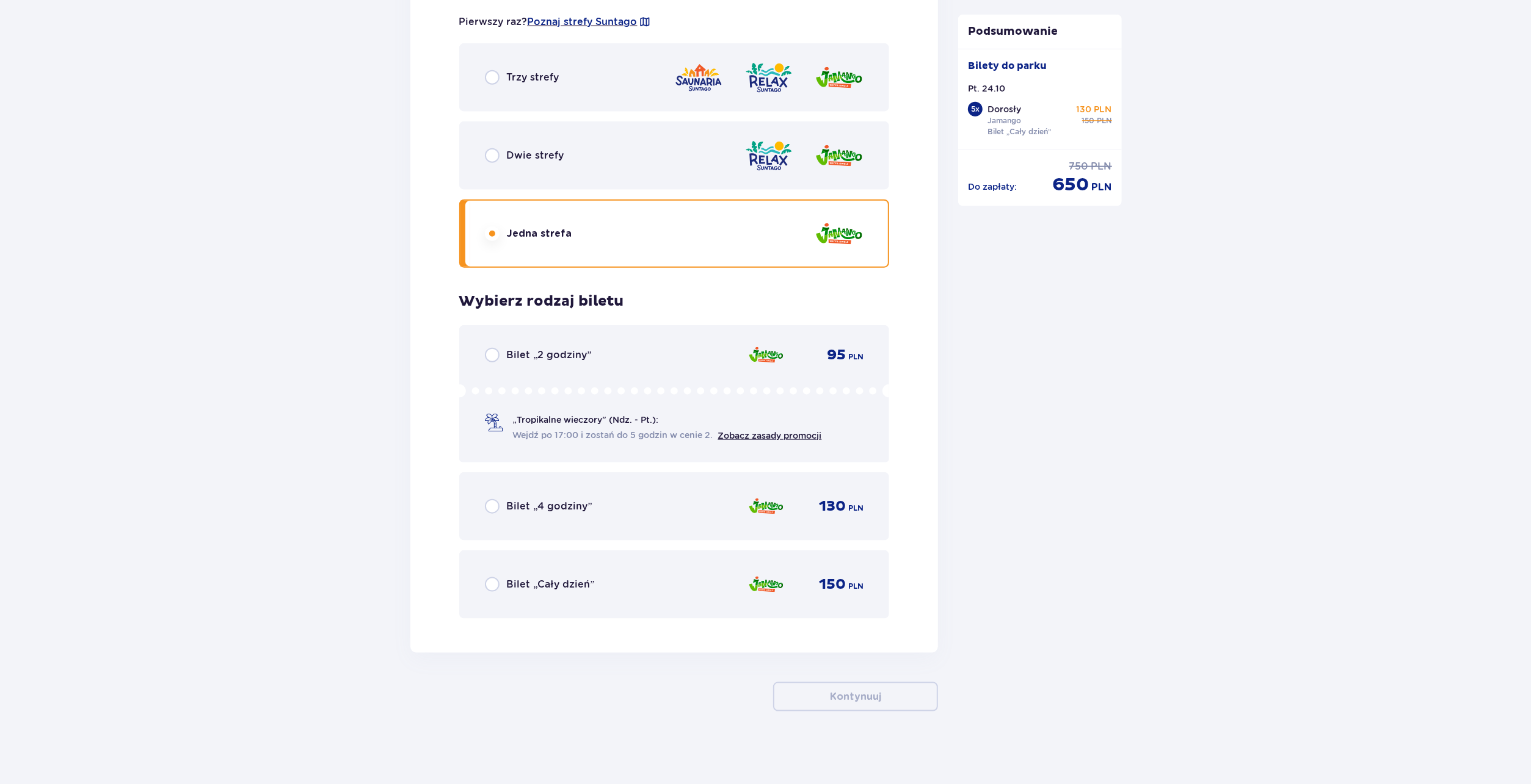
click at [575, 600] on div "Bilet „Cały dzień” 150 PLN" at bounding box center [674, 585] width 431 height 68
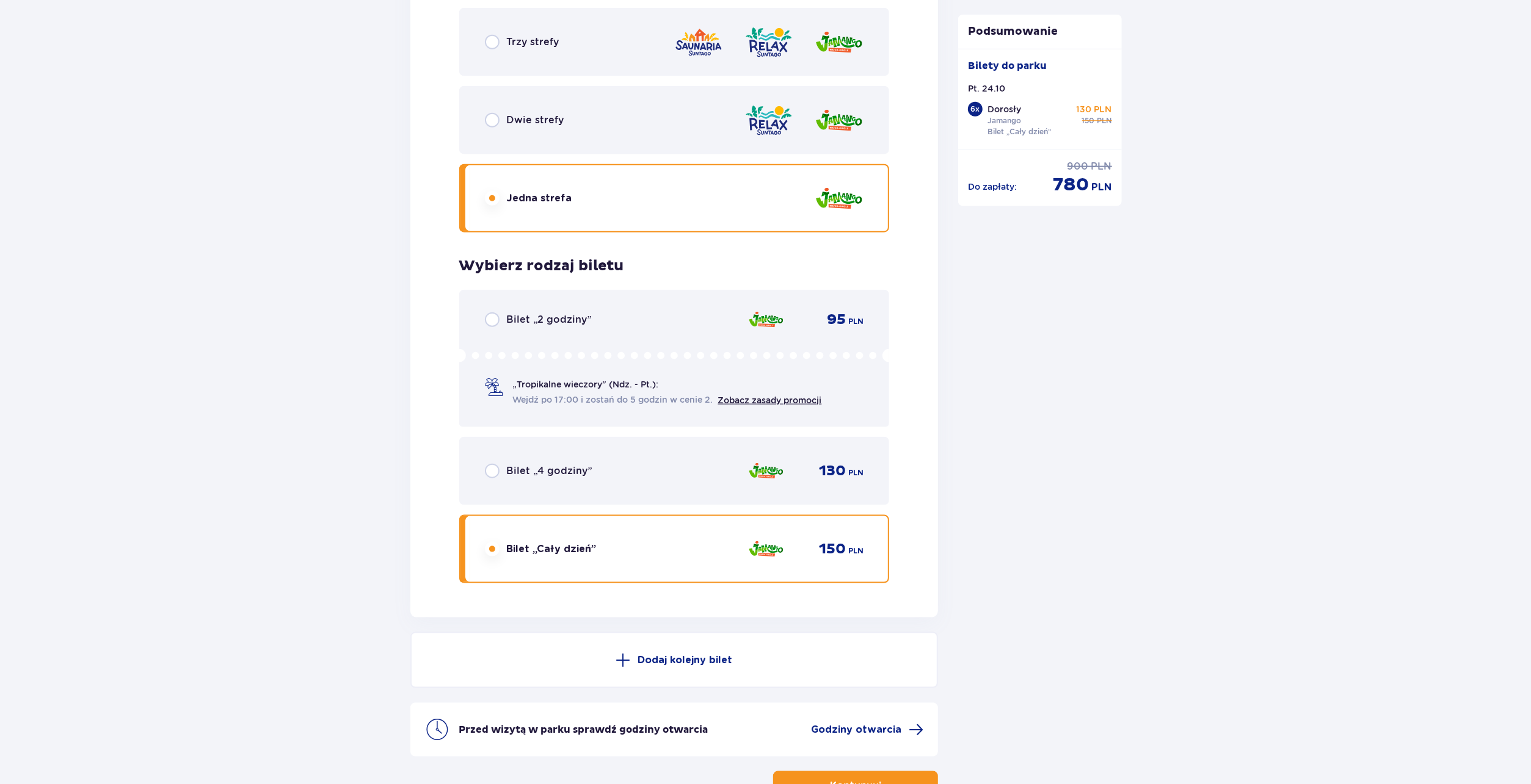
scroll to position [5925, 0]
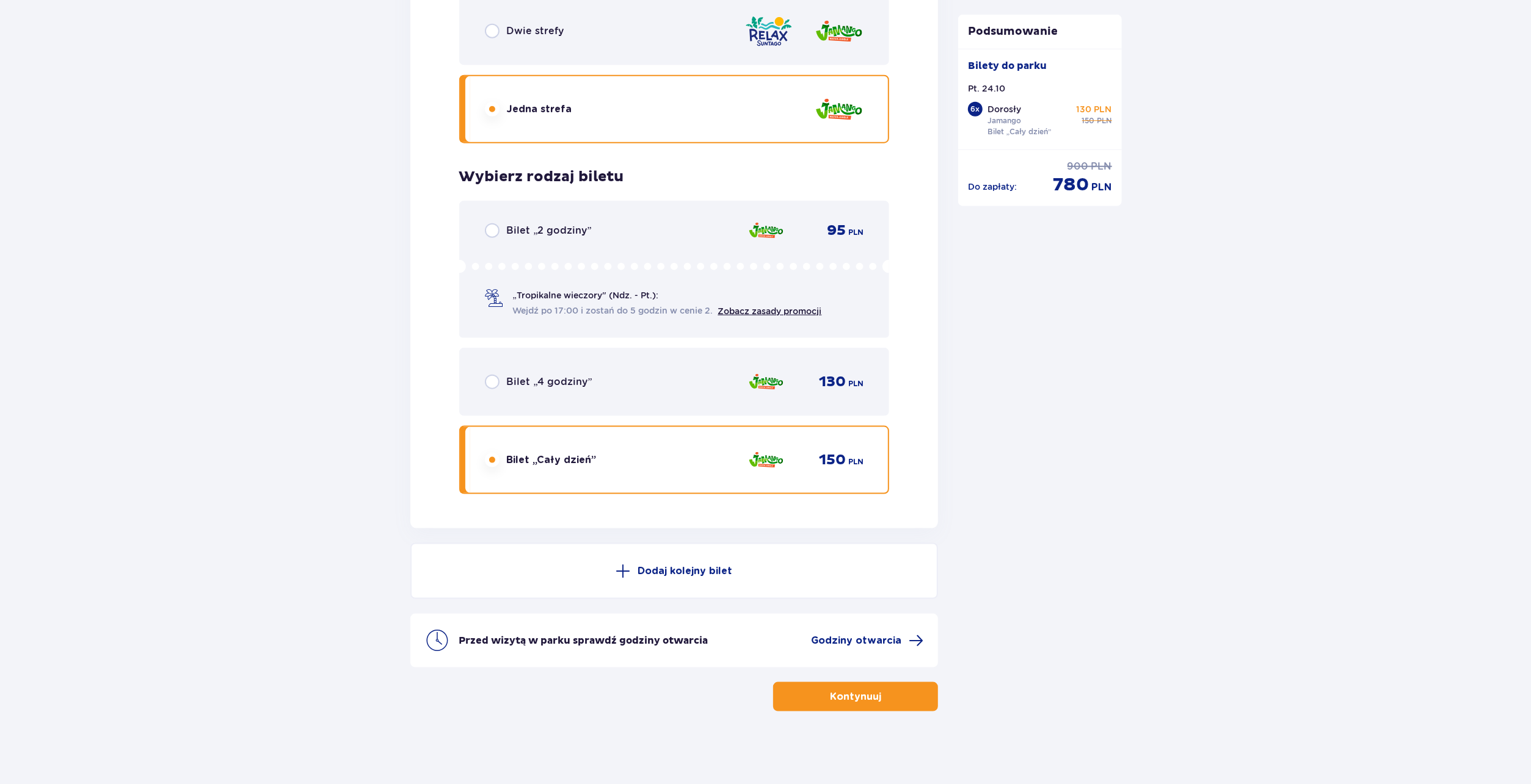
click at [849, 697] on p "Kontynuuj" at bounding box center [855, 697] width 51 height 13
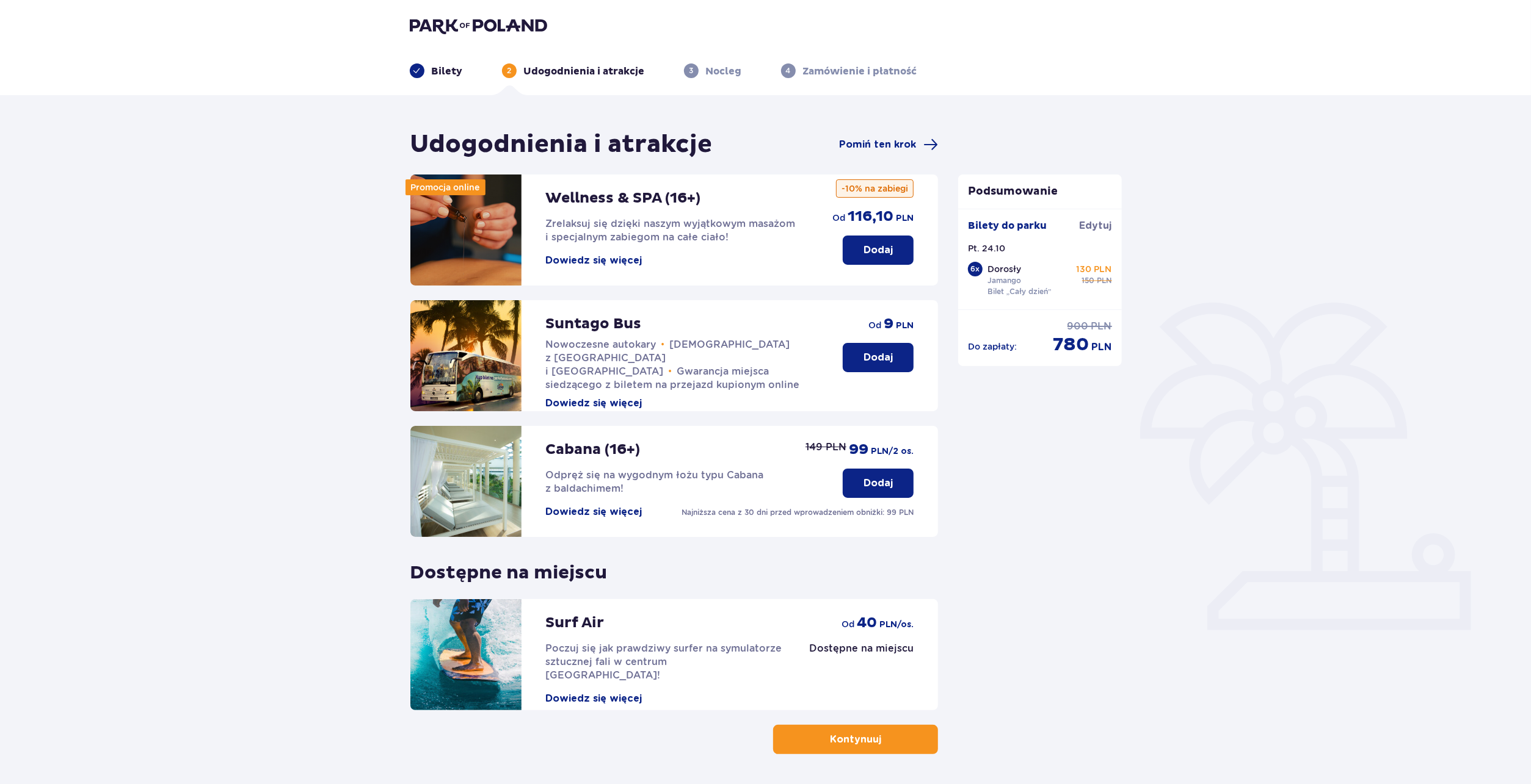
click at [869, 737] on p "Kontynuuj" at bounding box center [855, 739] width 51 height 13
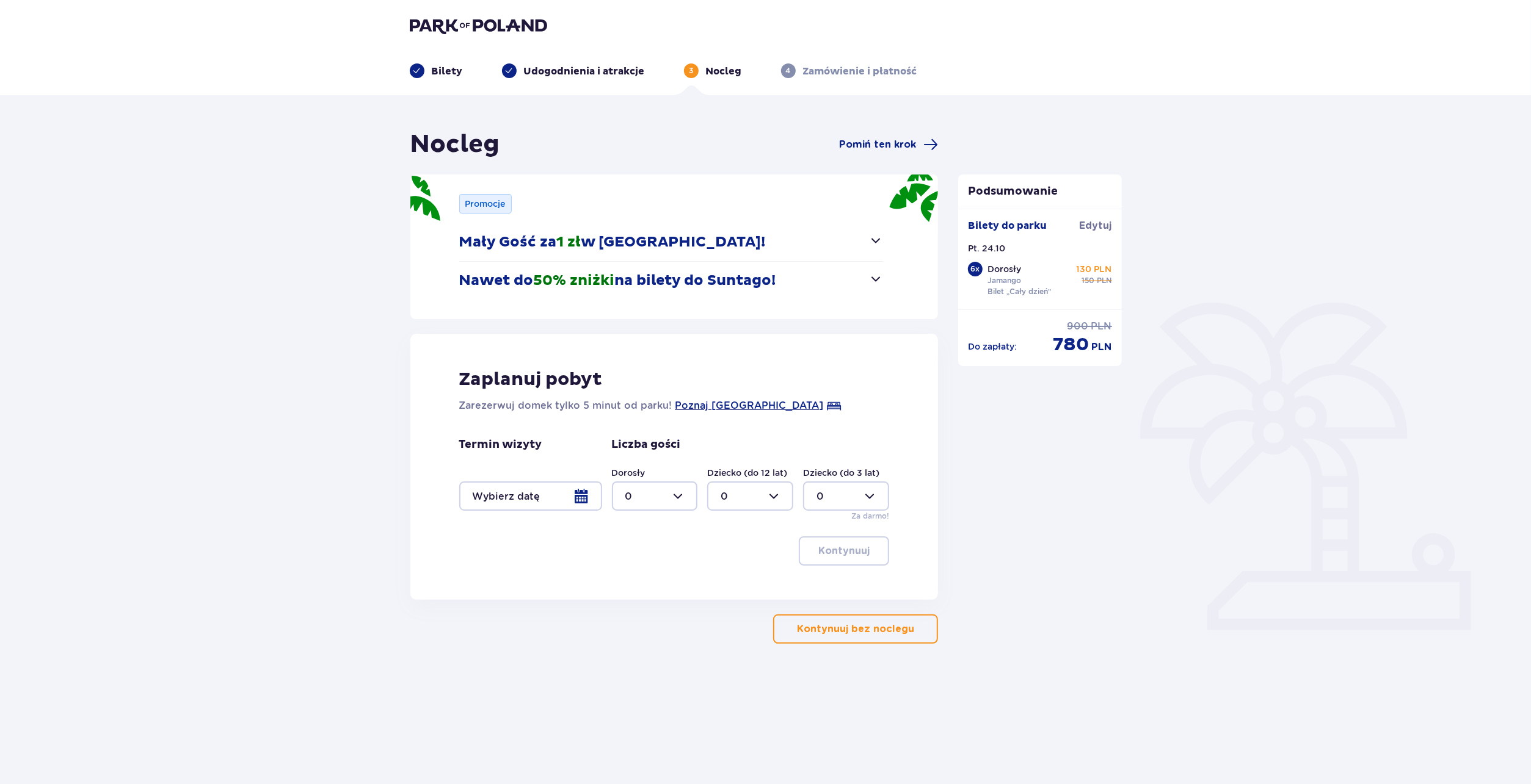
click at [784, 244] on button "Mały Gość za 1 zł w Suntago Village!" at bounding box center [671, 242] width 424 height 38
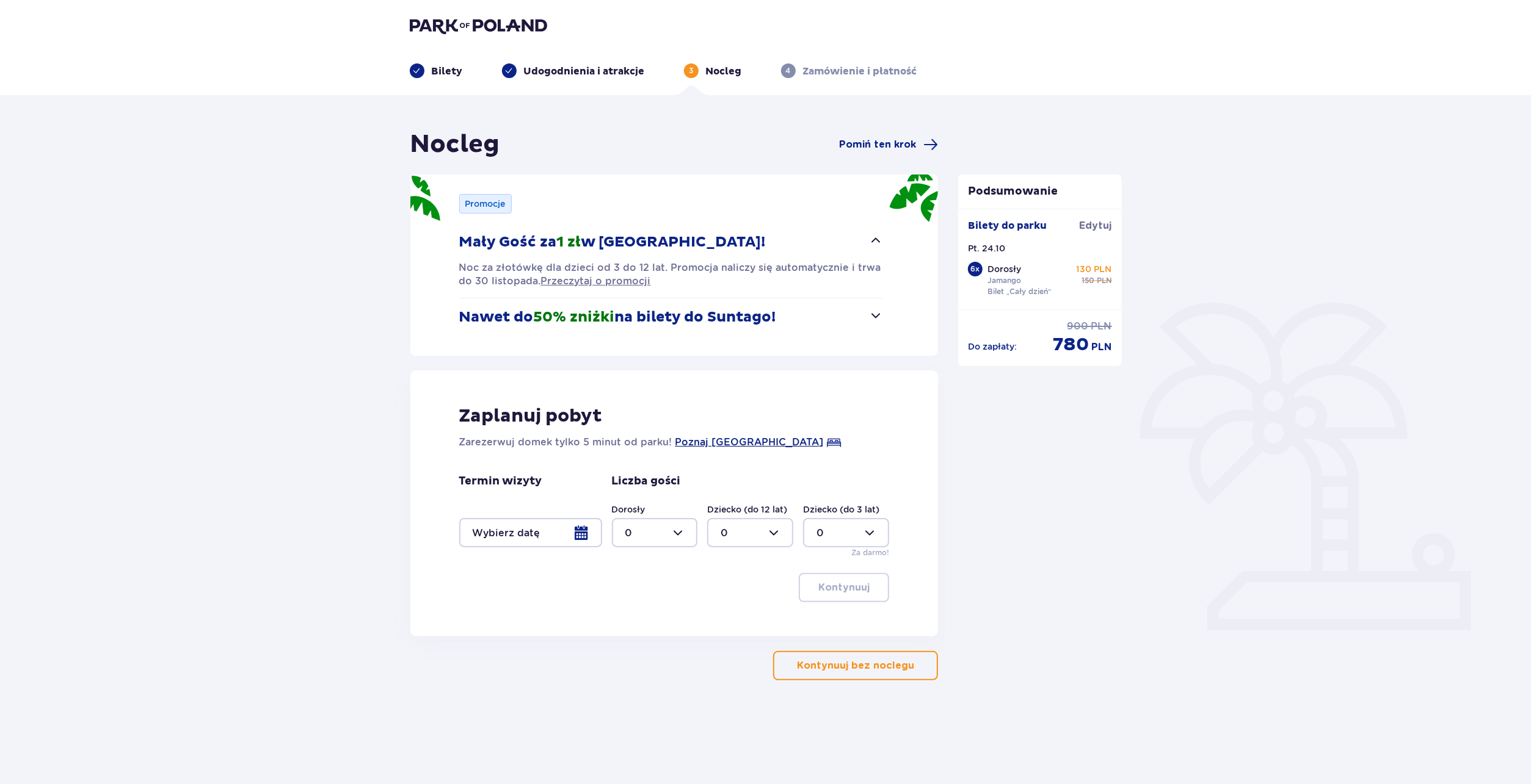
click at [784, 242] on button "Mały Gość za 1 zł w Suntago Village!" at bounding box center [671, 242] width 424 height 38
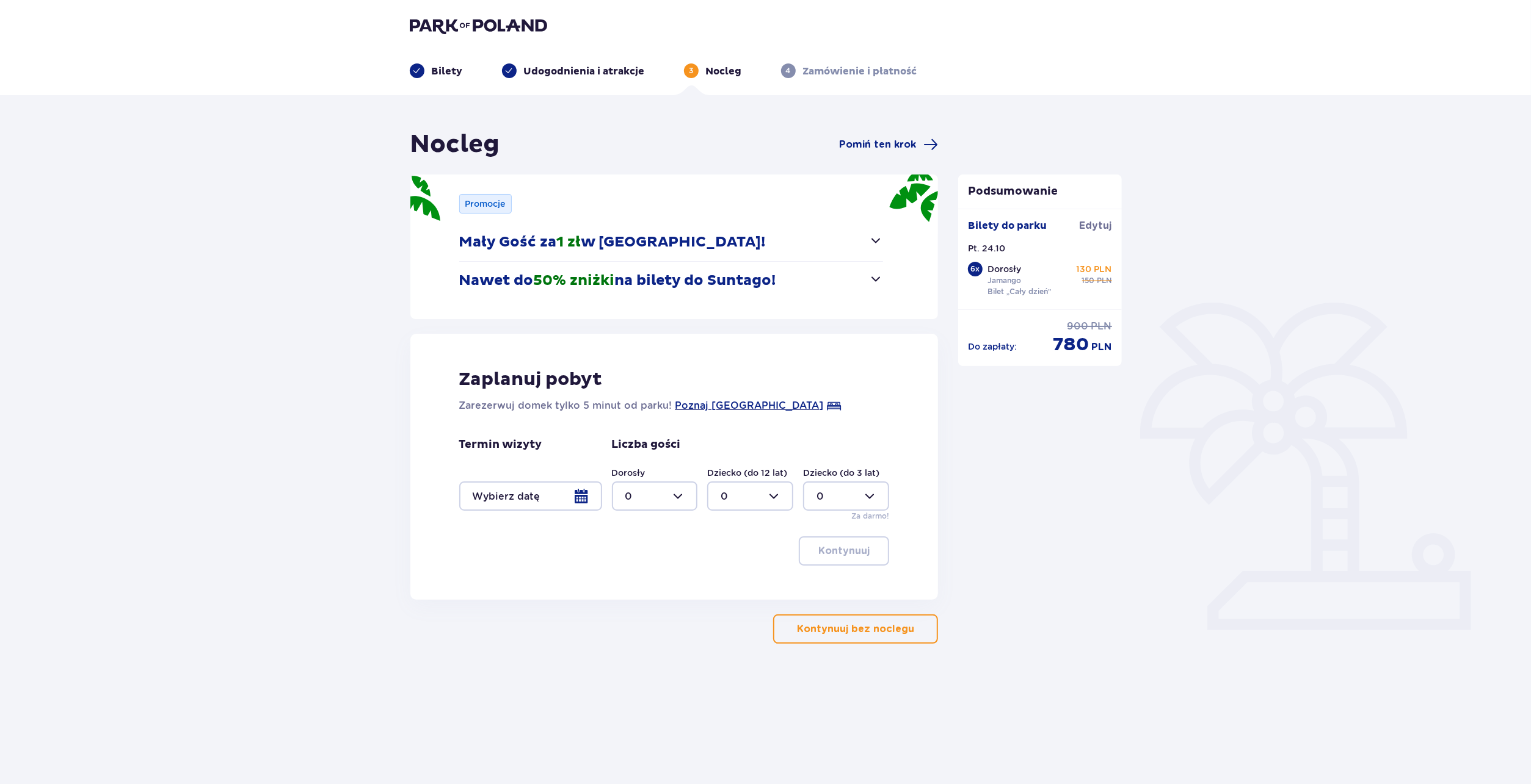
click at [750, 283] on p "Nawet do 50% zniżki na bilety do Suntago!" at bounding box center [617, 280] width 317 height 18
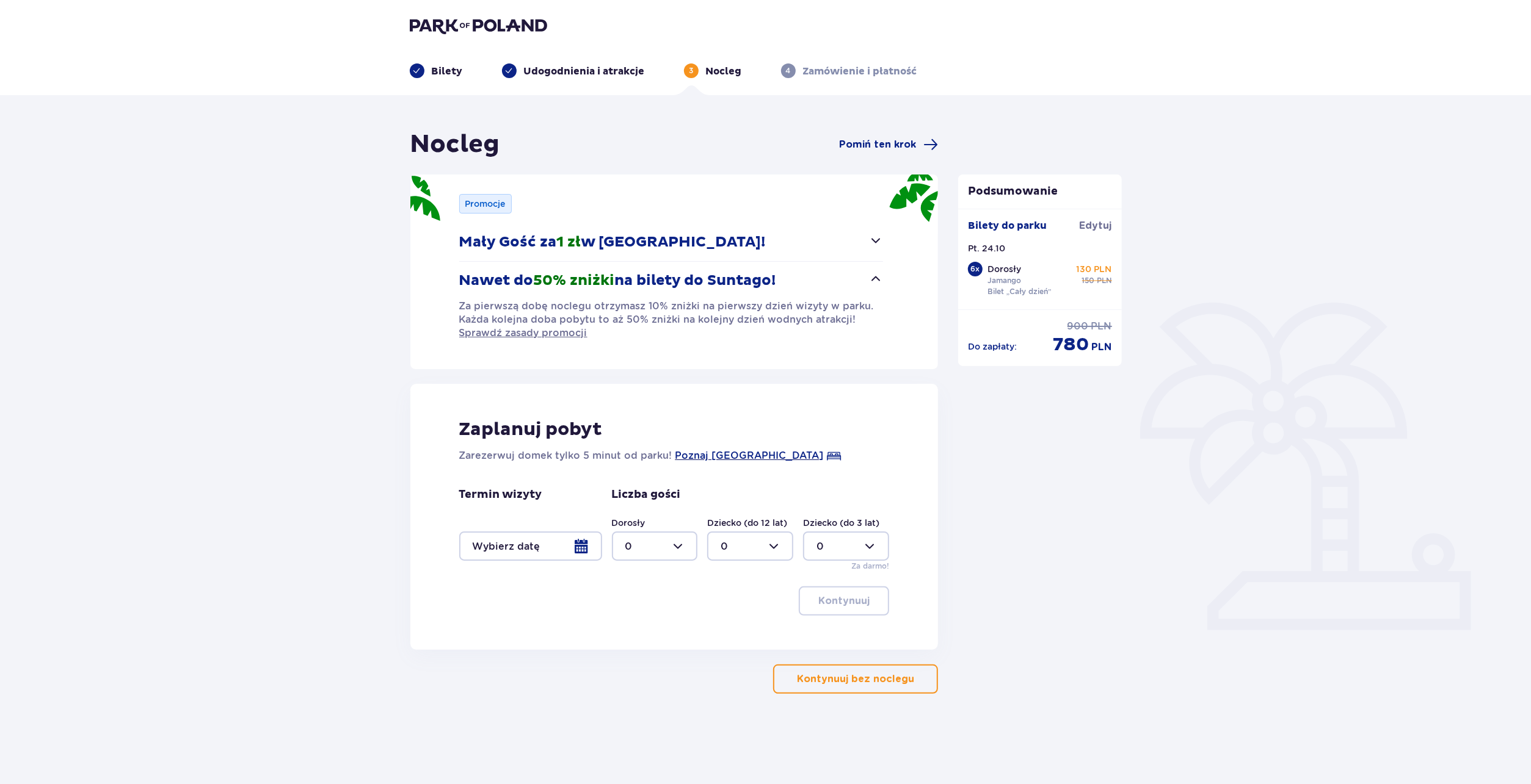
click at [750, 283] on p "Nawet do 50% zniżki na bilety do Suntago!" at bounding box center [617, 280] width 317 height 18
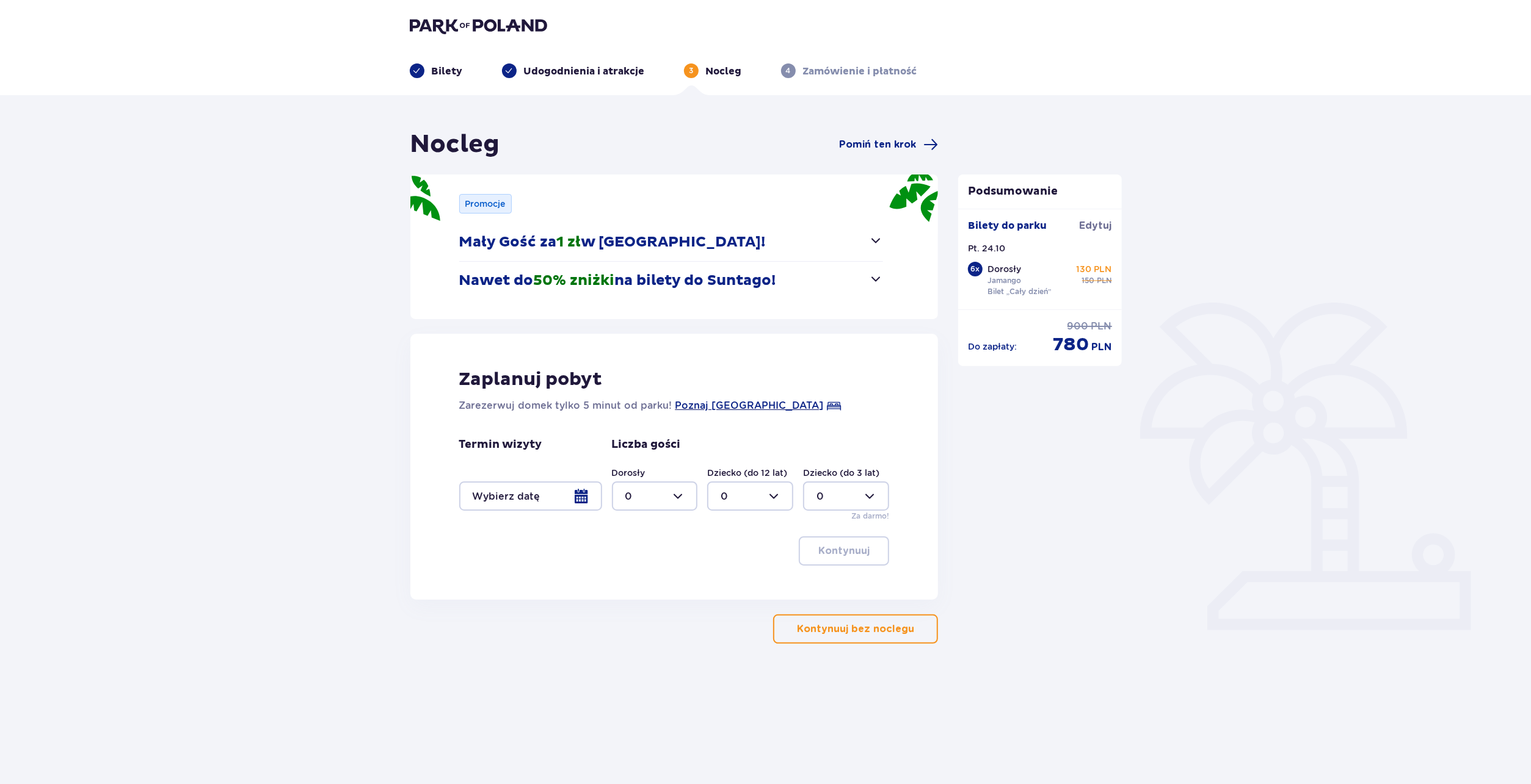
click at [825, 613] on div "Nocleg Pomiń ten krok Promocje Mały Gość za 1 zł w Suntago Village! Noc za złot…" at bounding box center [674, 386] width 528 height 514
click at [850, 626] on p "Kontynuuj bez noclegu" at bounding box center [855, 629] width 117 height 13
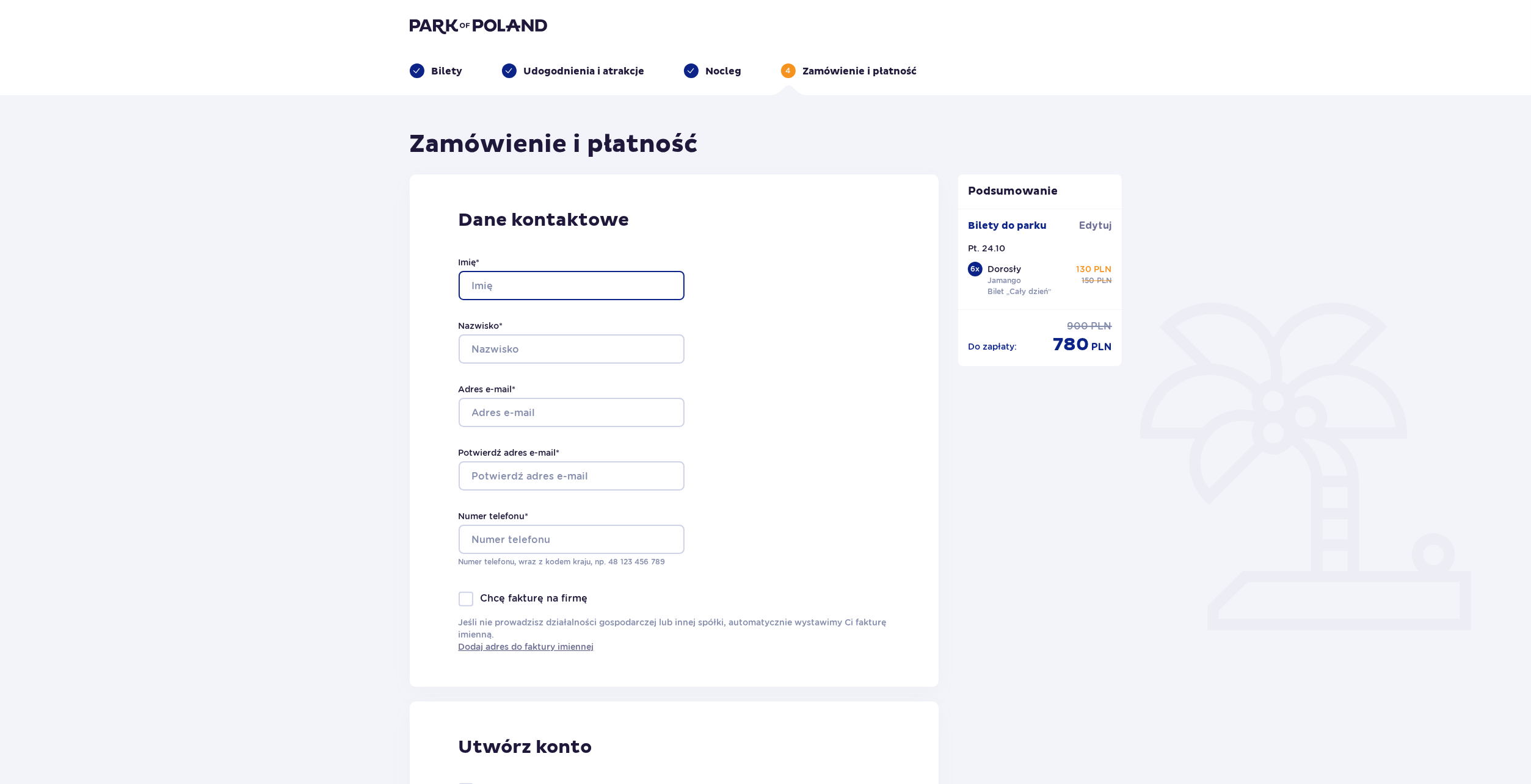
click at [548, 276] on input "Imię *" at bounding box center [571, 285] width 226 height 29
type input "Wiktor"
click at [529, 346] on input "Nazwisko *" at bounding box center [571, 349] width 226 height 29
type input "Ściepko"
type input "[EMAIL_ADDRESS][DOMAIN_NAME]"
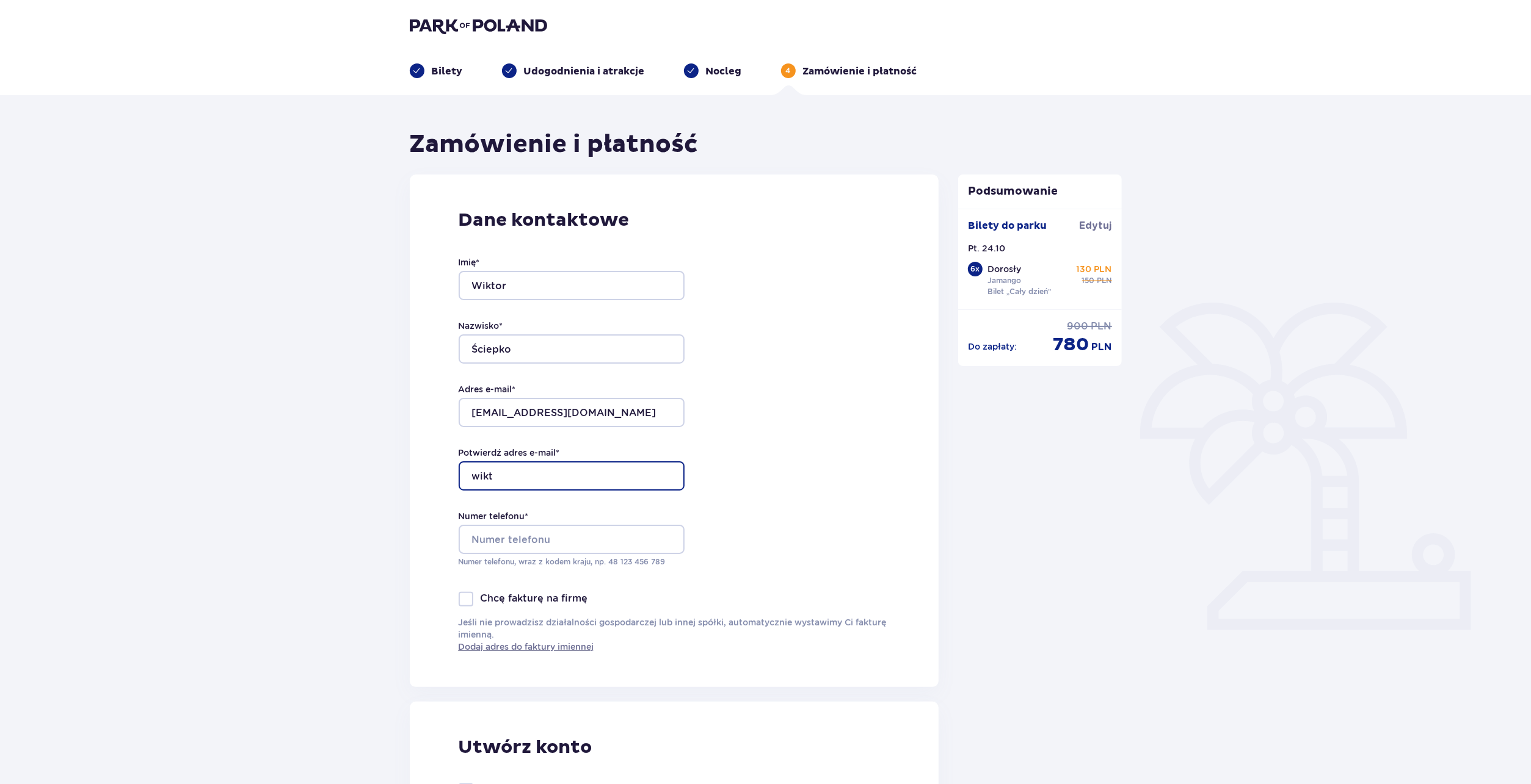
type input "[EMAIL_ADDRESS][DOMAIN_NAME]"
click at [565, 532] on input "Numer telefonu *" at bounding box center [571, 539] width 226 height 29
type input "795344540"
click at [422, 525] on div "Dane kontaktowe Imię * Wiktor Nazwisko * Ściepko Adres e-mail * wiktor.sciepko1…" at bounding box center [674, 431] width 529 height 513
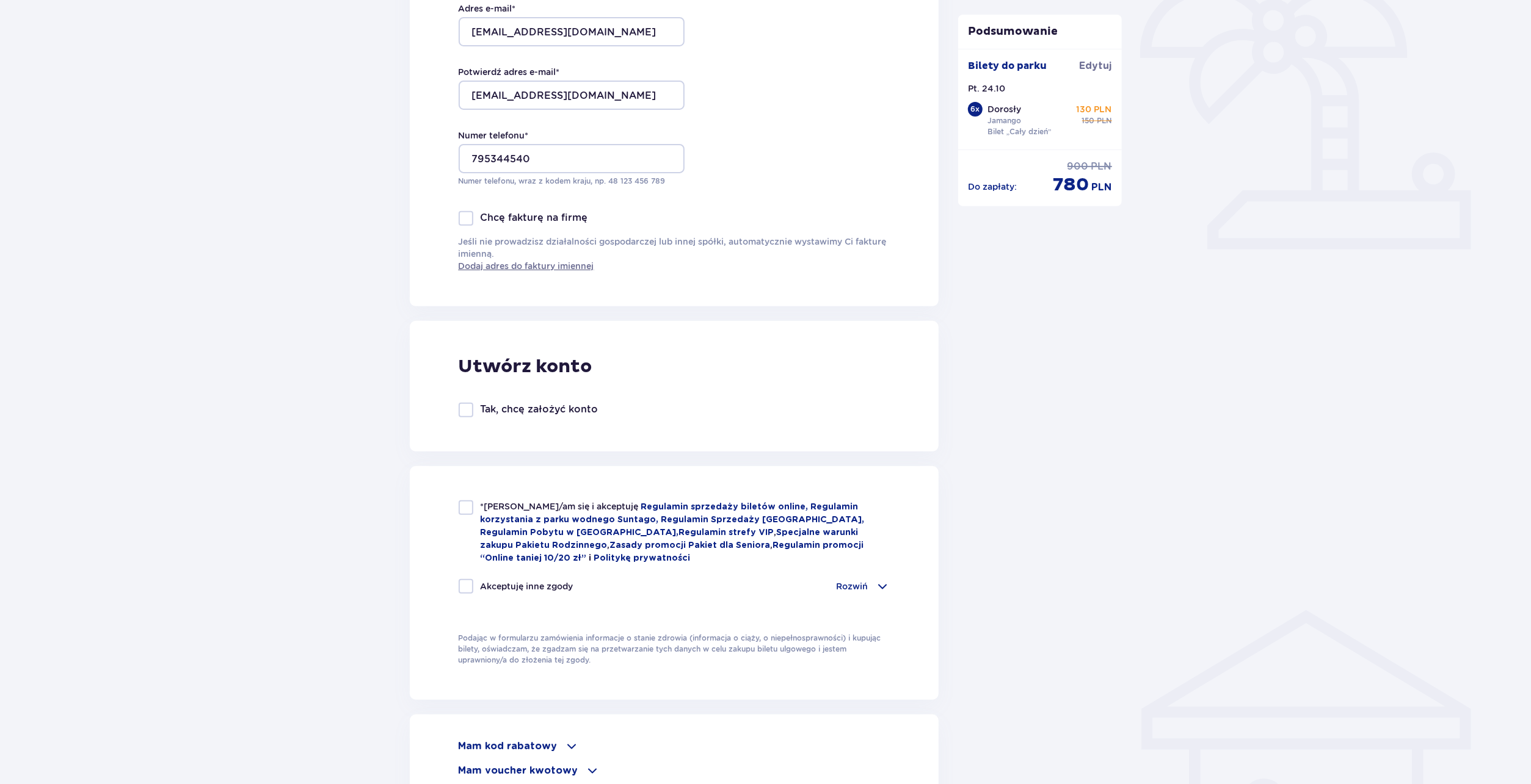
scroll to position [427, 0]
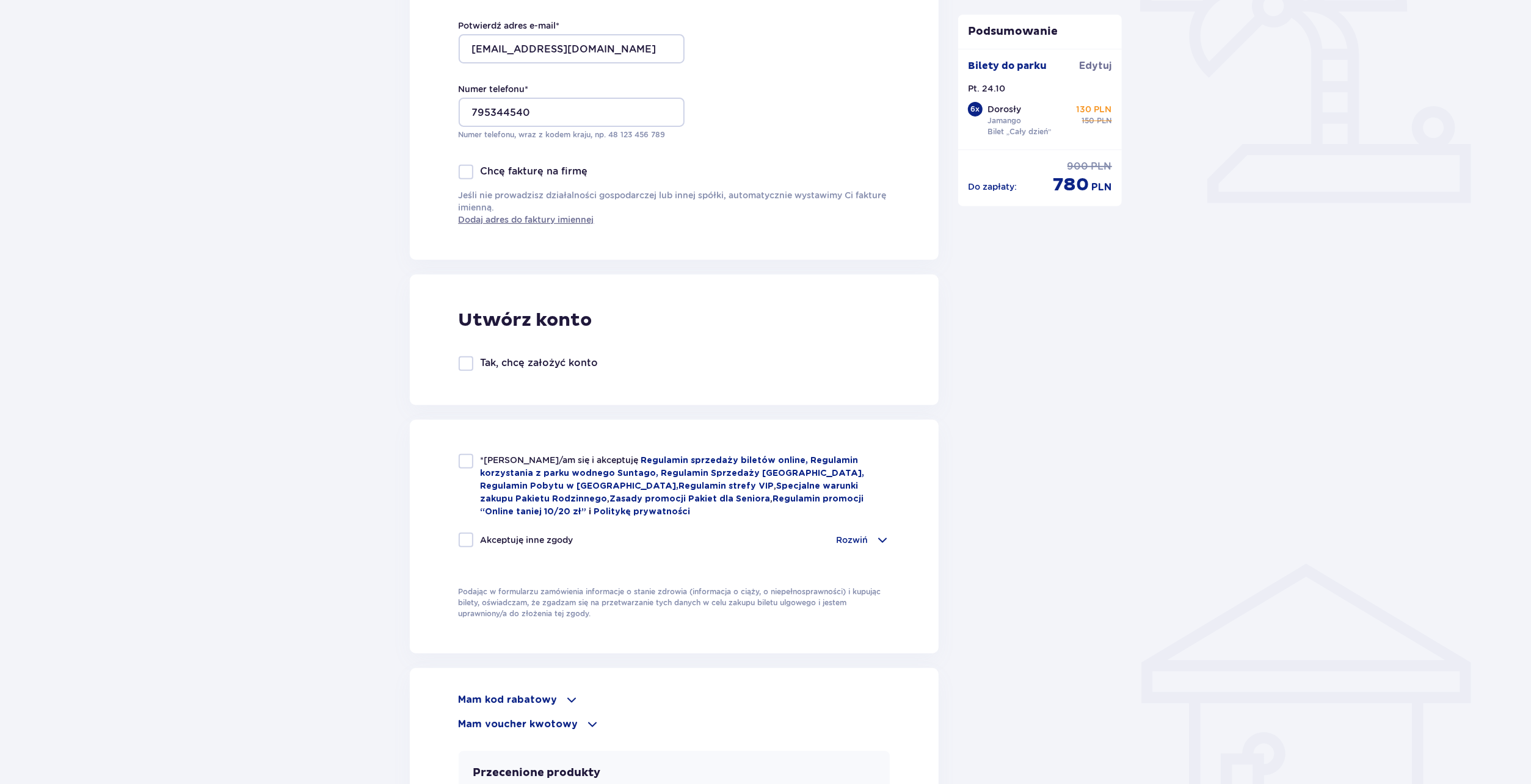
click at [469, 461] on div at bounding box center [465, 461] width 15 height 15
checkbox input "true"
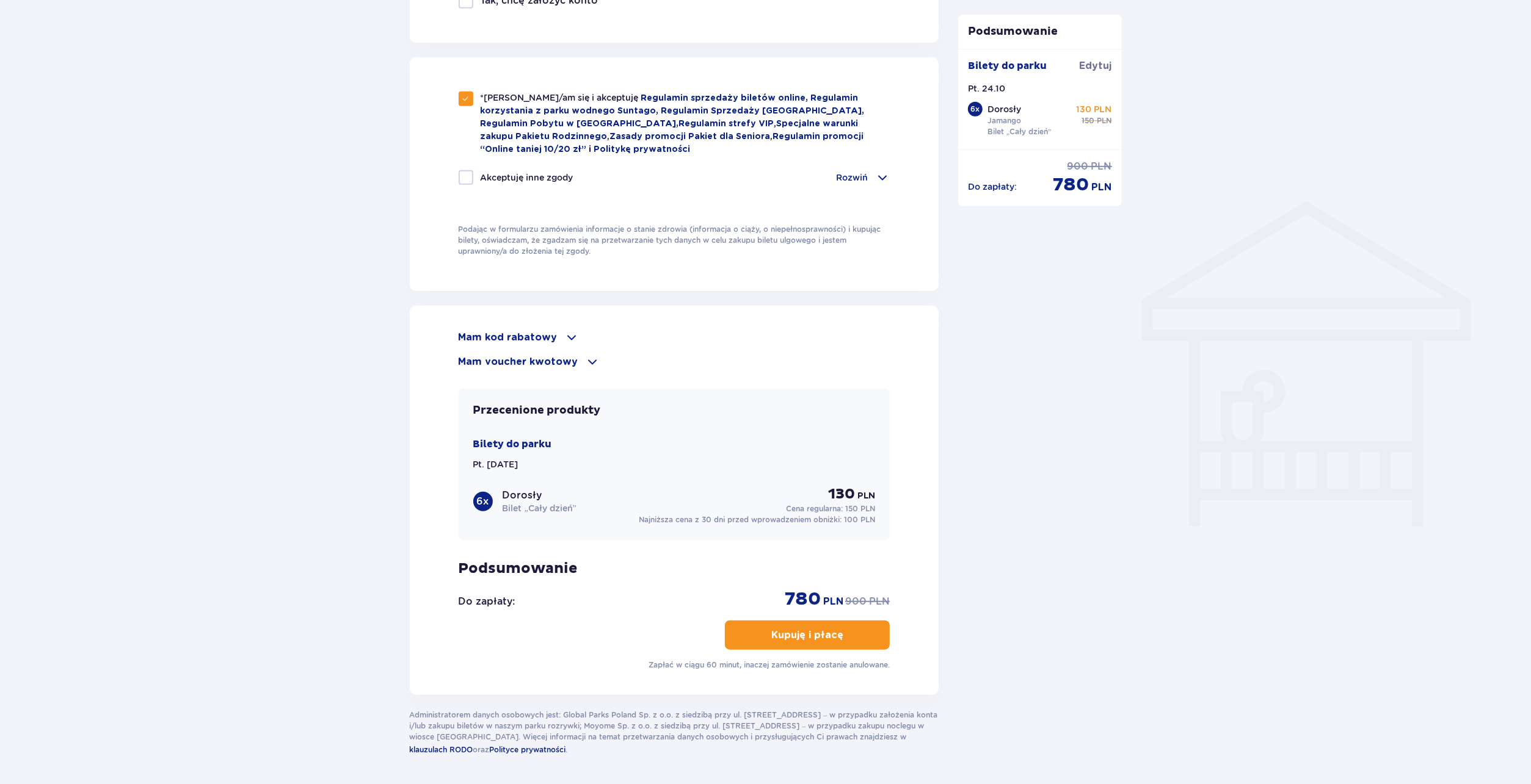
scroll to position [793, 0]
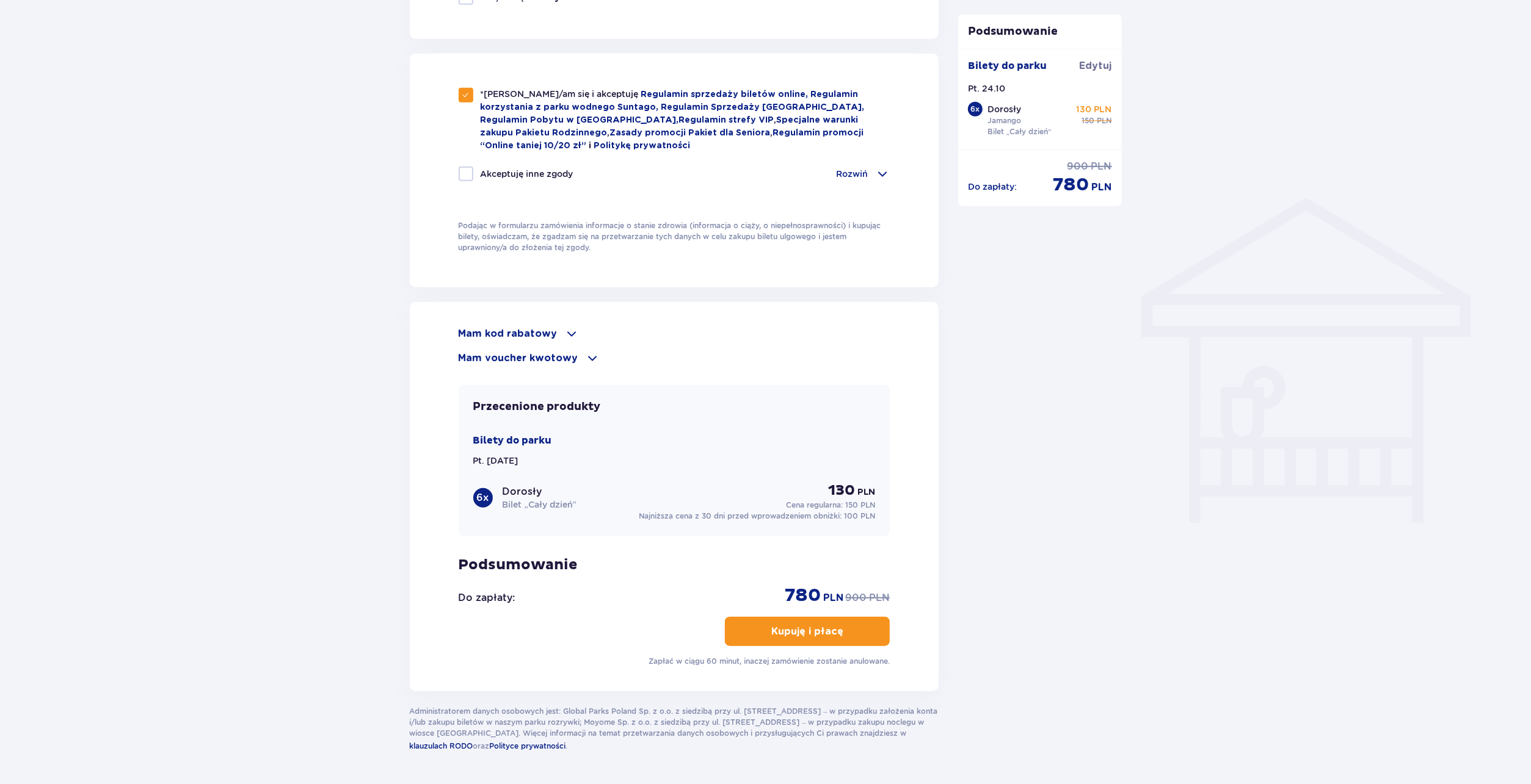
click at [811, 634] on p "Kupuję i płacę" at bounding box center [807, 632] width 72 height 13
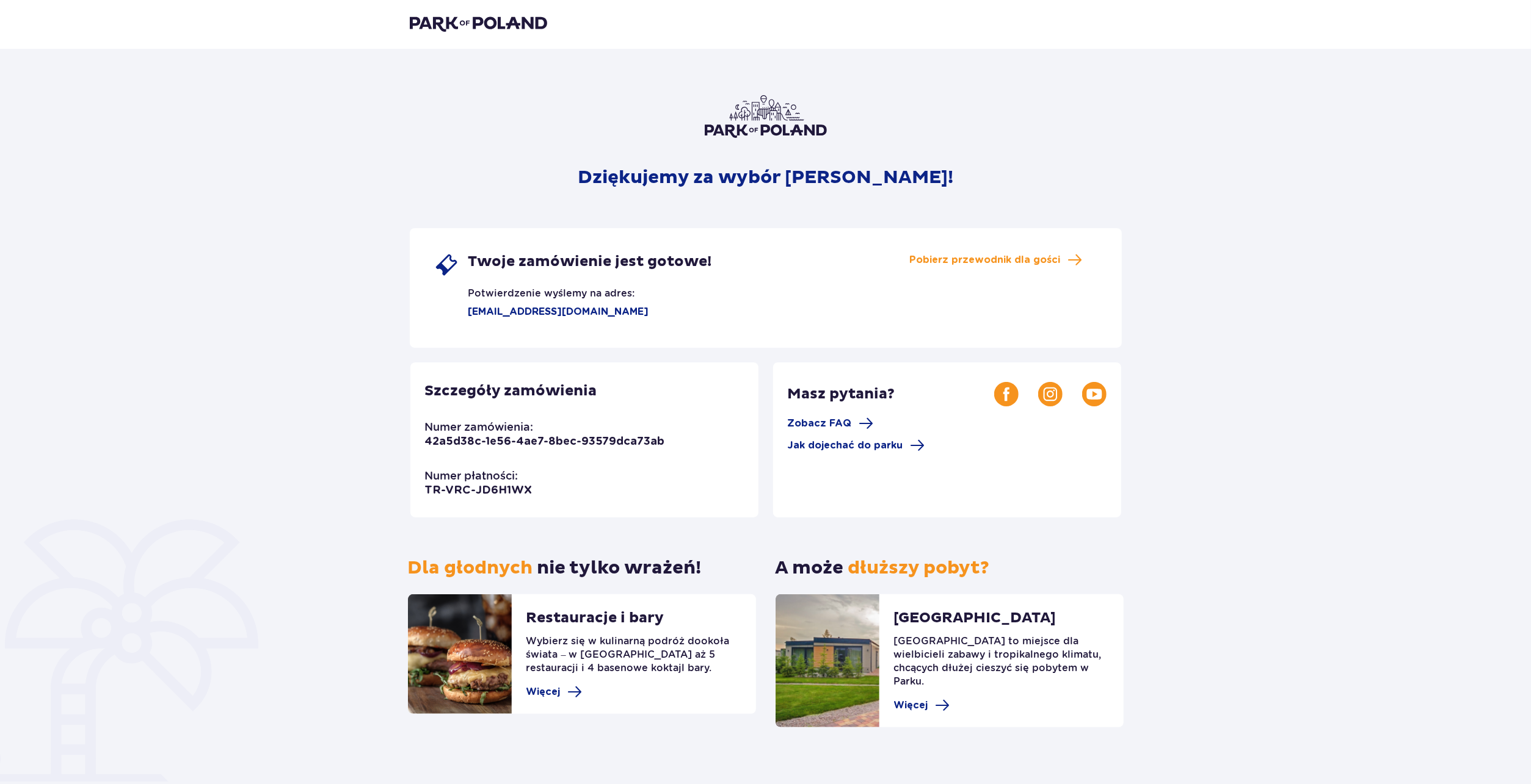
scroll to position [5, 0]
